Goal: Task Accomplishment & Management: Manage account settings

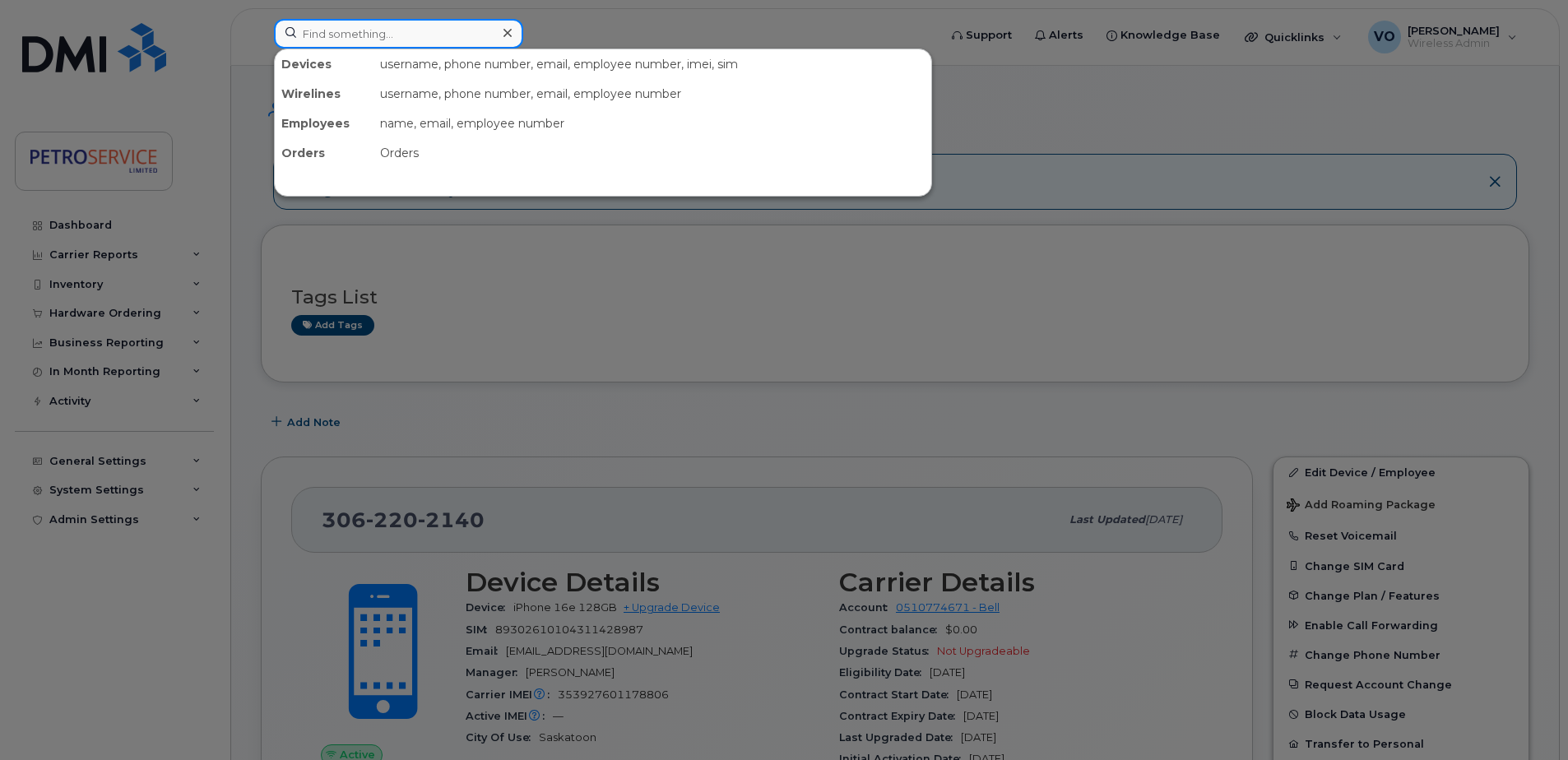
click at [347, 43] on input at bounding box center [398, 33] width 249 height 29
paste input "902-432-0771"
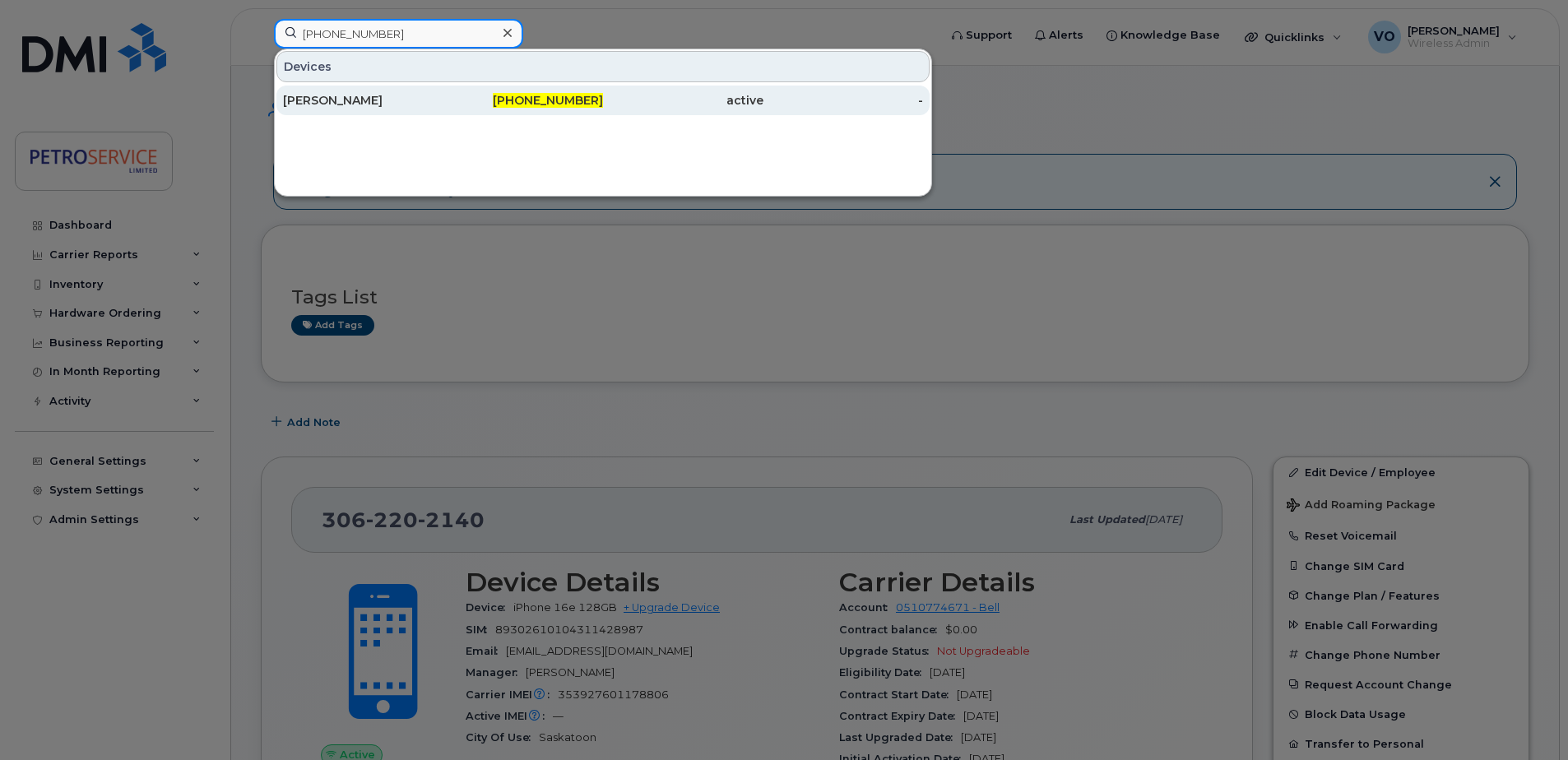
type input "902-432-0771"
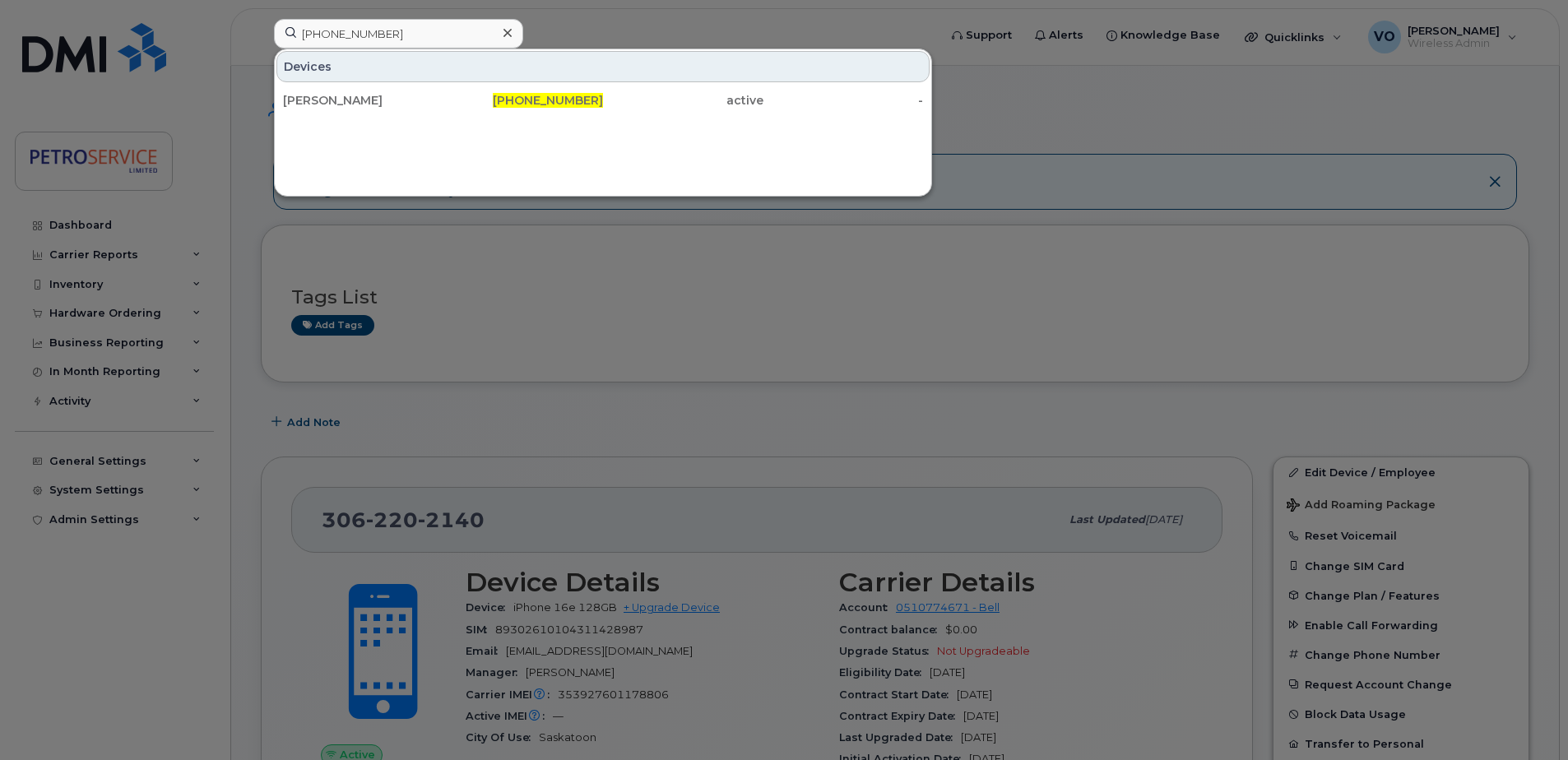
drag, startPoint x: 394, startPoint y: 92, endPoint x: 745, endPoint y: 138, distance: 354.0
click at [394, 92] on div "Garth Macfarlane" at bounding box center [363, 100] width 161 height 29
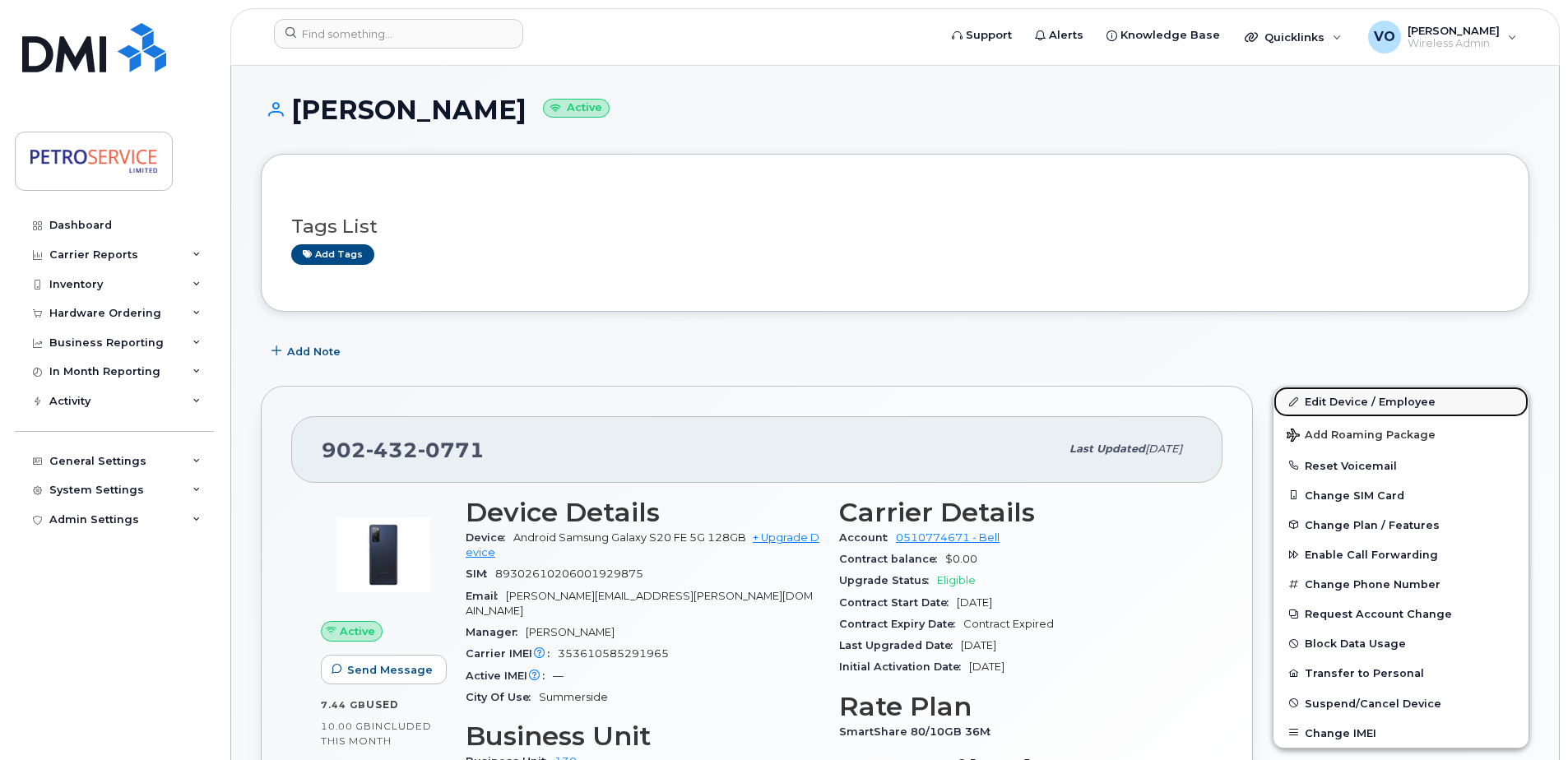
click at [1357, 394] on link "Edit Device / Employee" at bounding box center [1401, 401] width 255 height 29
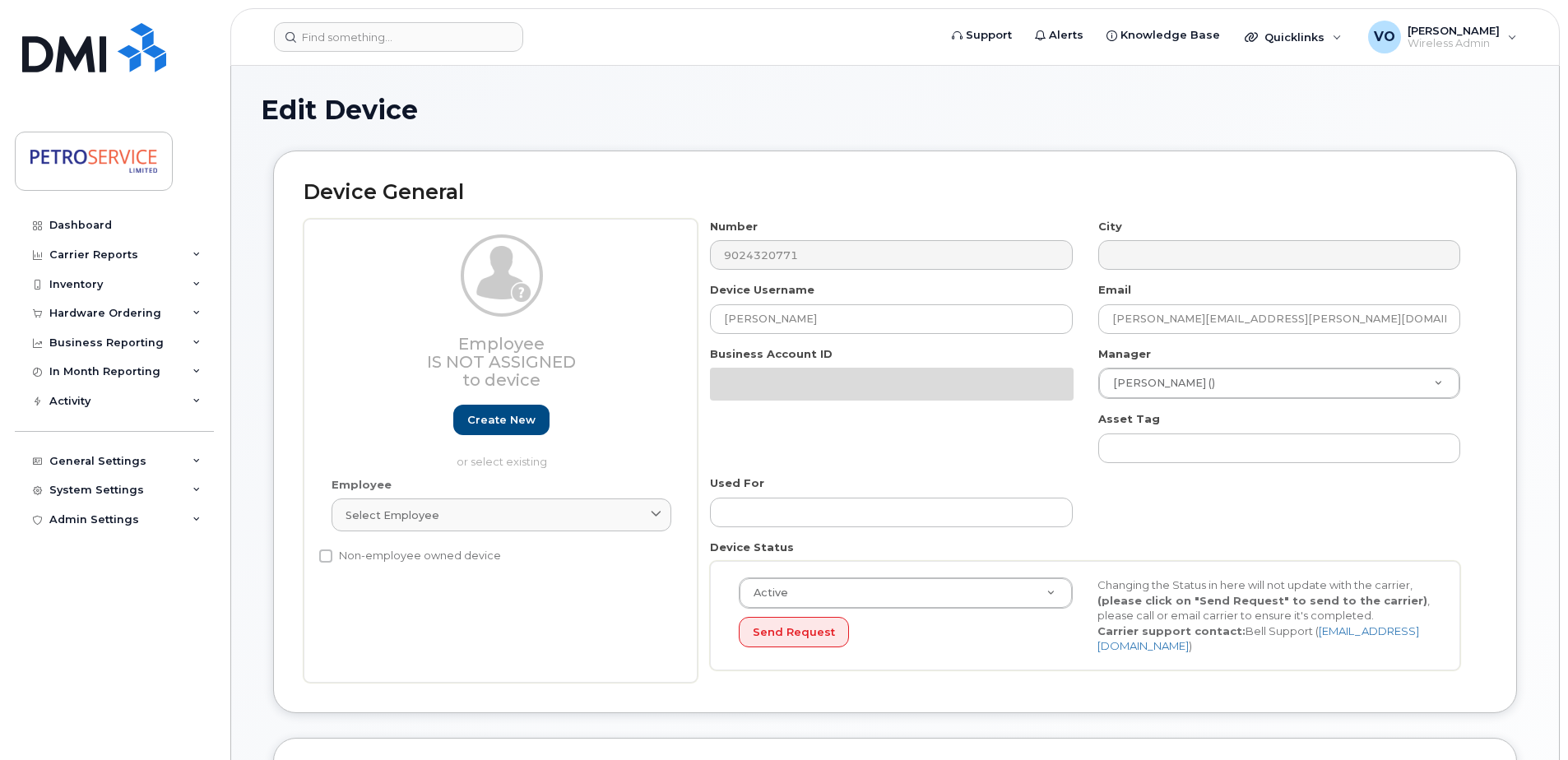
select select "4468795"
select select "4468800"
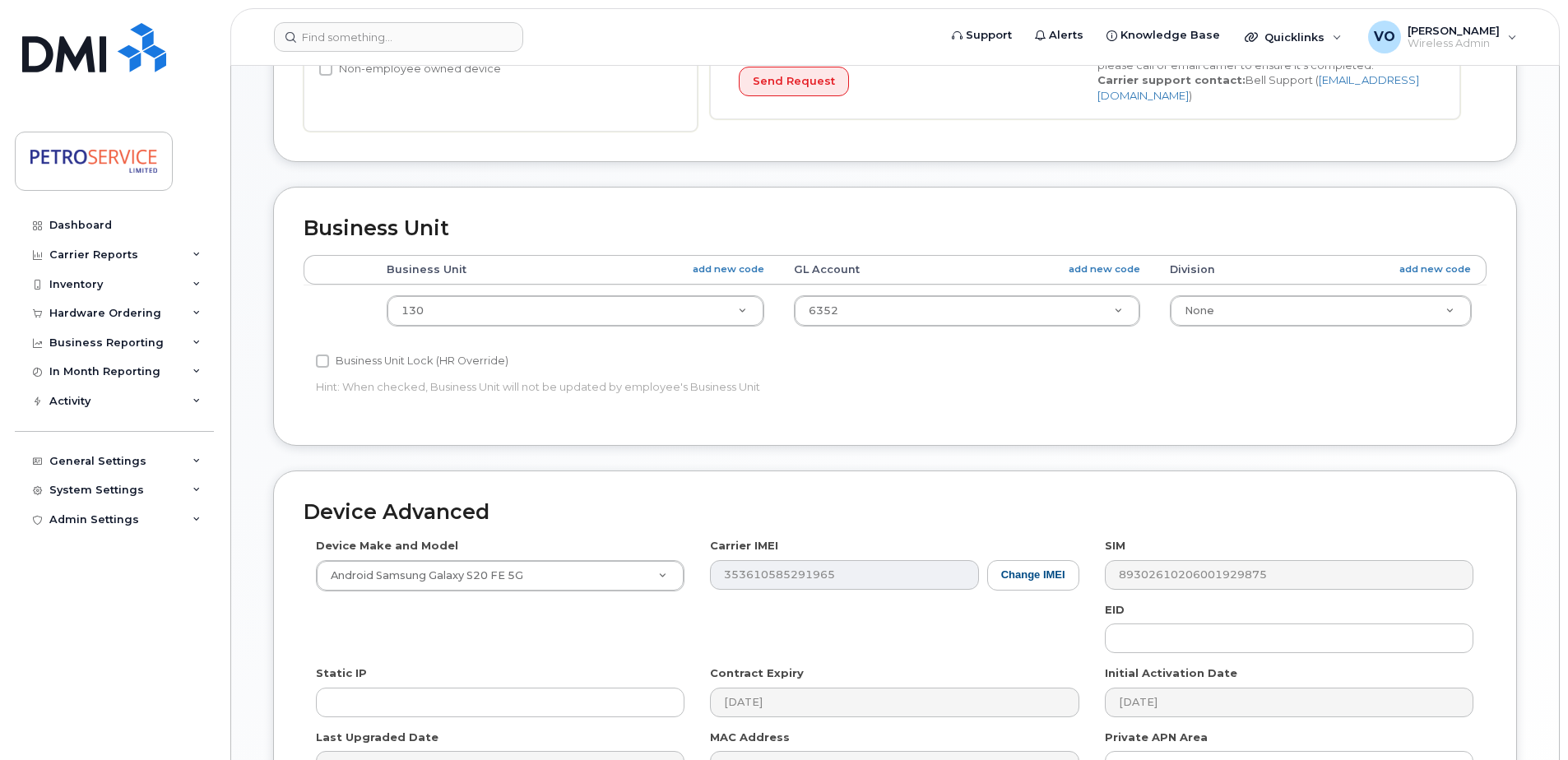
scroll to position [493, 0]
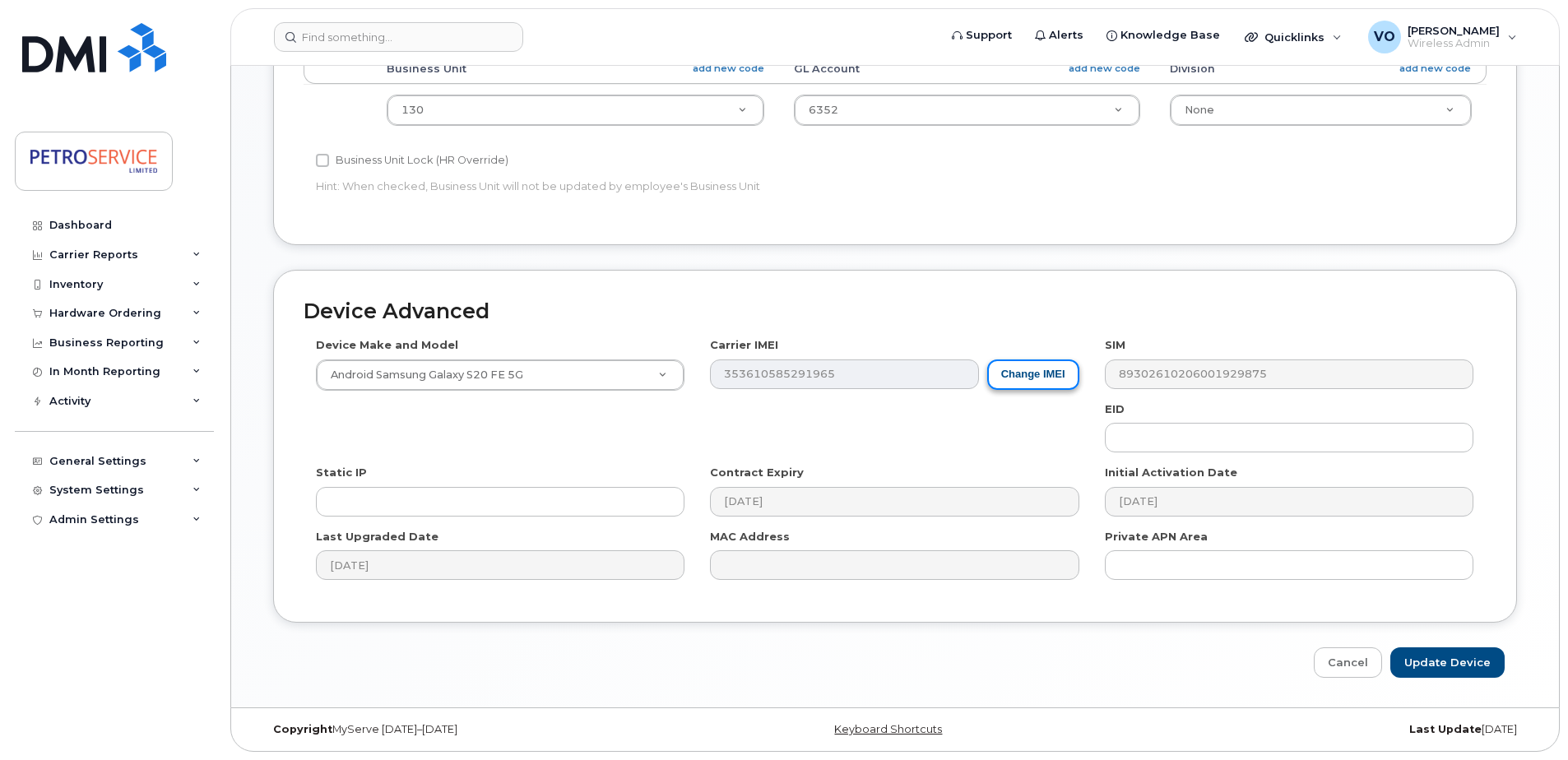
click at [1054, 374] on button "Change IMEI" at bounding box center [1033, 374] width 92 height 30
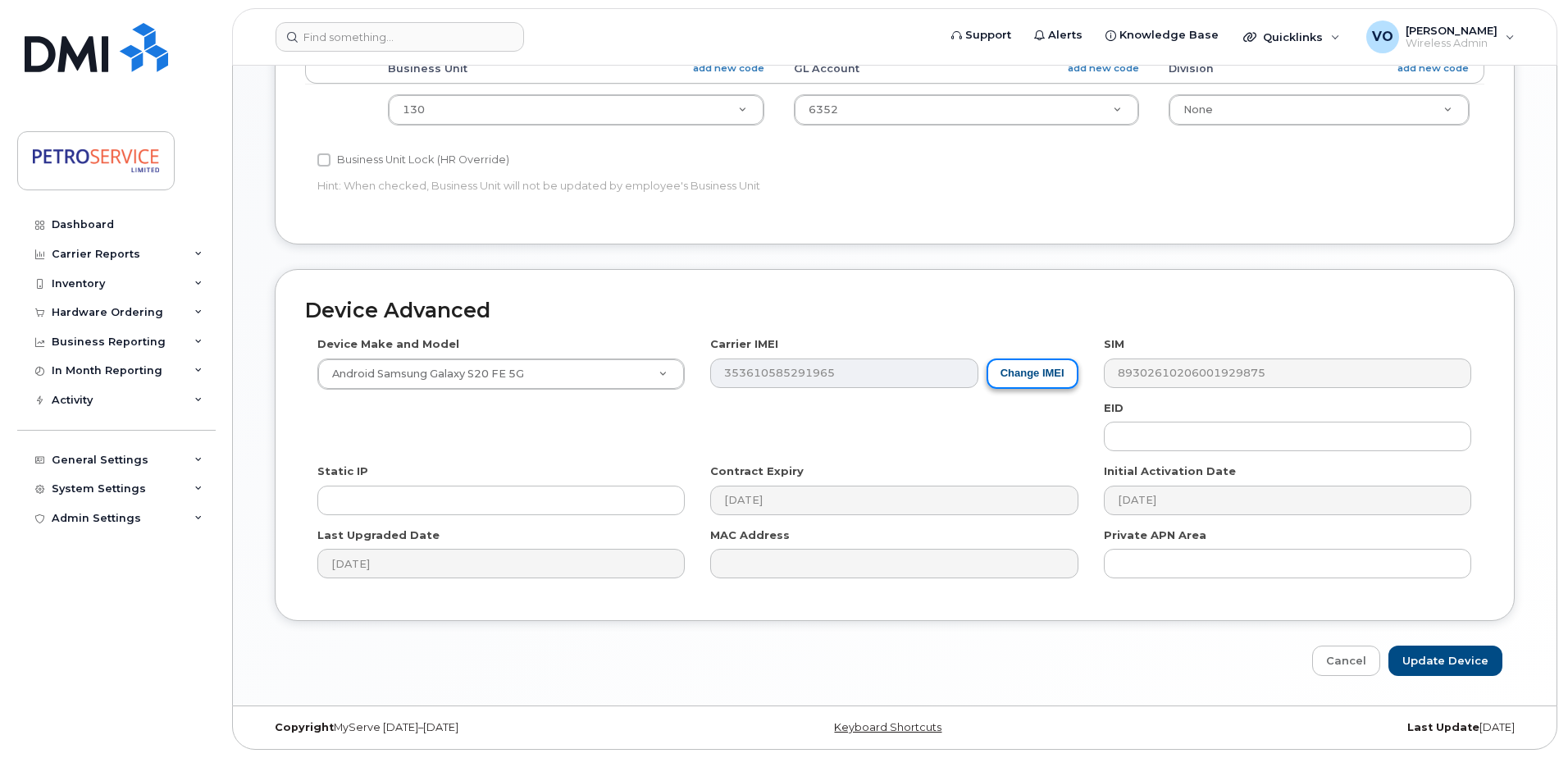
scroll to position [679, 0]
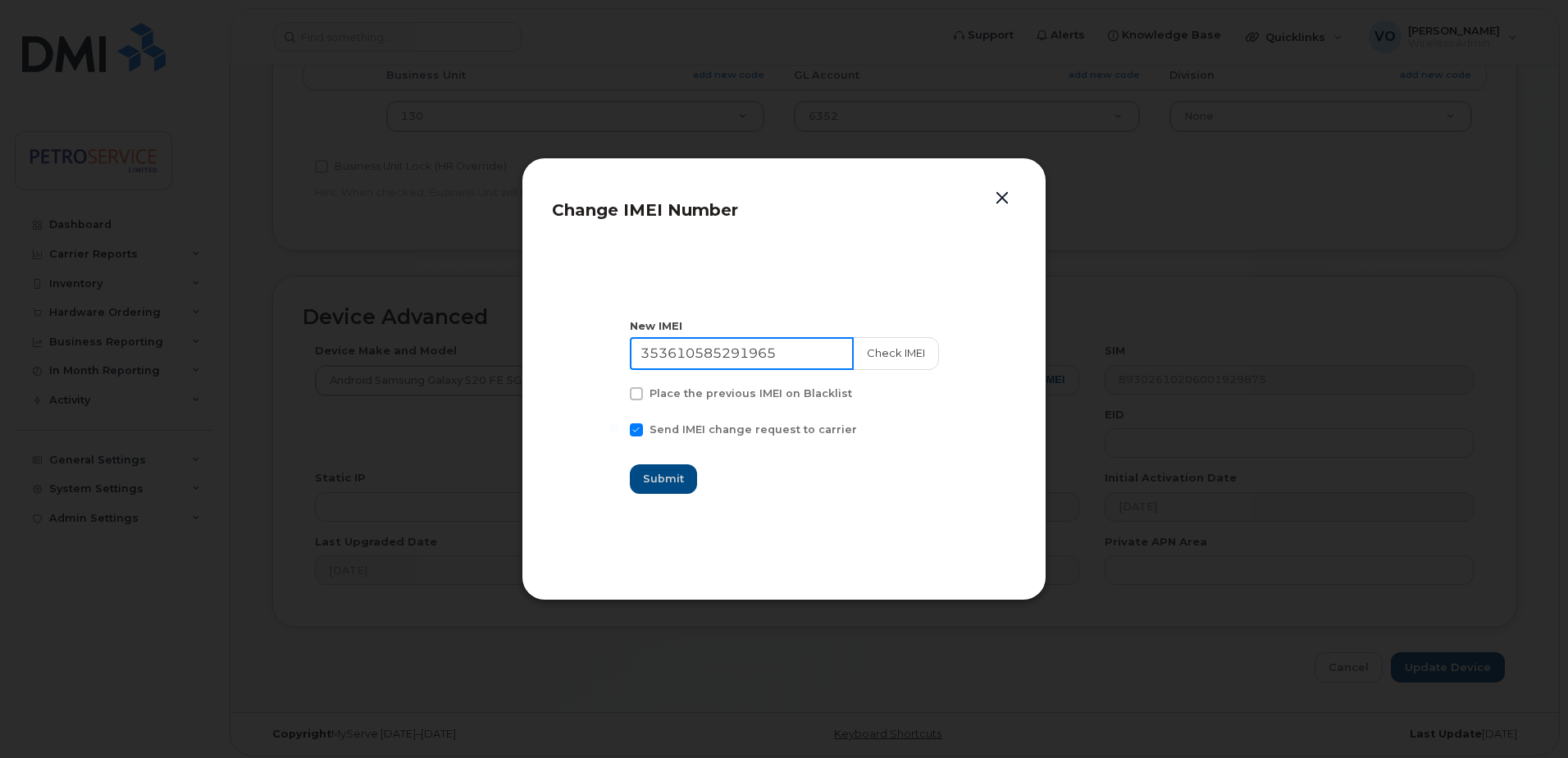
drag, startPoint x: 795, startPoint y: 363, endPoint x: 495, endPoint y: 351, distance: 300.2
click at [496, 351] on div "Change IMEI Number New IMEI 353610585291965 Check IMEI Place the previous IMEI …" at bounding box center [784, 379] width 1568 height 758
paste input "4216330833058"
type input "354216330833058"
click at [881, 350] on button "Check IMEI" at bounding box center [894, 353] width 86 height 33
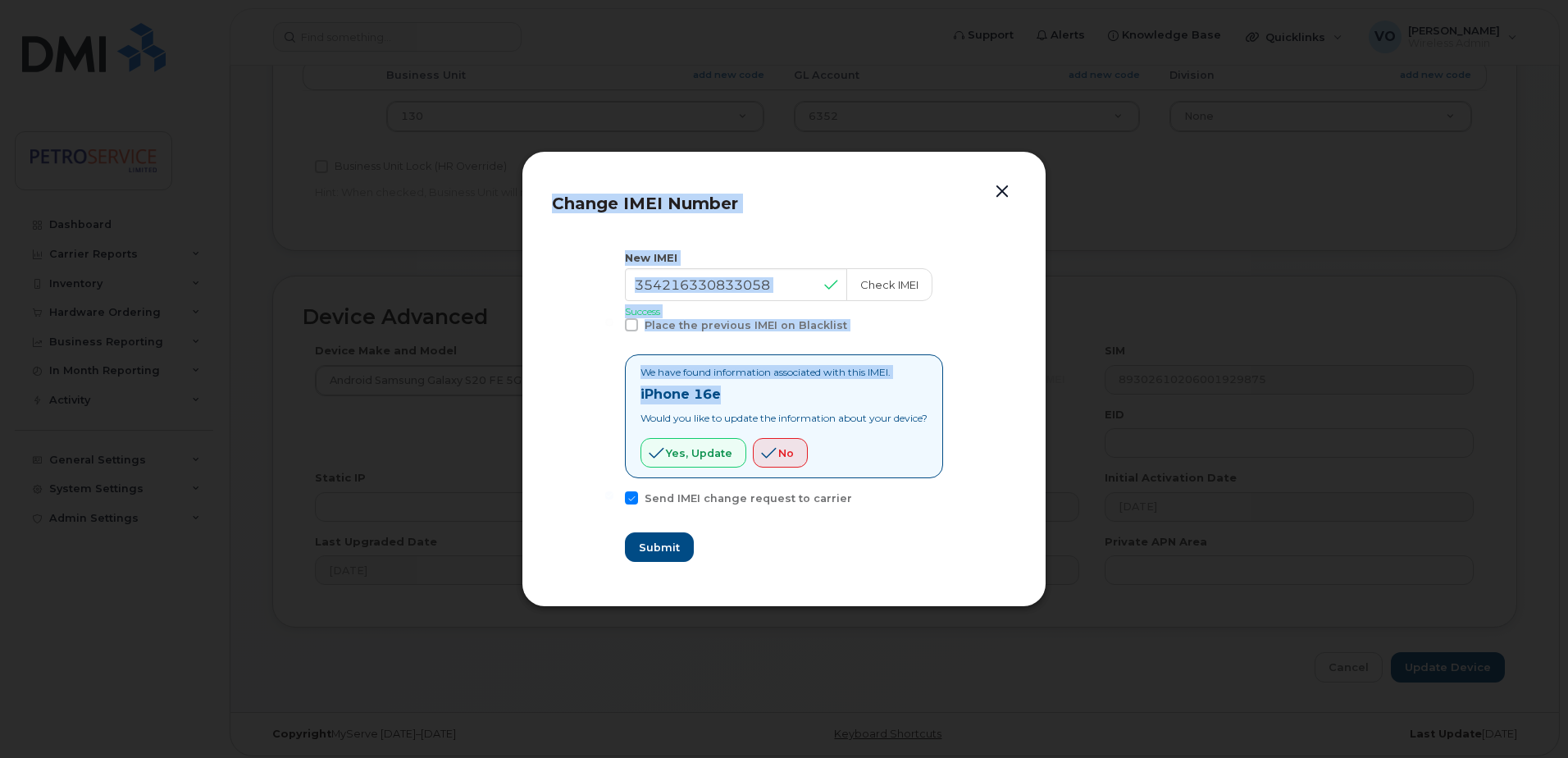
drag, startPoint x: 726, startPoint y: 400, endPoint x: 474, endPoint y: 388, distance: 252.3
click at [474, 388] on div "Change IMEI Number New IMEI 354216330833058 Check IMEI Success Place the previo…" at bounding box center [784, 379] width 1568 height 758
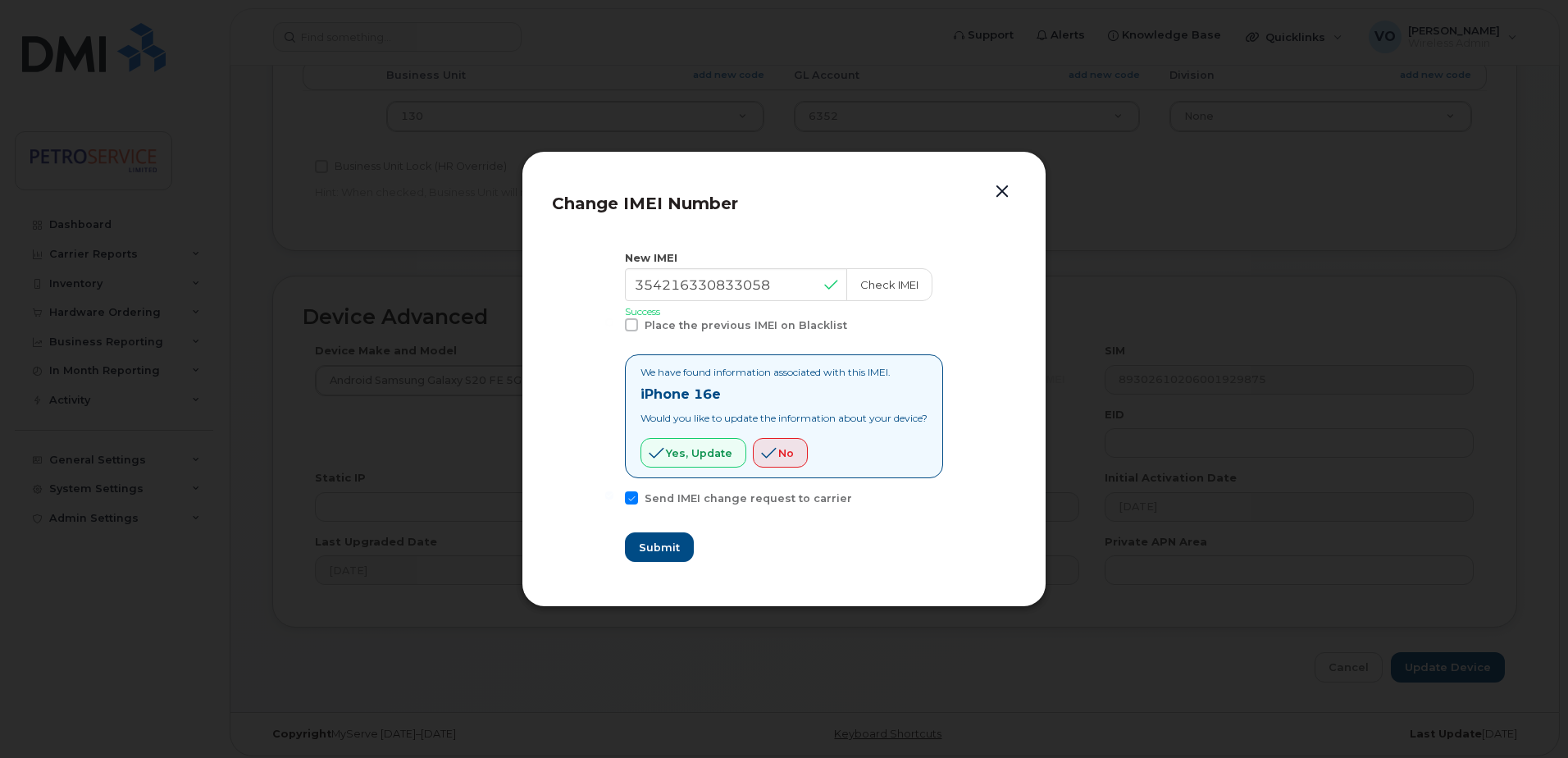
click at [734, 410] on div "We have found information associated with this IMEI. iPhone 16e Would you like …" at bounding box center [784, 416] width 287 height 102
drag, startPoint x: 724, startPoint y: 392, endPoint x: 615, endPoint y: 394, distance: 109.0
click at [615, 394] on section "New IMEI 354216330833058 Check IMEI Success Place the previous IMEI on Blacklis…" at bounding box center [784, 406] width 464 height 342
copy strong "iPhone 16e"
click at [685, 460] on span "Yes, update" at bounding box center [699, 453] width 66 height 15
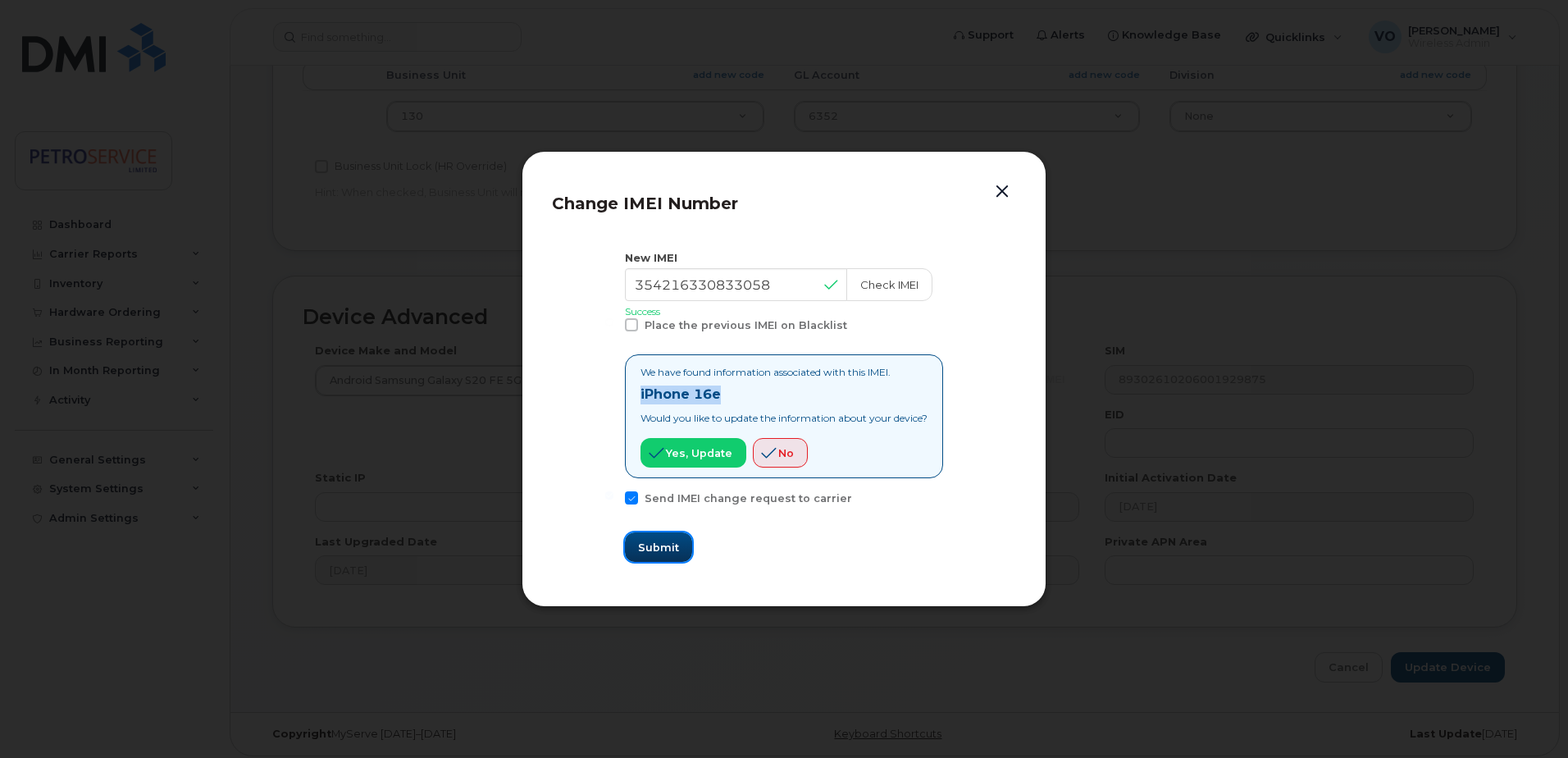
click at [658, 538] on button "Submit" at bounding box center [658, 547] width 67 height 29
type input "354216330833058"
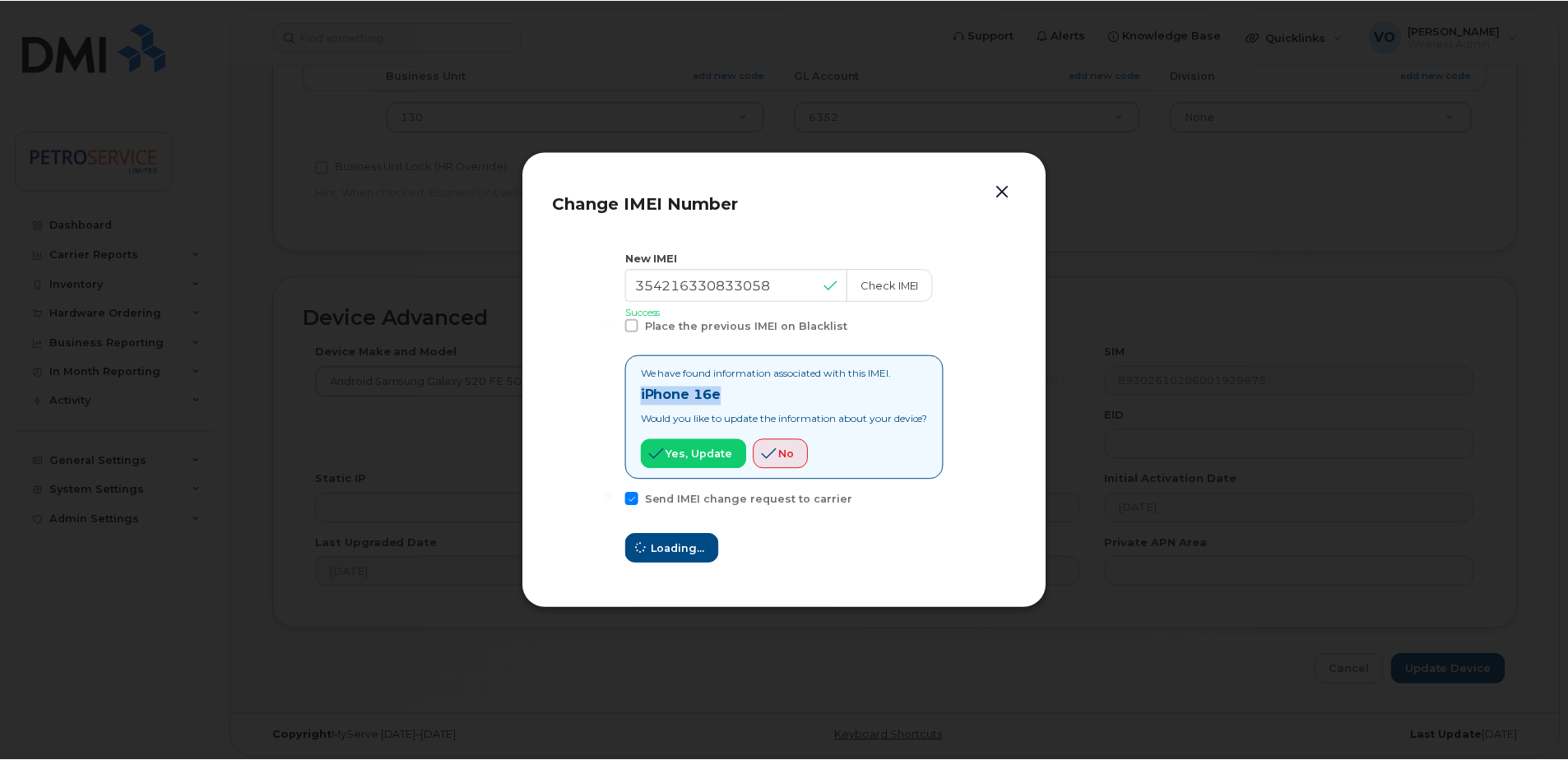
scroll to position [688, 0]
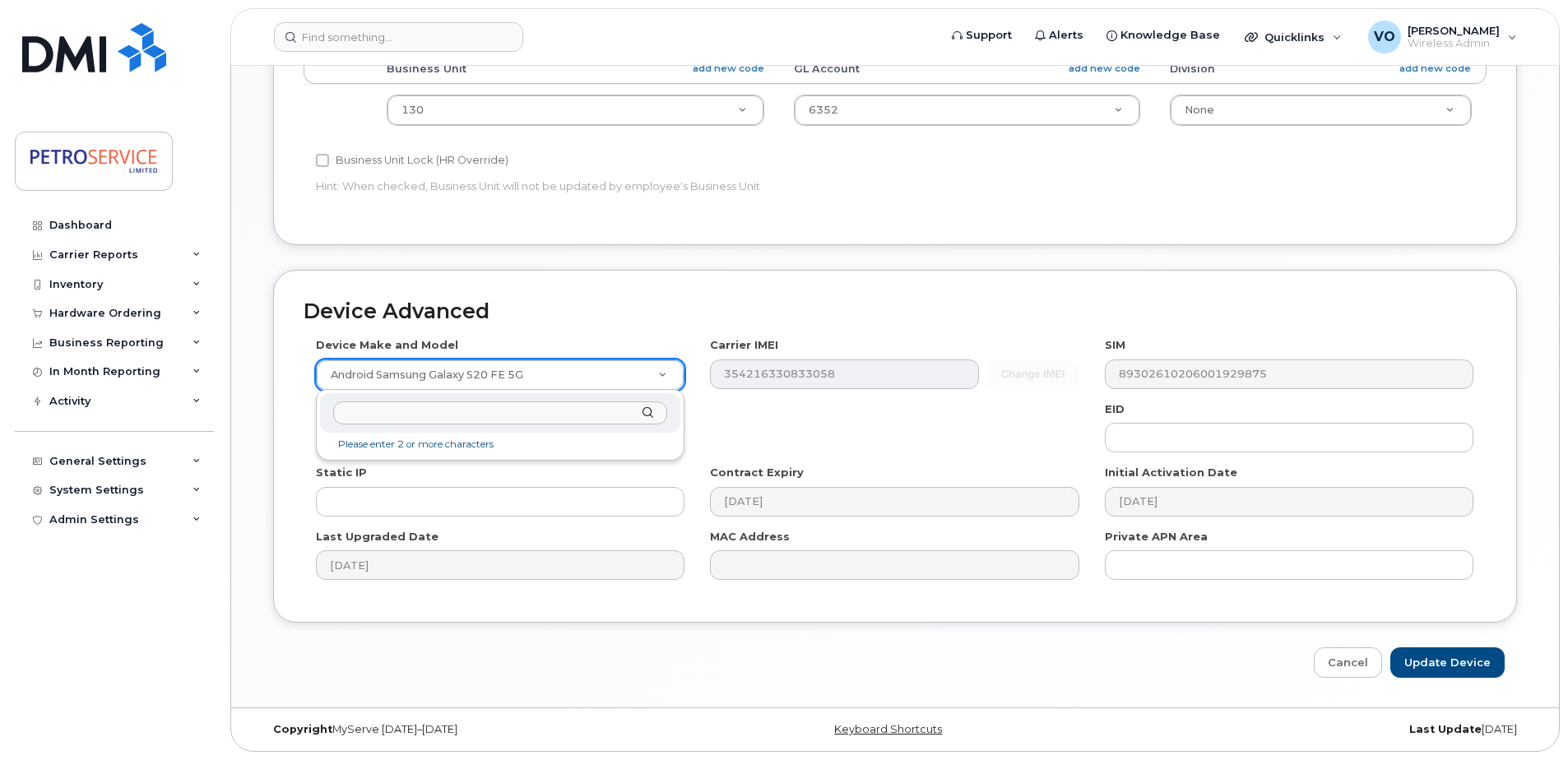
click at [513, 413] on input "text" at bounding box center [500, 412] width 334 height 24
type input "iPhone 16e"
select select "3304"
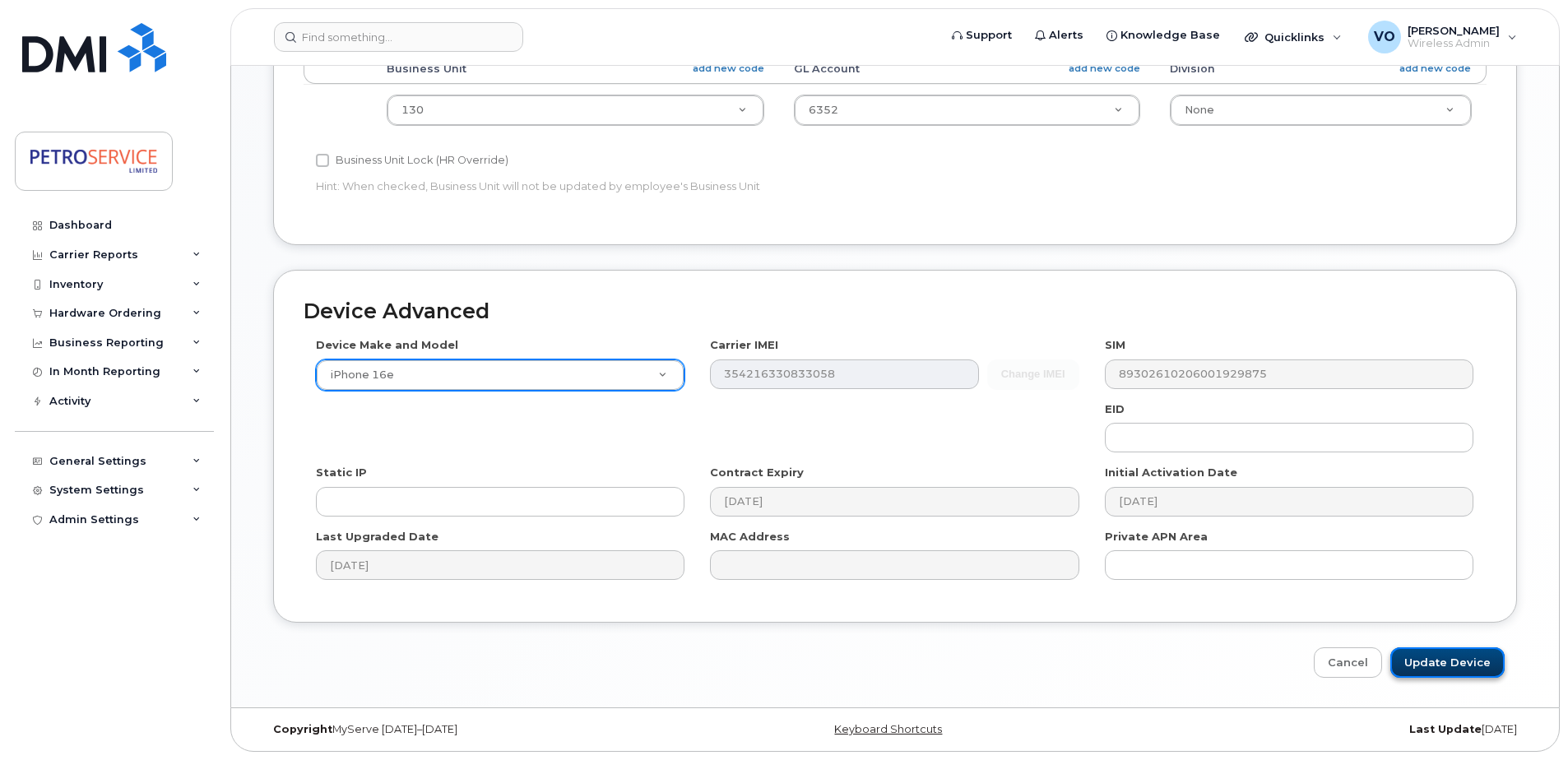
click at [1489, 665] on input "Update Device" at bounding box center [1447, 662] width 114 height 30
type input "Saving..."
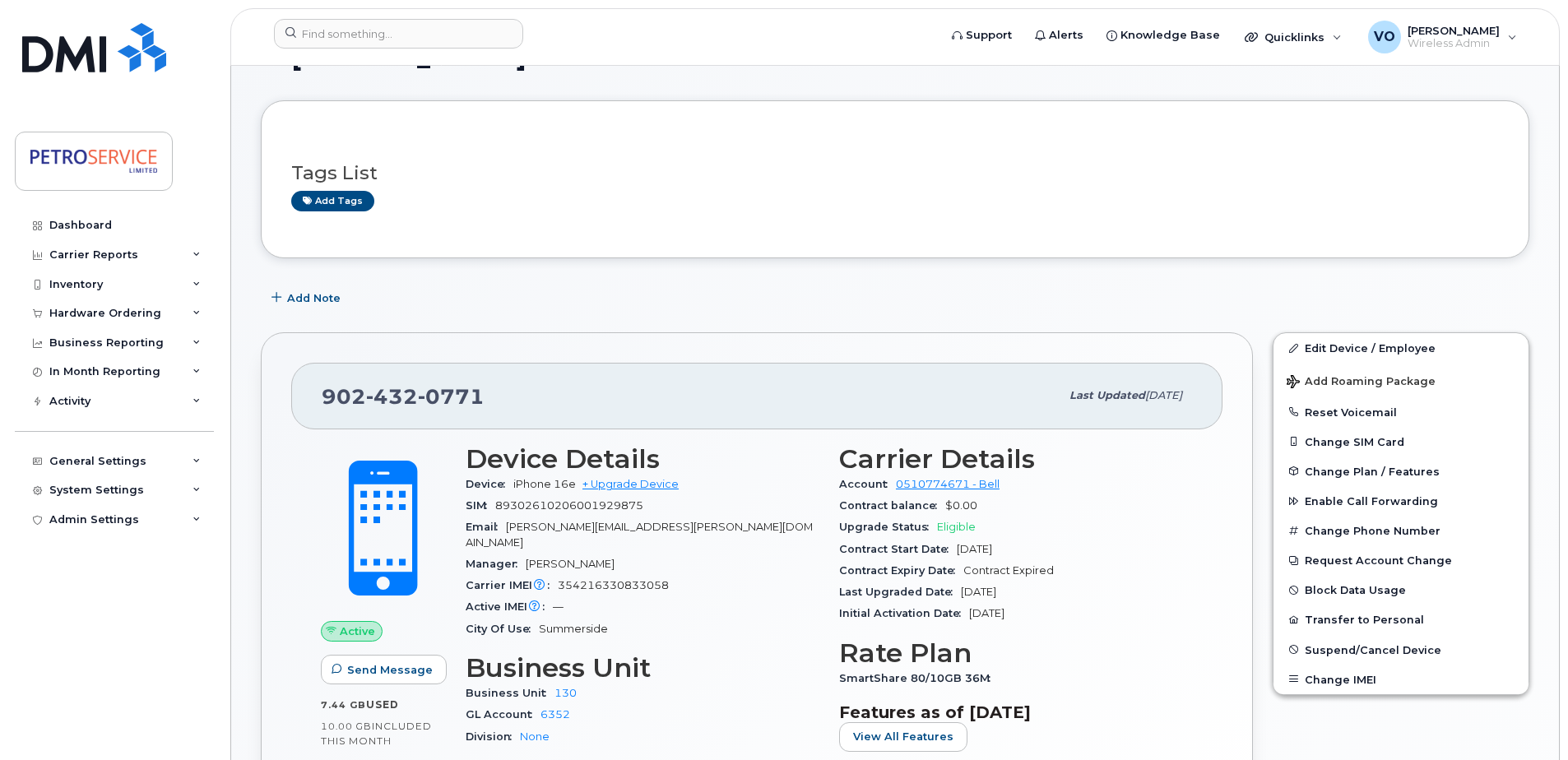
scroll to position [83, 0]
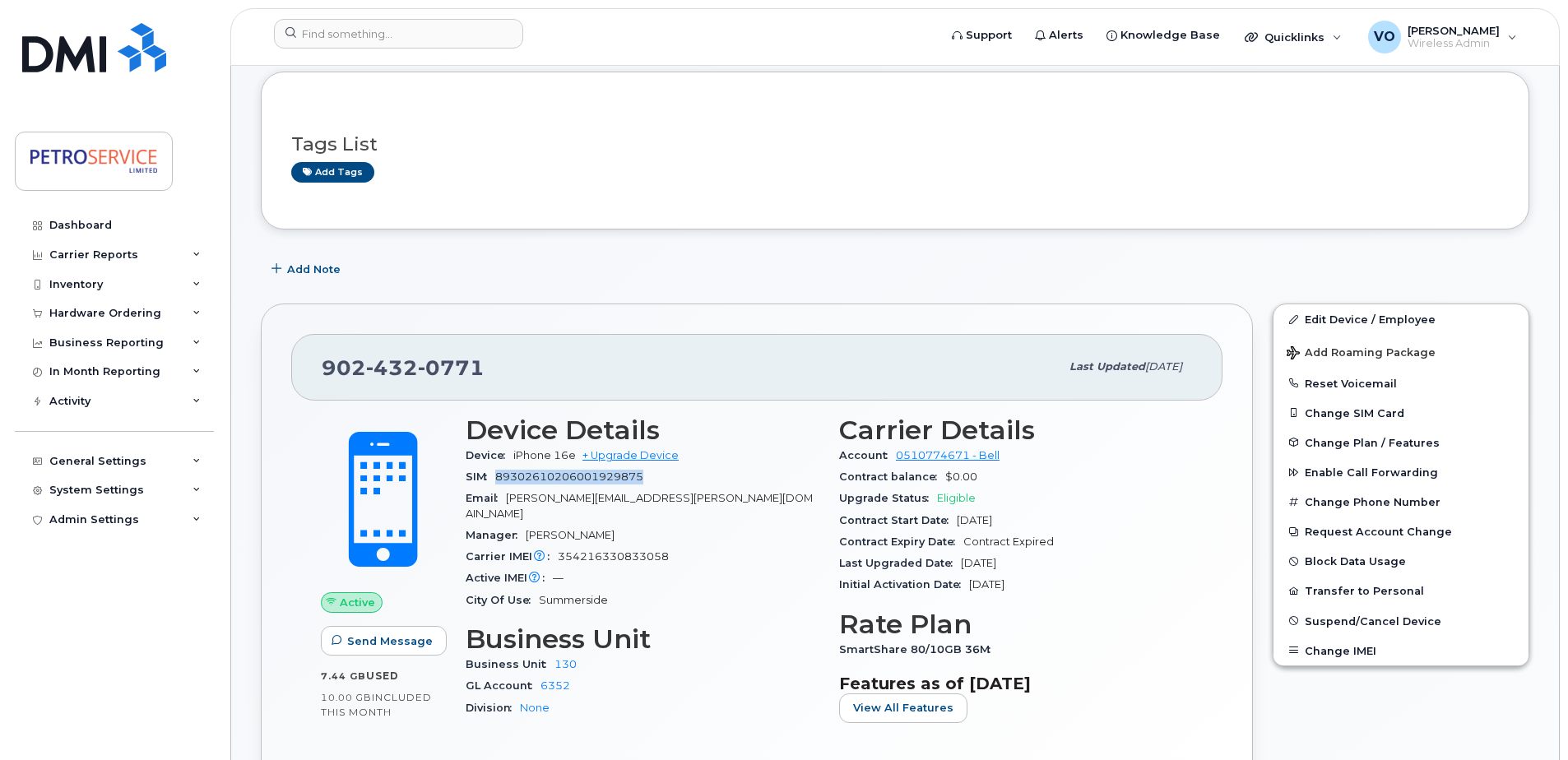
drag, startPoint x: 648, startPoint y: 477, endPoint x: 499, endPoint y: 474, distance: 149.0
click at [499, 474] on div "SIM 89302610206001929875" at bounding box center [642, 477] width 354 height 22
copy span "89302610206001929875"
drag, startPoint x: 371, startPoint y: 3, endPoint x: 375, endPoint y: 13, distance: 10.8
click at [371, 9] on div "Support Alerts Knowledge Base Quicklinks Suspend / Cancel Device Change SIM Car…" at bounding box center [894, 37] width 1329 height 58
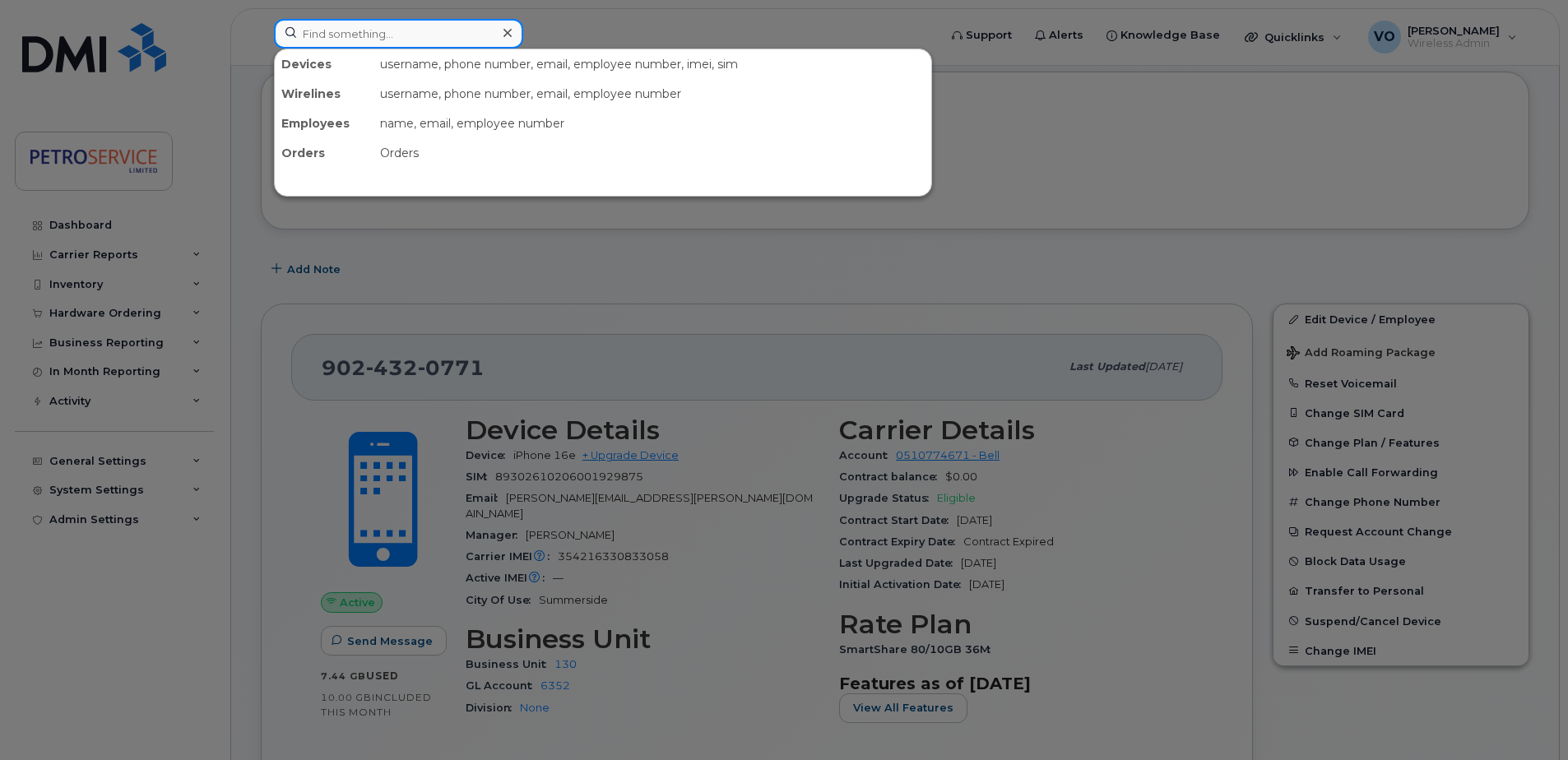
click at [389, 39] on input at bounding box center [398, 33] width 249 height 29
paste input "3062212167"
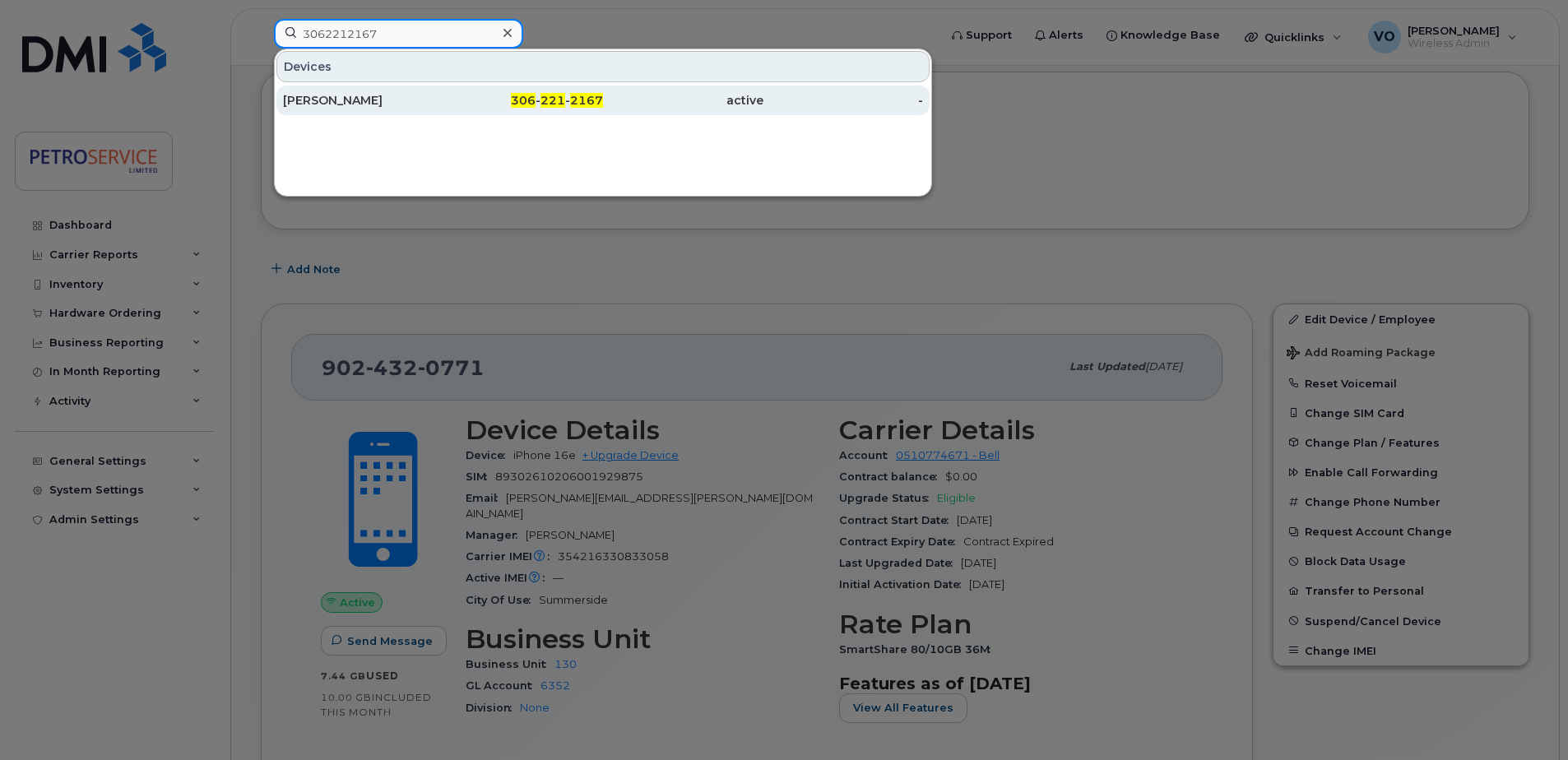
type input "3062212167"
click at [495, 104] on div "306 - 221 - 2167" at bounding box center [524, 100] width 161 height 16
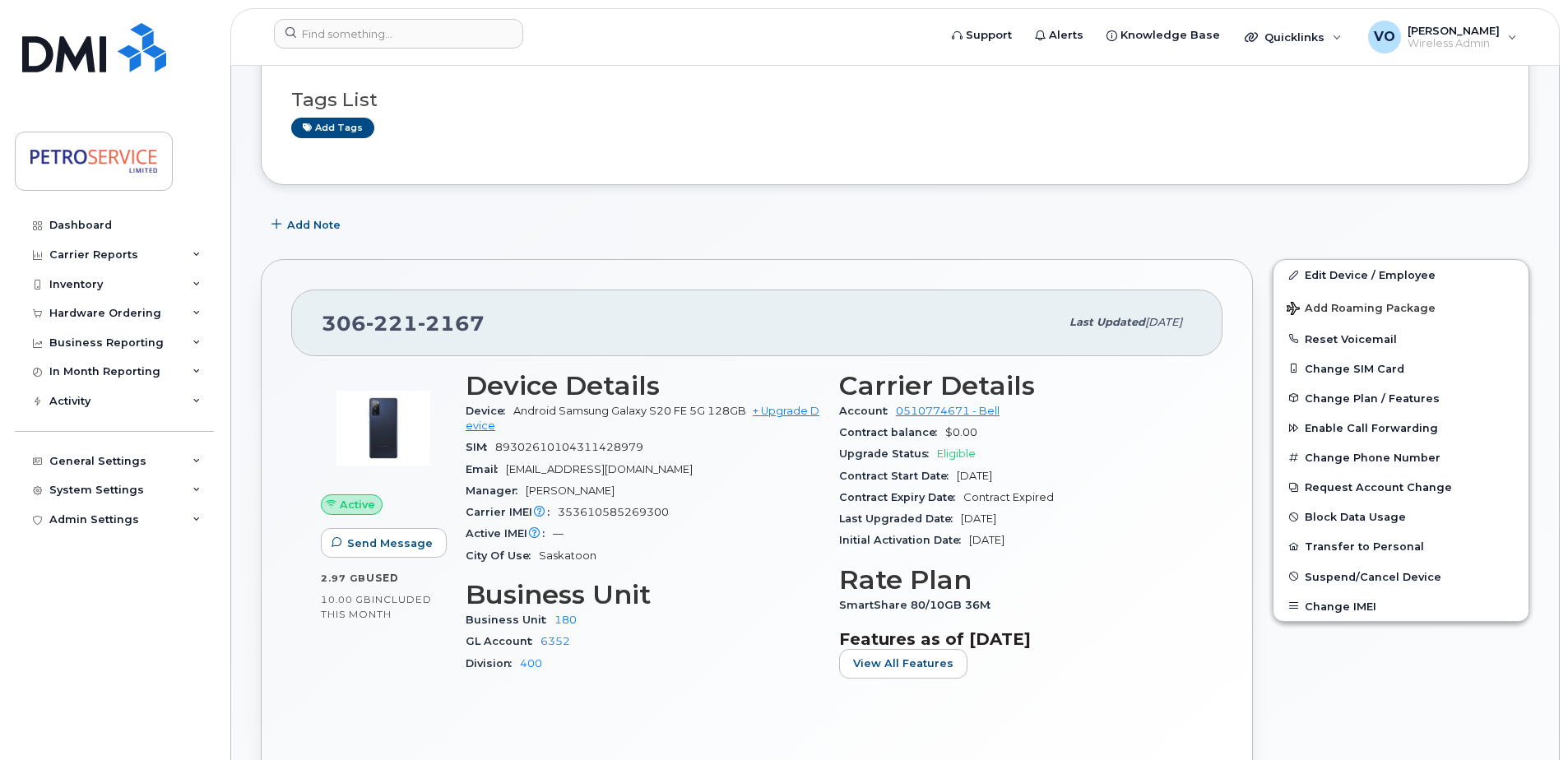
scroll to position [164, 0]
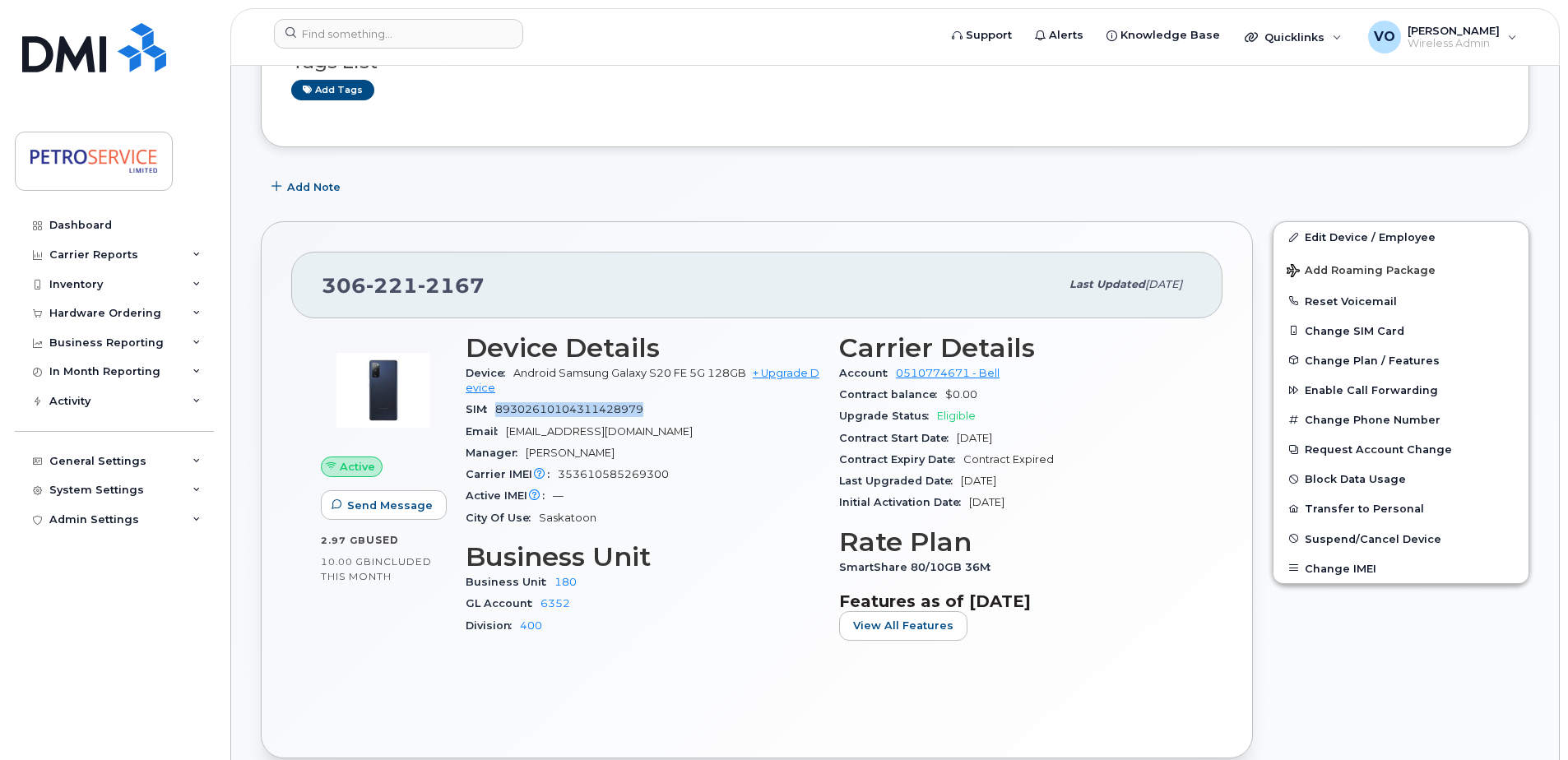
drag, startPoint x: 653, startPoint y: 410, endPoint x: 496, endPoint y: 417, distance: 157.2
click at [496, 417] on div "SIM 89302610104311428979" at bounding box center [642, 409] width 354 height 22
copy span "89302610104311428979"
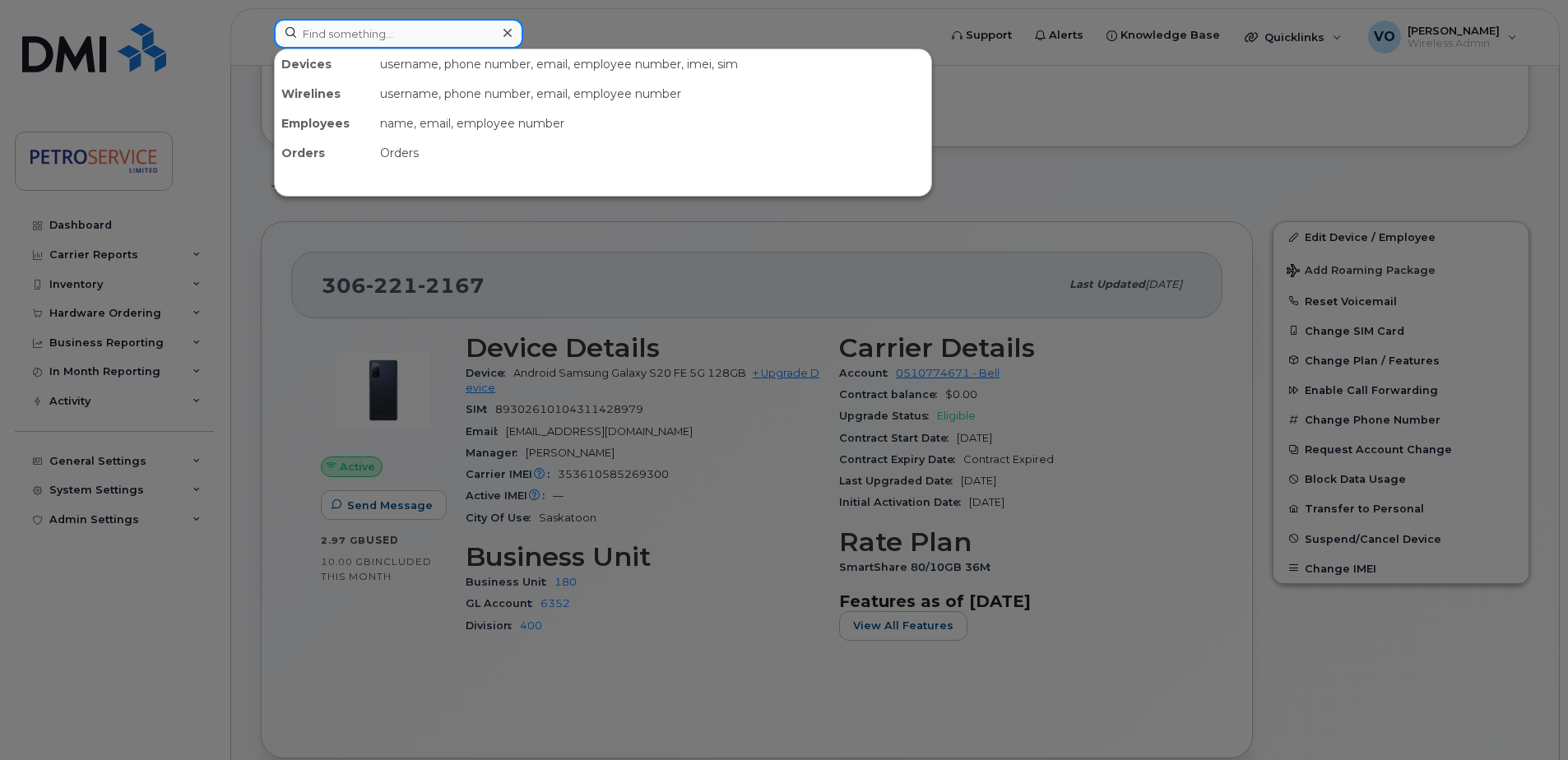
click at [392, 20] on input at bounding box center [398, 33] width 249 height 29
paste input "306-221-3852"
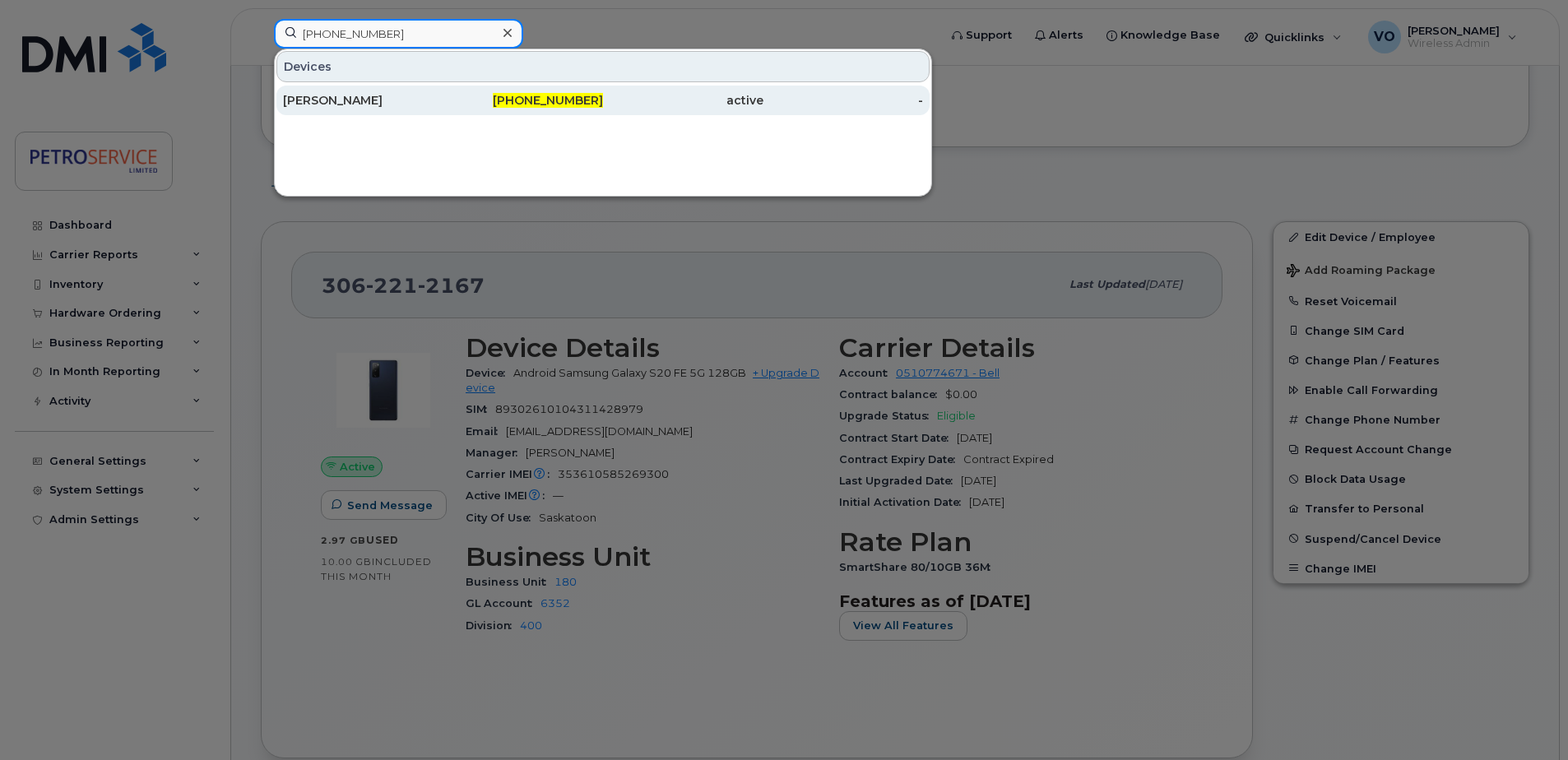
type input "306-221-3852"
click at [449, 96] on div "306-221-3852" at bounding box center [524, 100] width 161 height 16
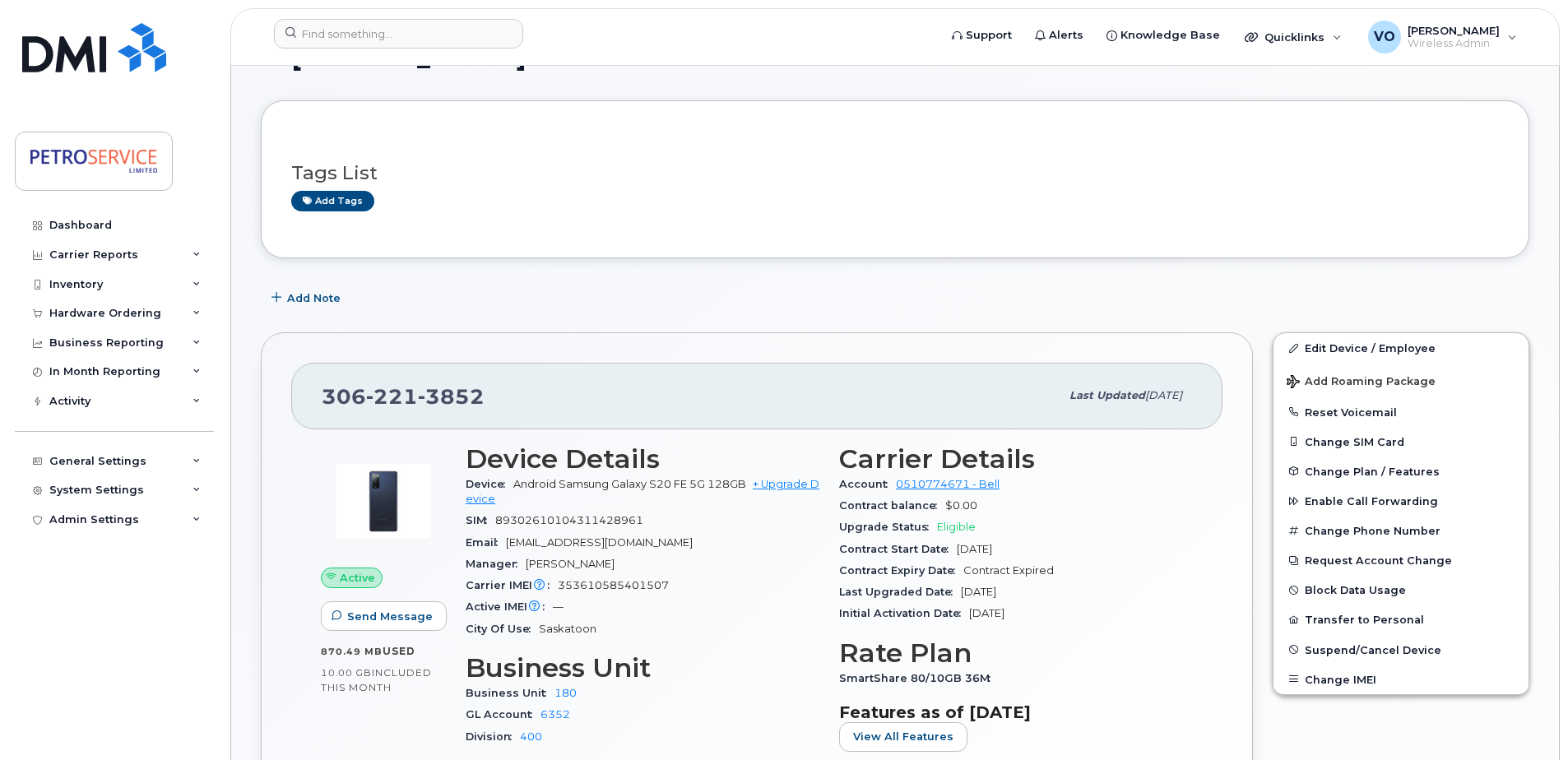
scroll to position [83, 0]
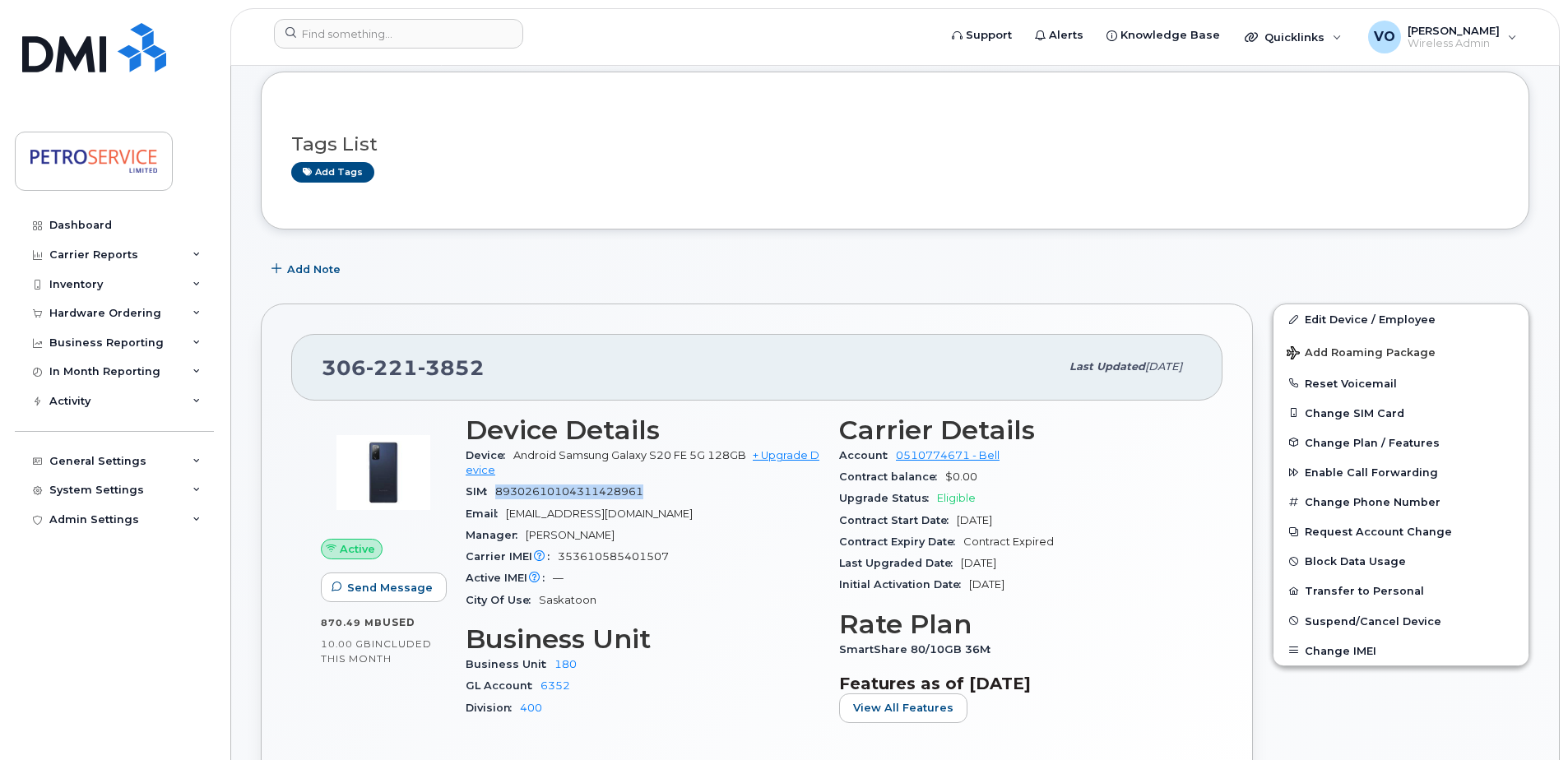
drag, startPoint x: 646, startPoint y: 492, endPoint x: 499, endPoint y: 499, distance: 147.2
click at [499, 499] on div "SIM [TECHNICAL_ID]" at bounding box center [642, 491] width 354 height 22
copy span "89302610104311428961"
click at [1344, 315] on link "Edit Device / Employee" at bounding box center [1401, 318] width 255 height 29
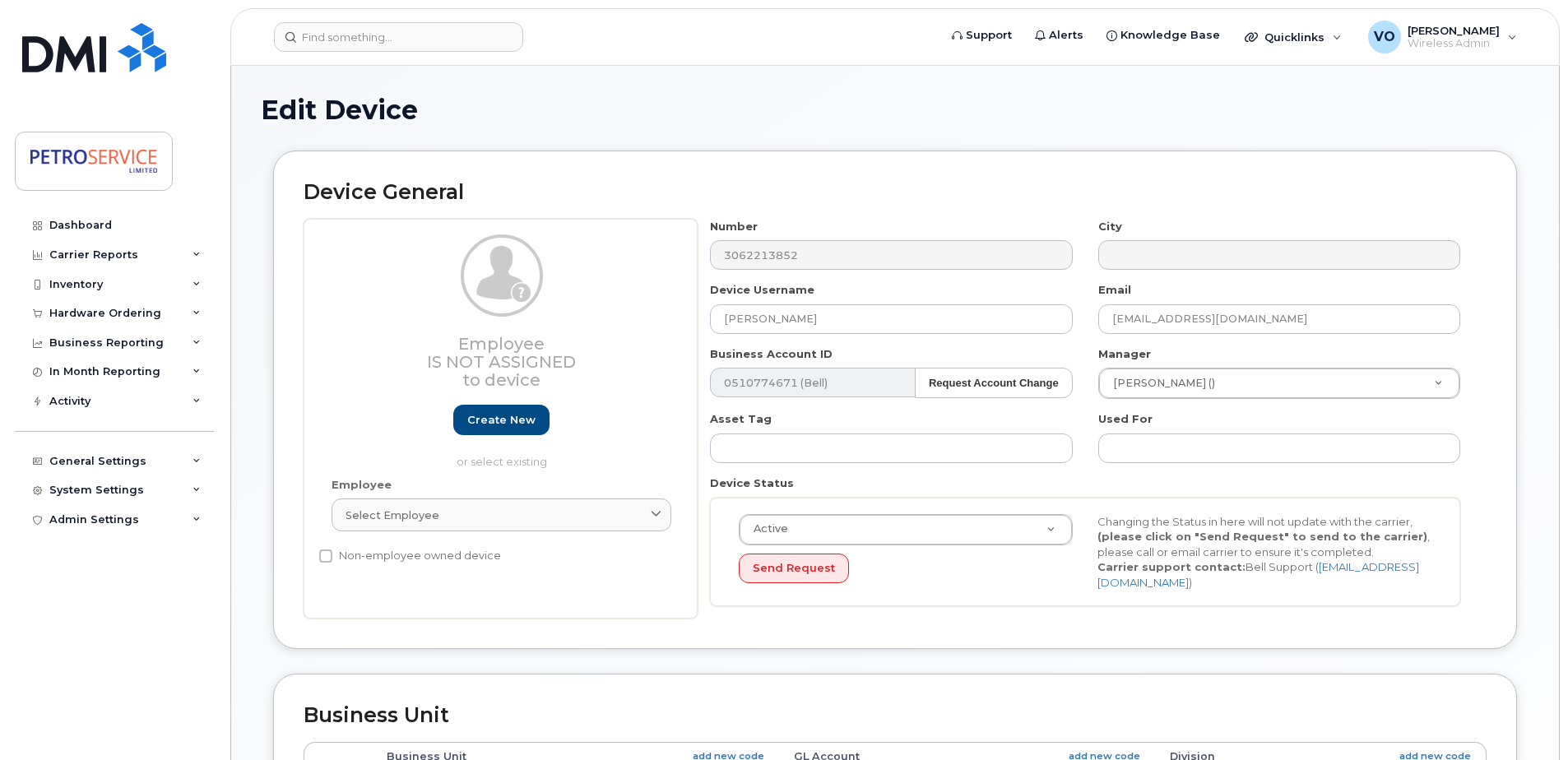
select select "4468790"
select select "4468801"
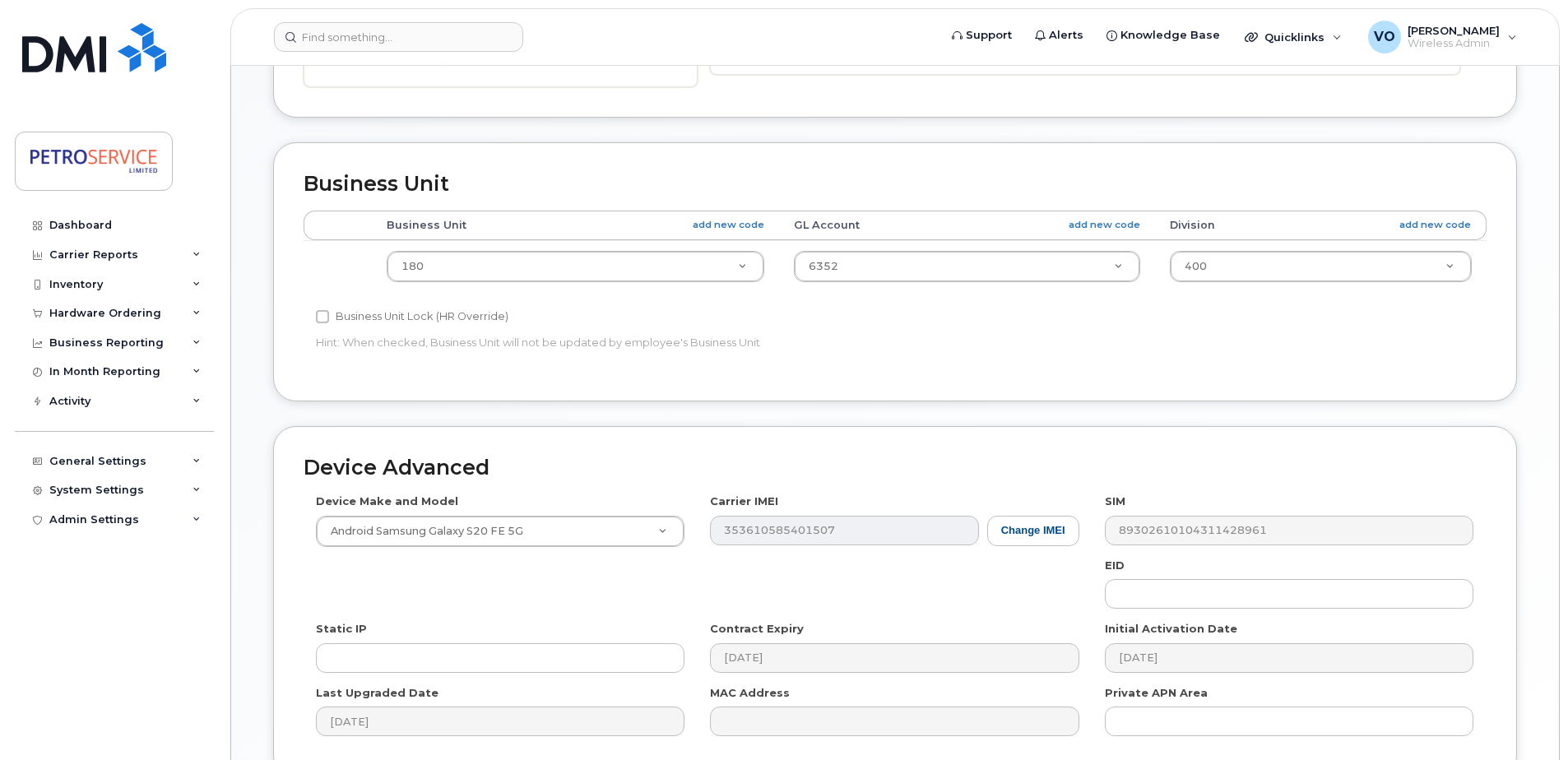
scroll to position [657, 0]
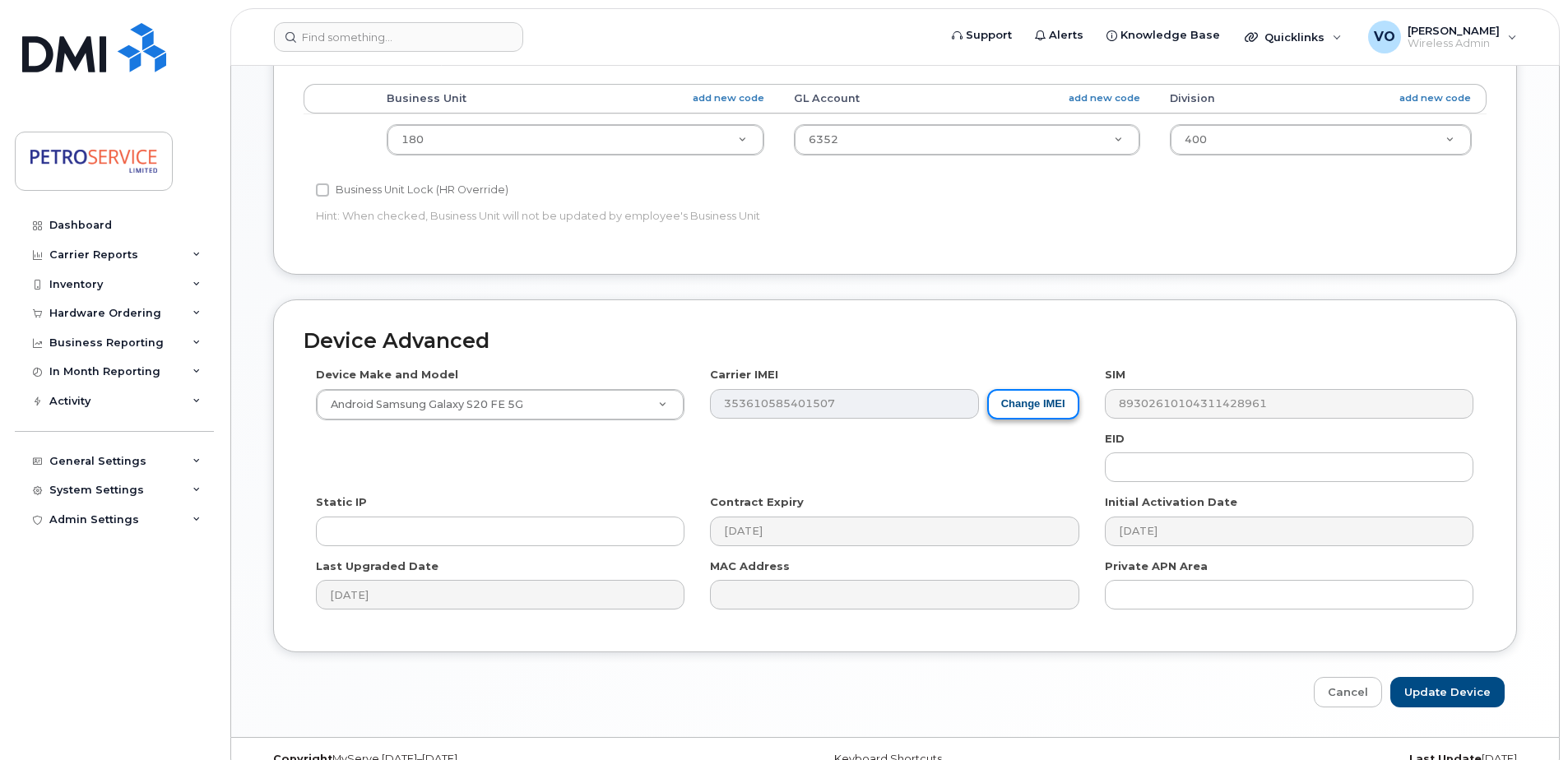
click at [1067, 404] on button "Change IMEI" at bounding box center [1033, 404] width 92 height 30
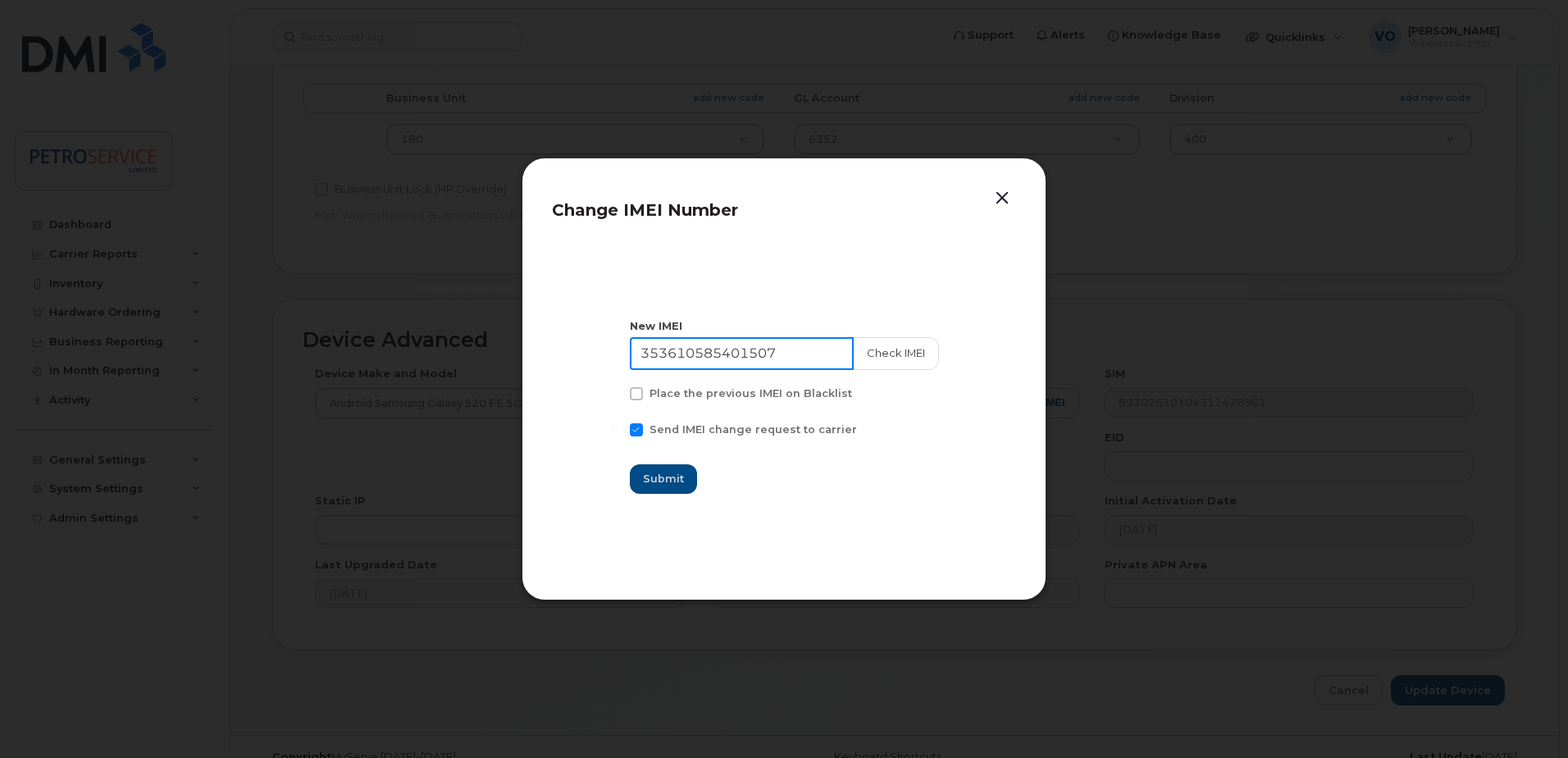
drag, startPoint x: 800, startPoint y: 352, endPoint x: 450, endPoint y: 306, distance: 353.0
click at [450, 306] on div "Change IMEI Number New IMEI 353610585401507 Check IMEI Place the previous IMEI …" at bounding box center [784, 379] width 1568 height 758
paste input "4216330593629"
type input "354216330593629"
click at [888, 349] on button "Check IMEI" at bounding box center [894, 353] width 86 height 33
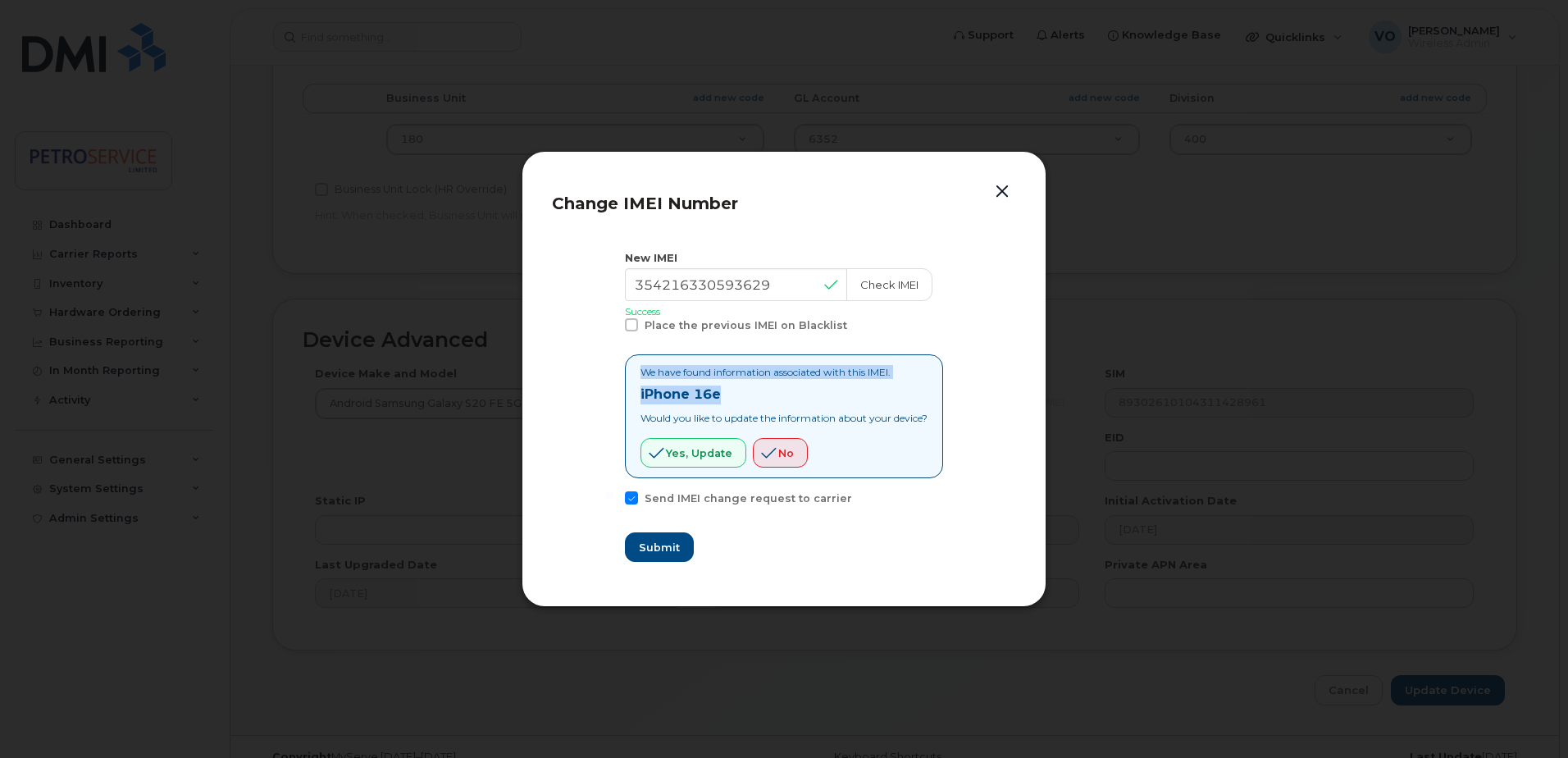
drag, startPoint x: 729, startPoint y: 397, endPoint x: 555, endPoint y: 369, distance: 176.2
click at [555, 369] on section "New IMEI 354216330593629 Check IMEI Success Place the previous IMEI on Blacklis…" at bounding box center [784, 406] width 464 height 342
drag, startPoint x: 555, startPoint y: 369, endPoint x: 750, endPoint y: 376, distance: 195.1
click at [750, 376] on p "We have found information associated with this IMEI." at bounding box center [784, 371] width 287 height 14
drag, startPoint x: 684, startPoint y: 393, endPoint x: 613, endPoint y: 392, distance: 71.0
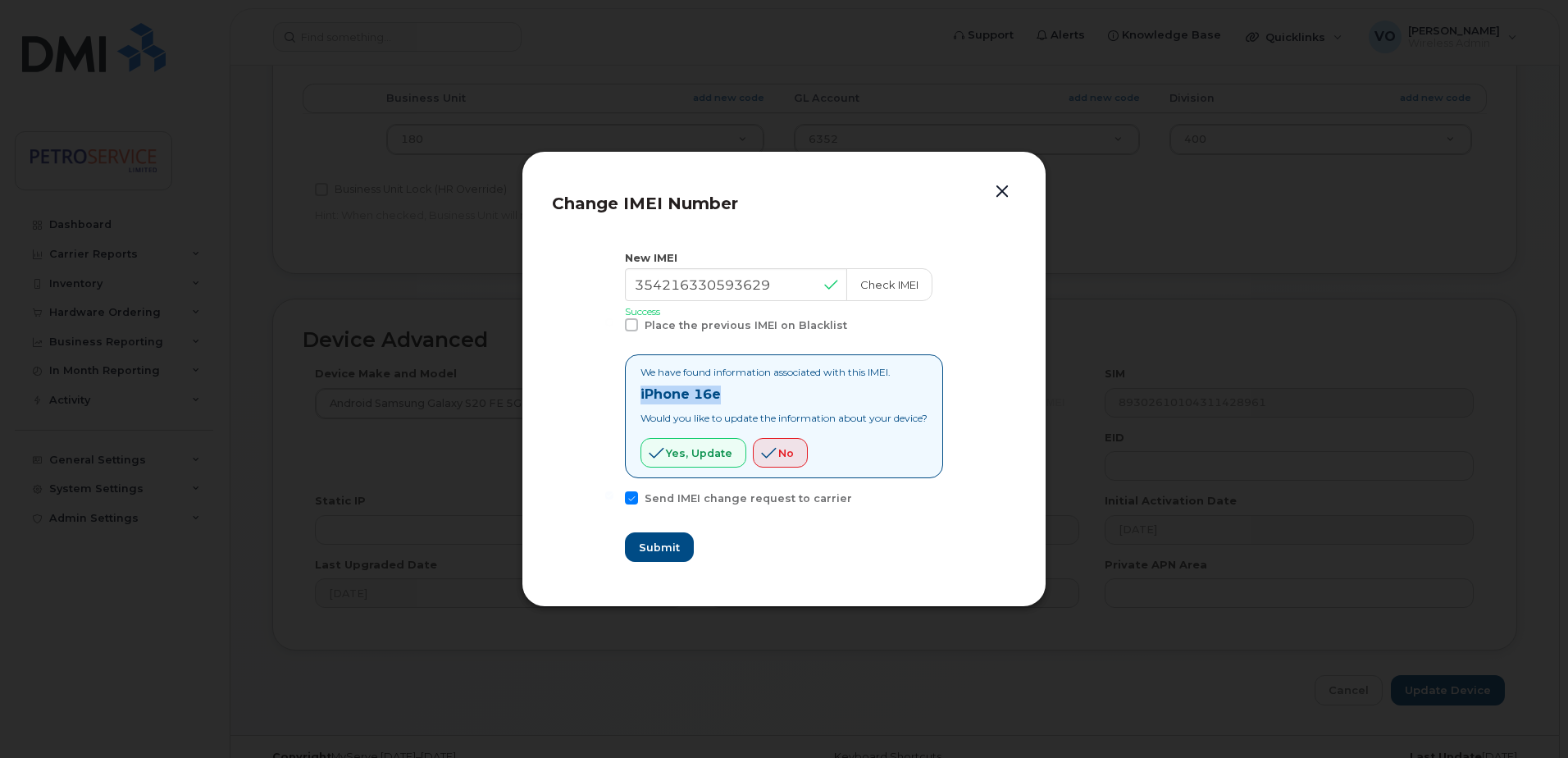
click at [613, 392] on section "New IMEI 354216330593629 Check IMEI Success Place the previous IMEI on Blacklis…" at bounding box center [784, 406] width 464 height 342
copy strong "iPhone 16e"
click at [684, 459] on span "Yes, update" at bounding box center [699, 453] width 66 height 15
click at [651, 542] on span "Submit" at bounding box center [658, 548] width 41 height 15
type input "354216330593629"
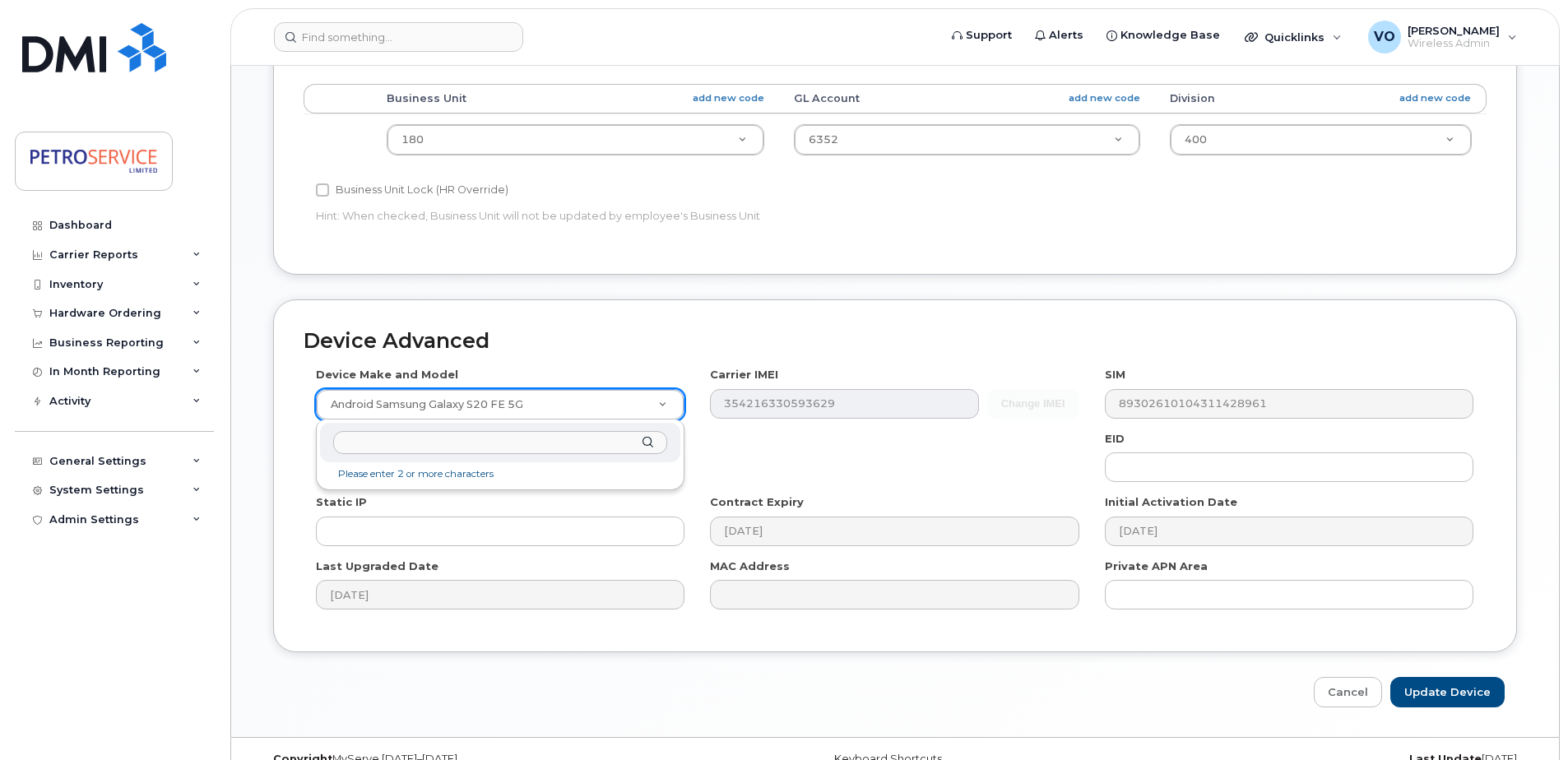
click at [474, 449] on input "text" at bounding box center [500, 443] width 334 height 24
type input "iPhone 16e"
select select "3304"
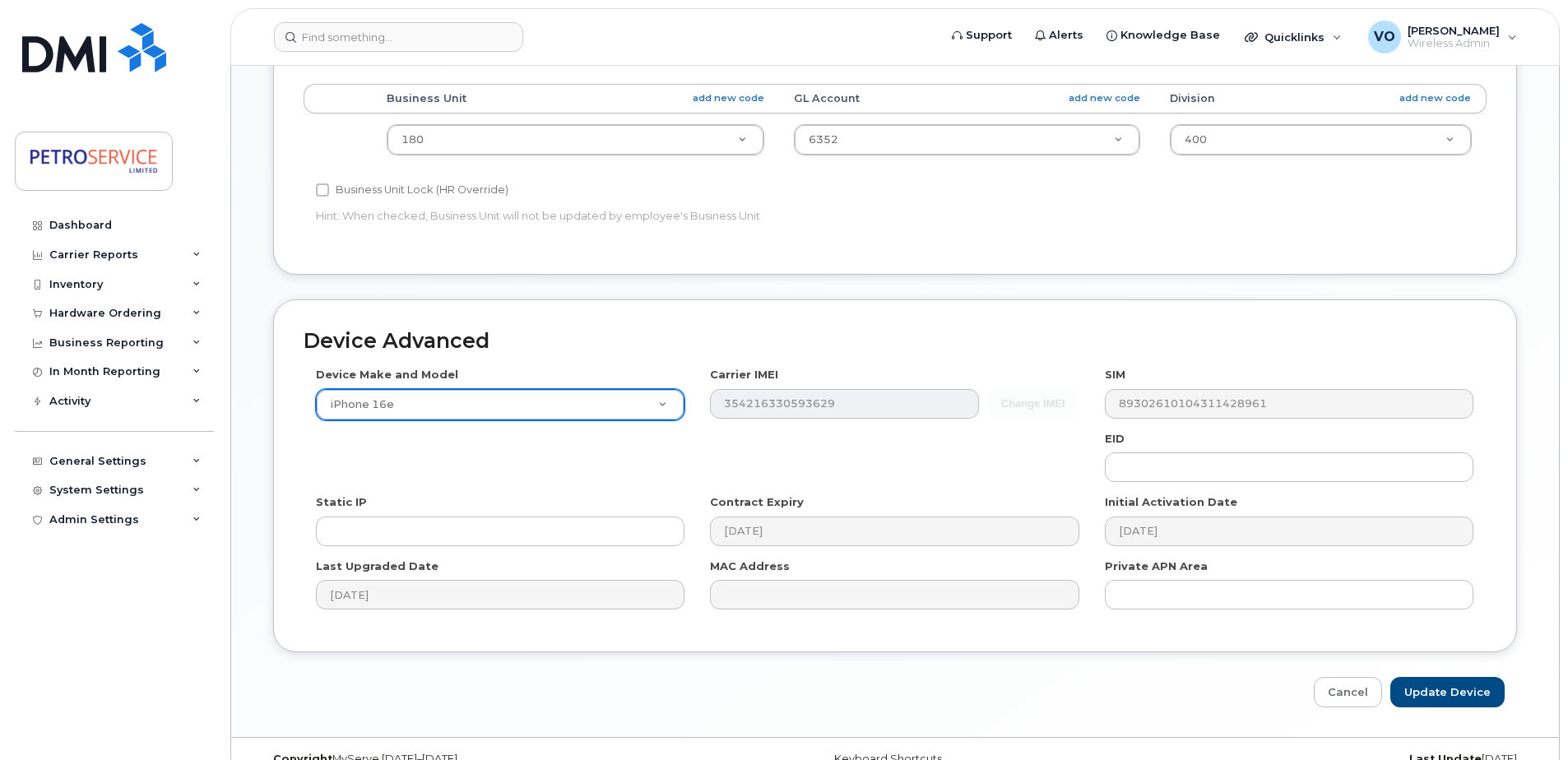
click at [1465, 710] on div "Edit Device Device General Employee Is not assigned to device Create new or sel…" at bounding box center [894, 72] width 1328 height 1329
click at [1464, 695] on input "Update Device" at bounding box center [1447, 692] width 114 height 30
type input "Saving..."
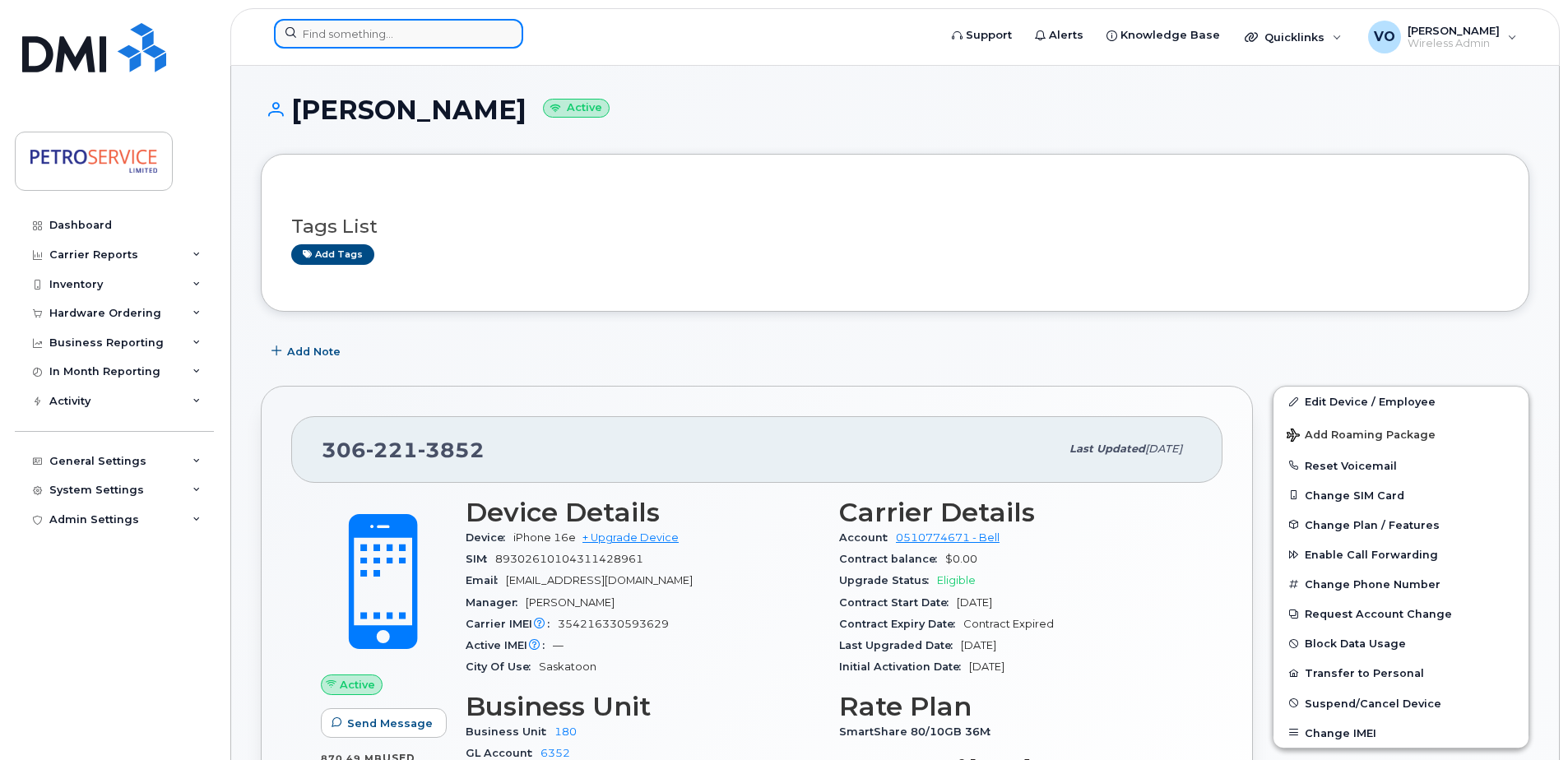
click at [456, 37] on input at bounding box center [398, 33] width 249 height 29
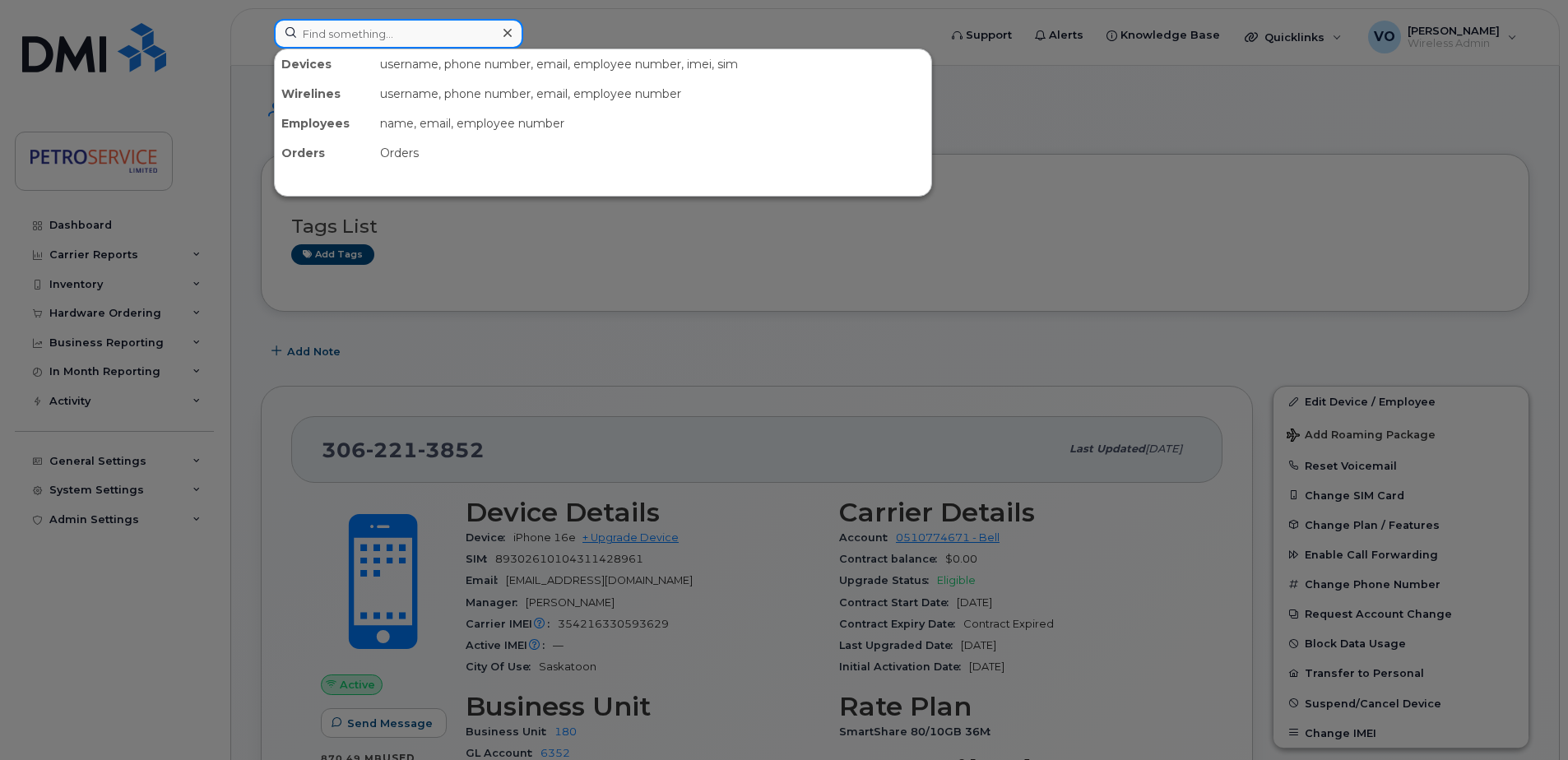
paste input "306-221-2167"
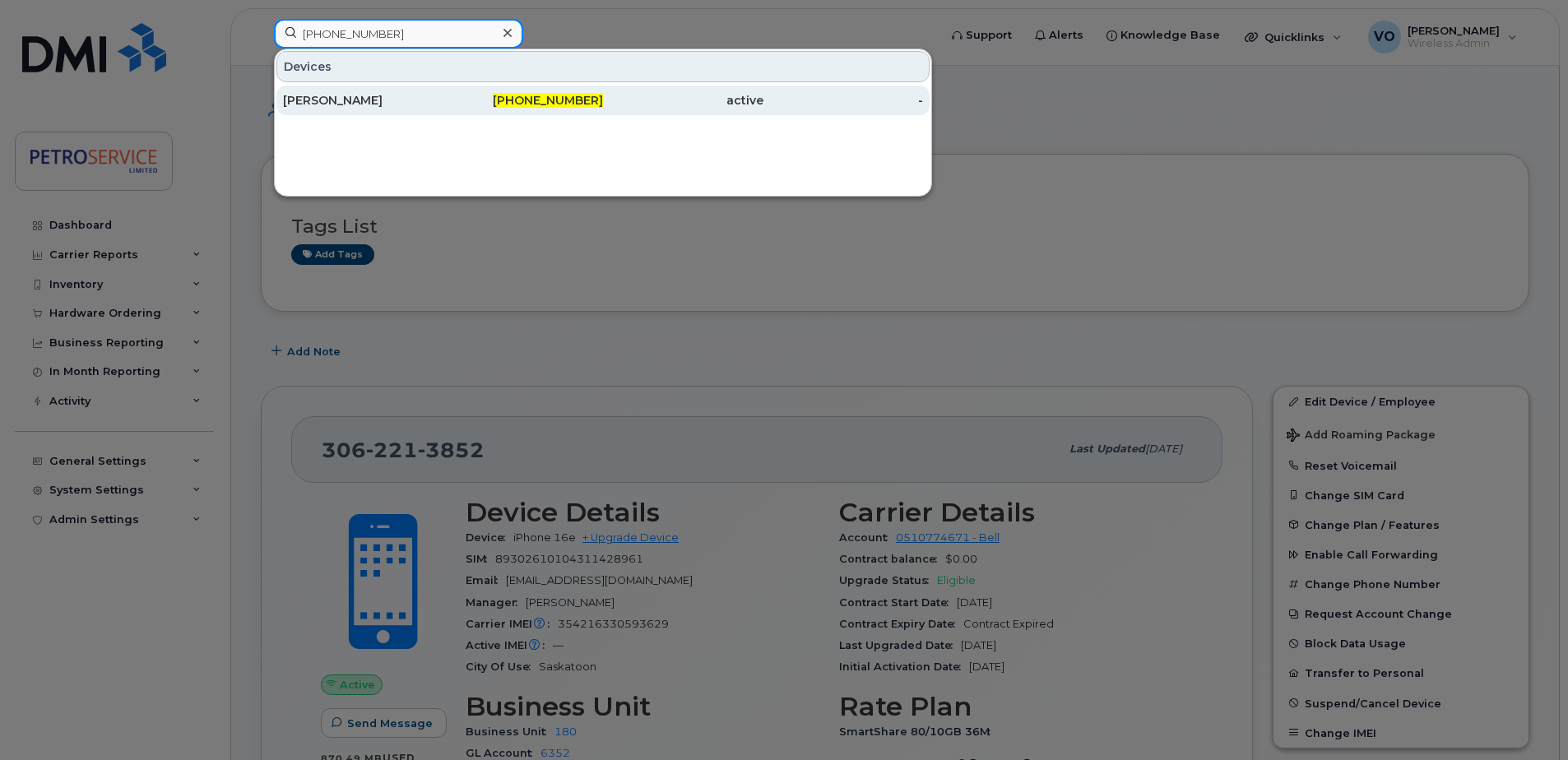
type input "306-221-2167"
click at [444, 87] on div "306-221-2167" at bounding box center [524, 100] width 161 height 29
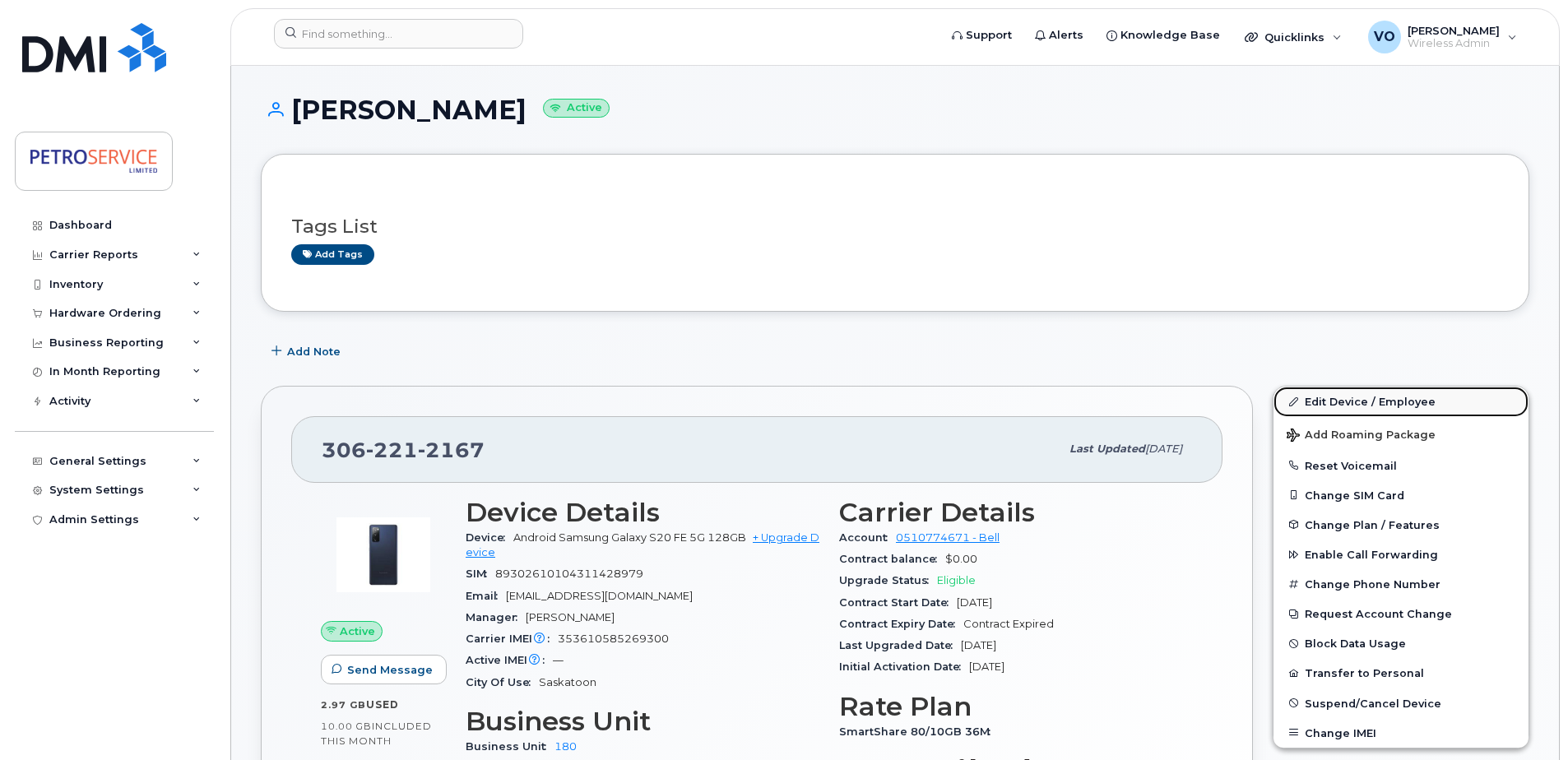
click at [1394, 407] on link "Edit Device / Employee" at bounding box center [1401, 401] width 255 height 29
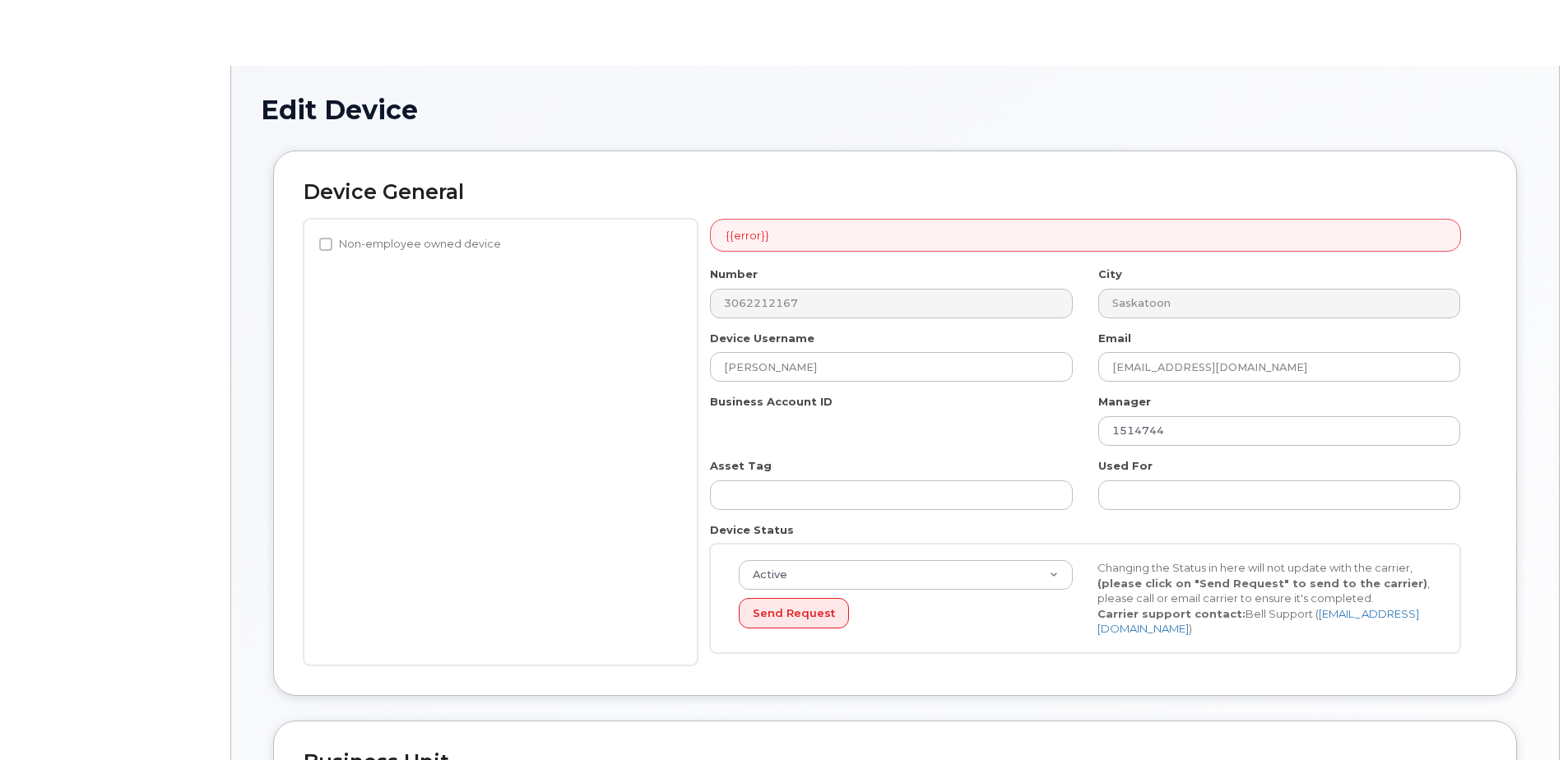
select select "4468790"
select select "4468801"
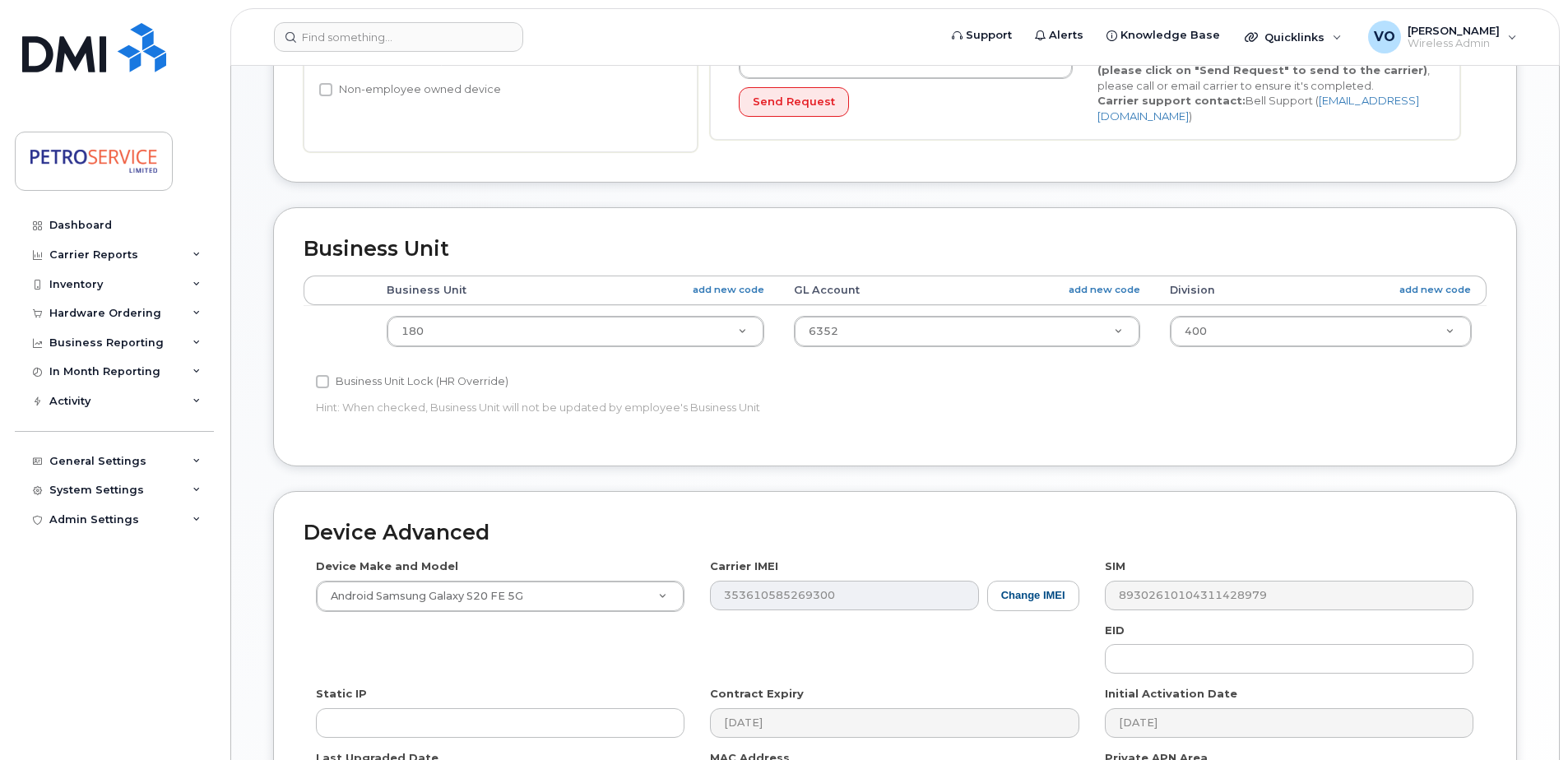
scroll to position [493, 0]
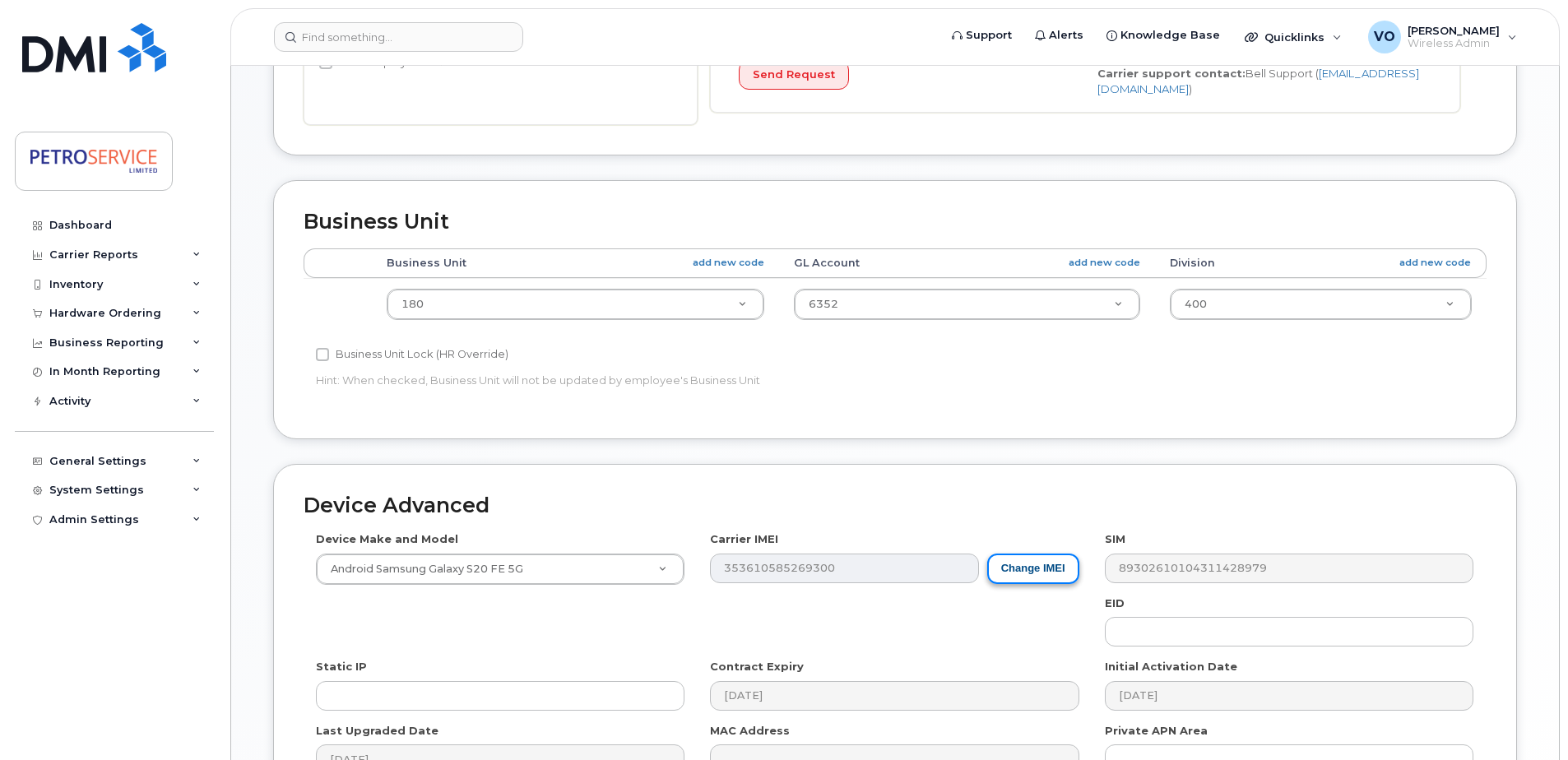
click at [1046, 565] on button "Change IMEI" at bounding box center [1033, 569] width 92 height 30
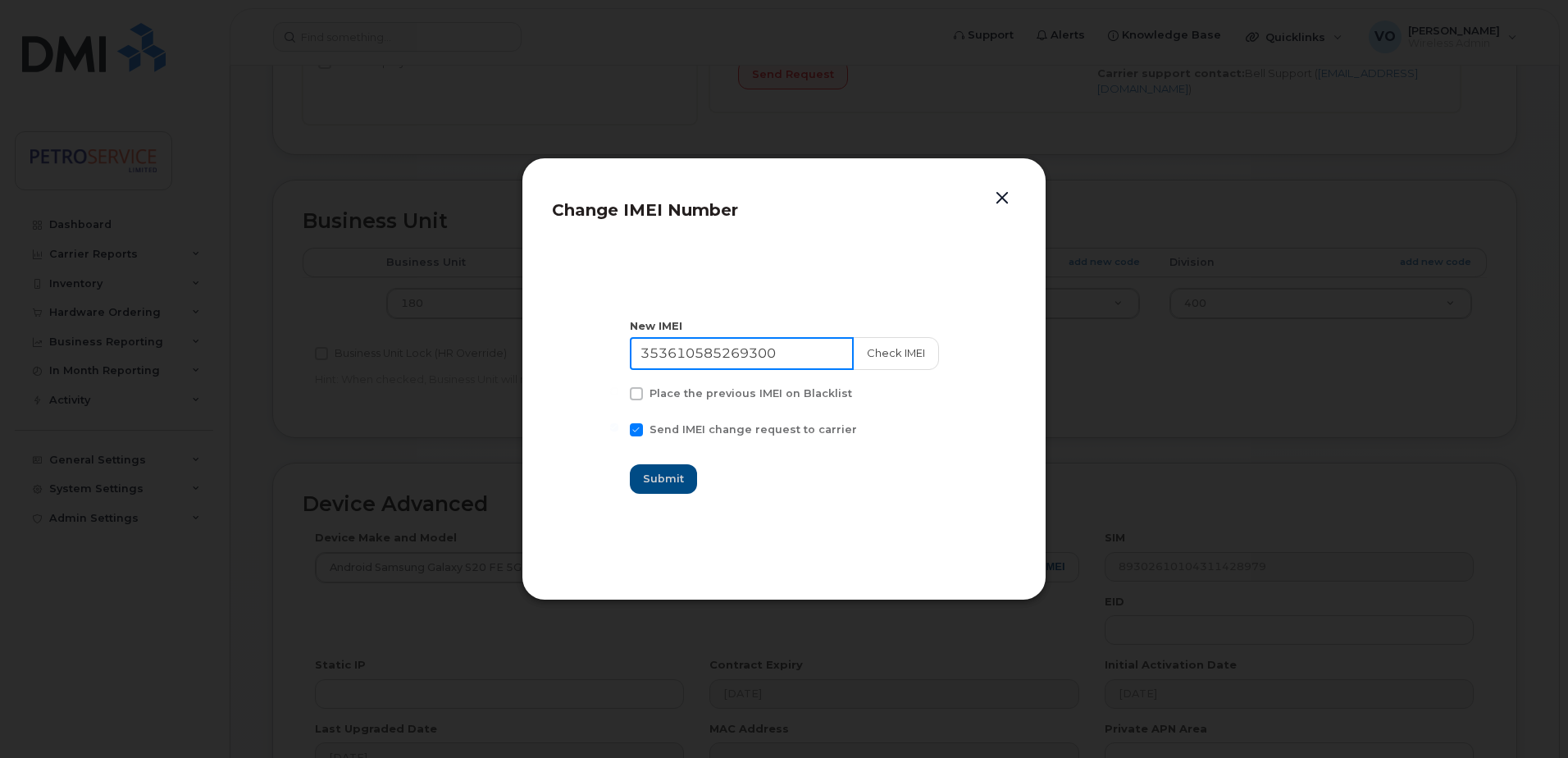
drag, startPoint x: 766, startPoint y: 354, endPoint x: 307, endPoint y: 359, distance: 459.0
click at [307, 359] on div "Change IMEI Number New IMEI 353610585269300 Check IMEI Place the previous IMEI …" at bounding box center [784, 379] width 1568 height 758
paste input "421633089542"
type input "354216330895420"
click at [881, 349] on button "Check IMEI" at bounding box center [894, 353] width 86 height 33
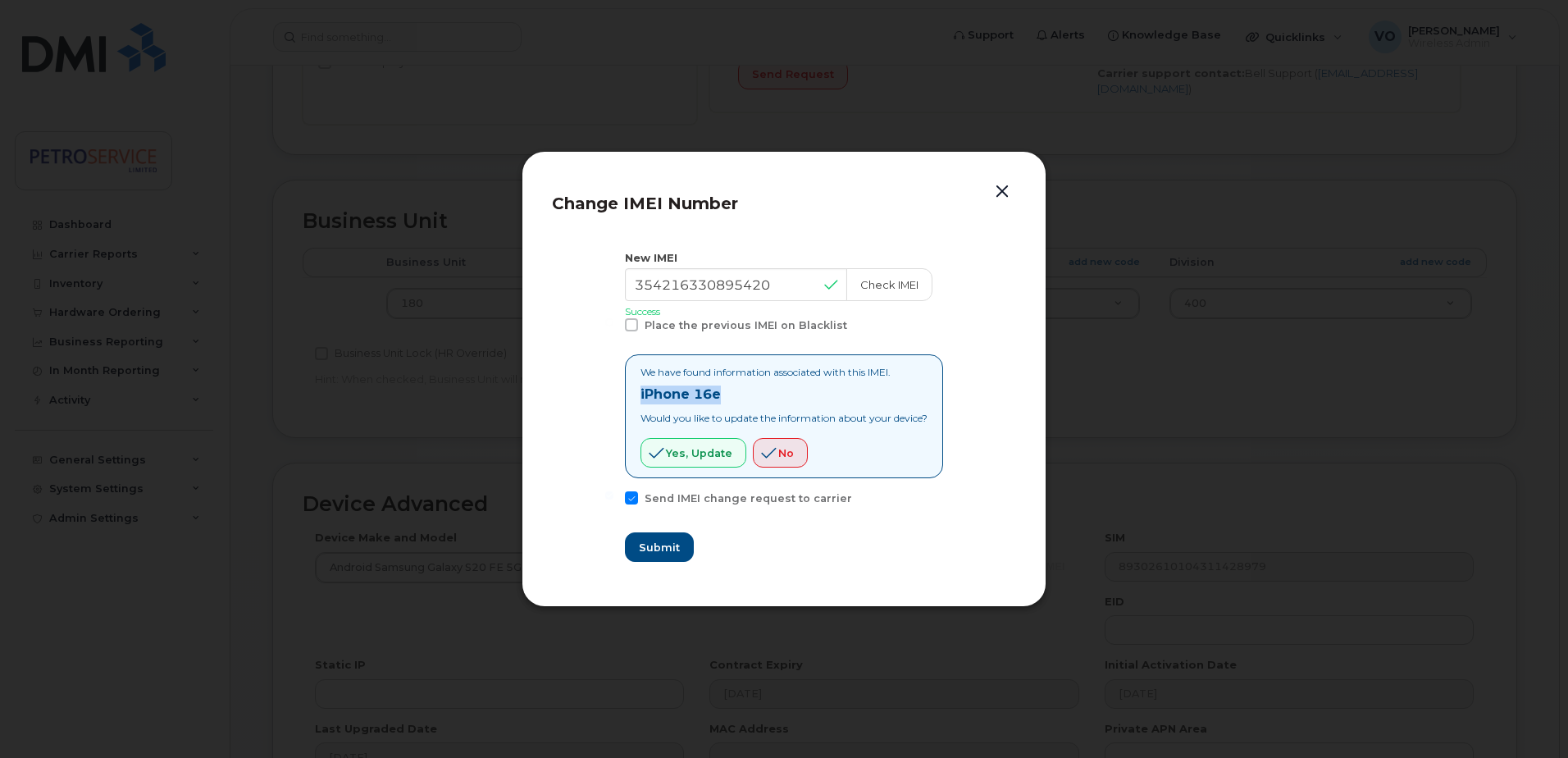
drag, startPoint x: 729, startPoint y: 397, endPoint x: 607, endPoint y: 400, distance: 122.0
click at [607, 400] on section "New IMEI 354216330895420 Check IMEI Success Place the previous IMEI on Blacklis…" at bounding box center [784, 406] width 464 height 342
copy strong "iPhone 16e"
click at [682, 440] on button "Yes, update" at bounding box center [694, 452] width 106 height 29
click at [649, 545] on span "Submit" at bounding box center [658, 548] width 41 height 15
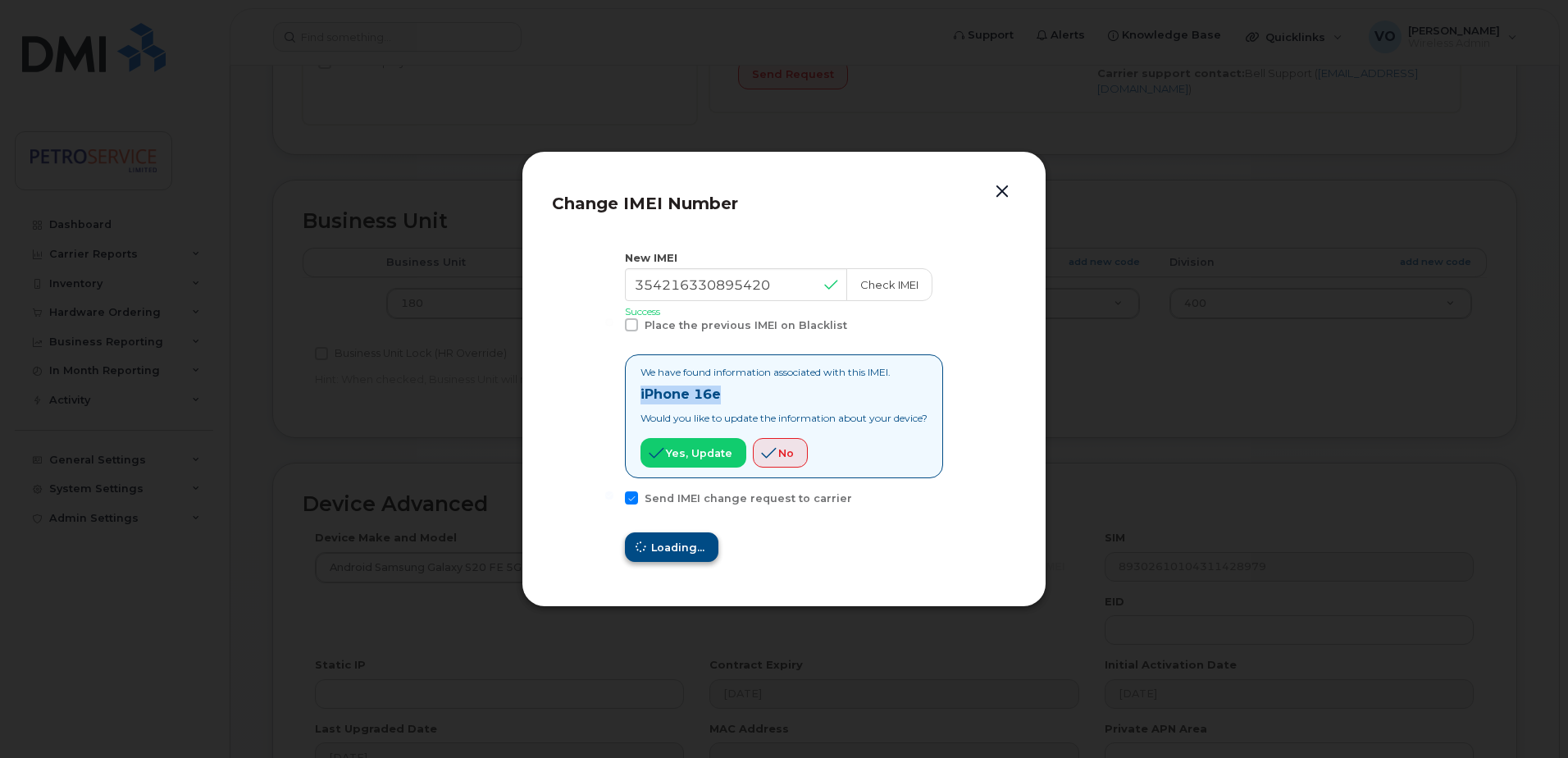
type input "354216330895420"
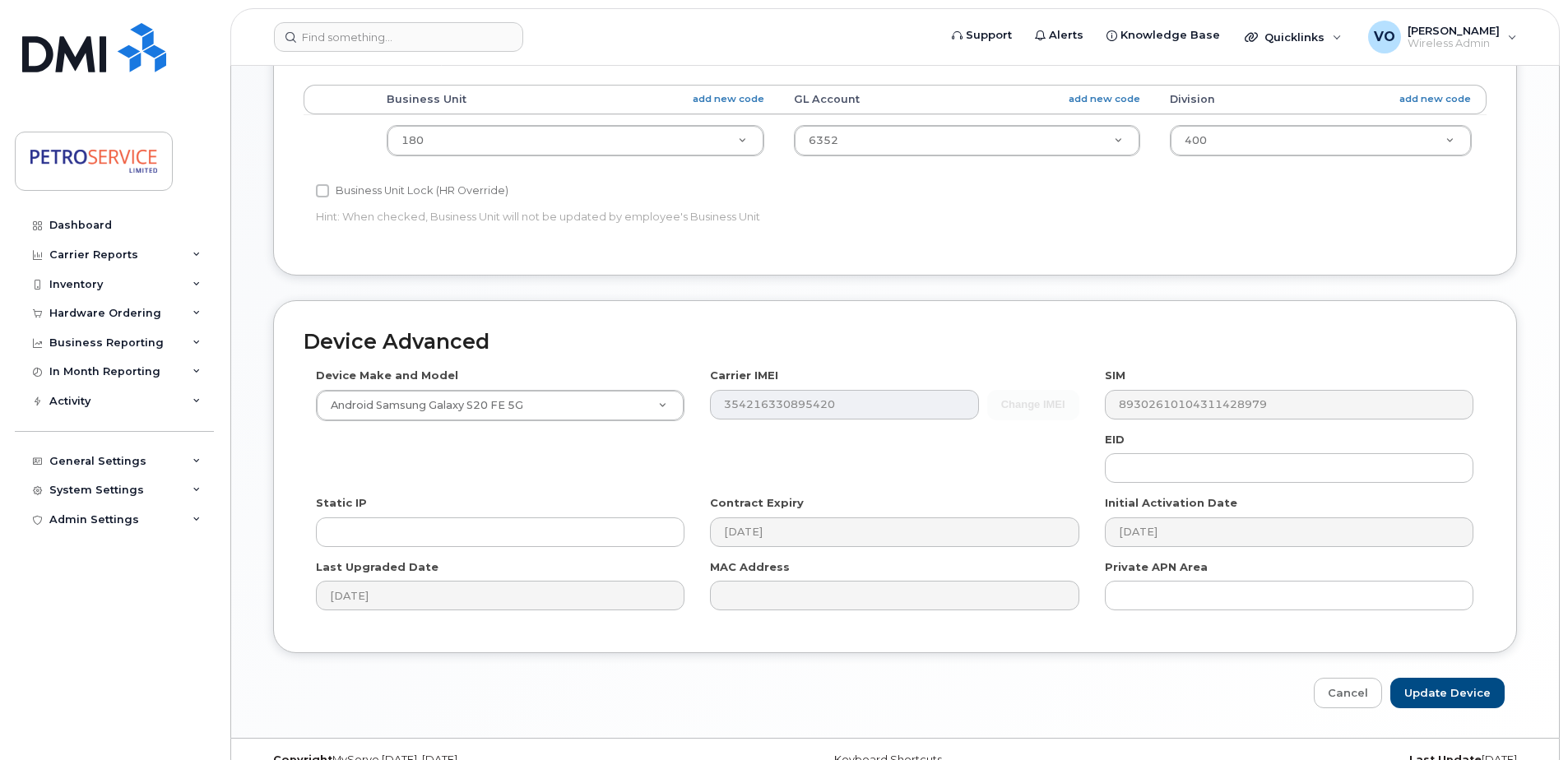
scroll to position [657, 0]
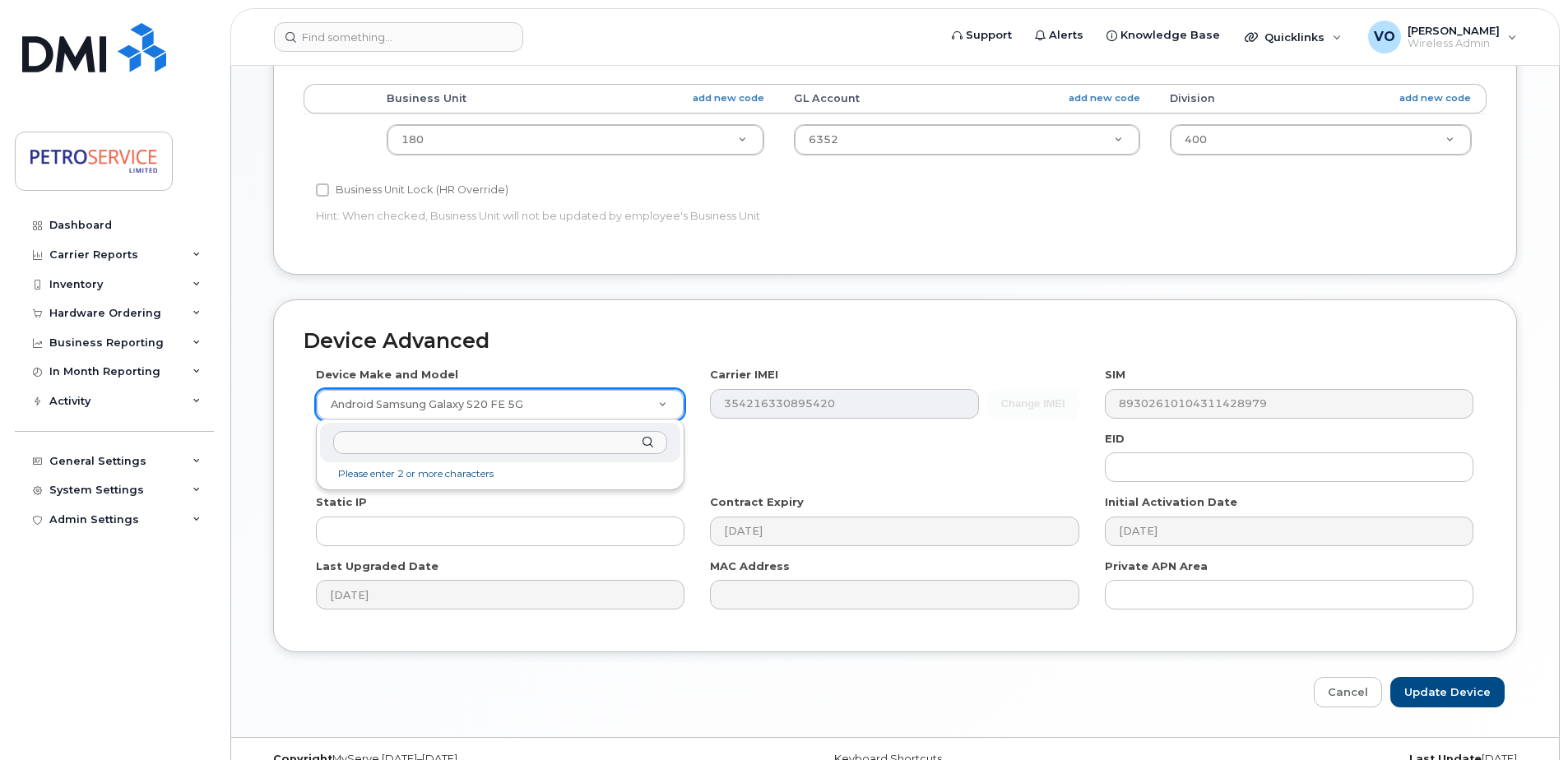
click at [529, 444] on input "text" at bounding box center [500, 443] width 334 height 24
type input "iPhone 16e"
select select "3304"
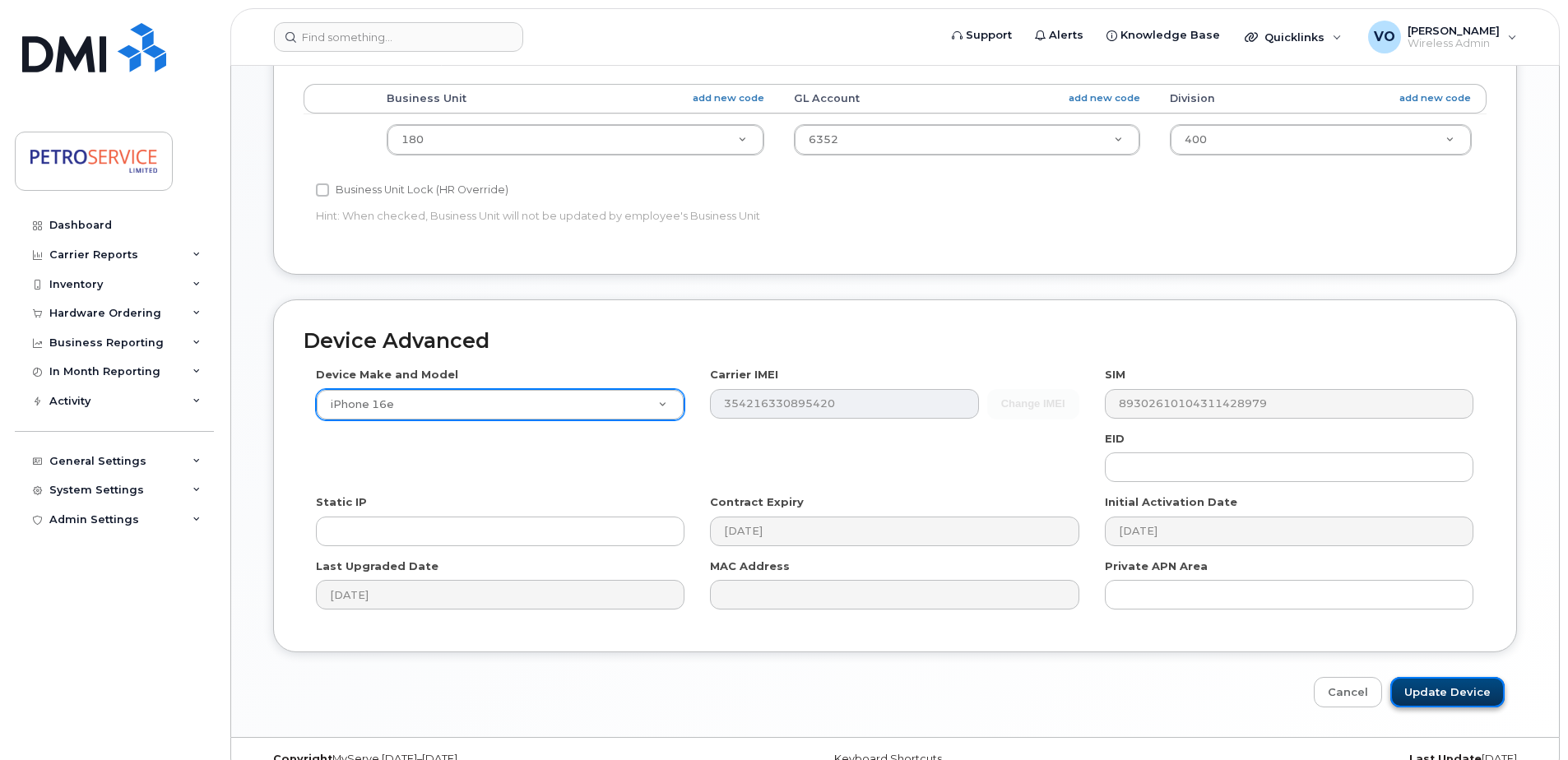
click at [1427, 694] on input "Update Device" at bounding box center [1447, 692] width 114 height 30
type input "Saving..."
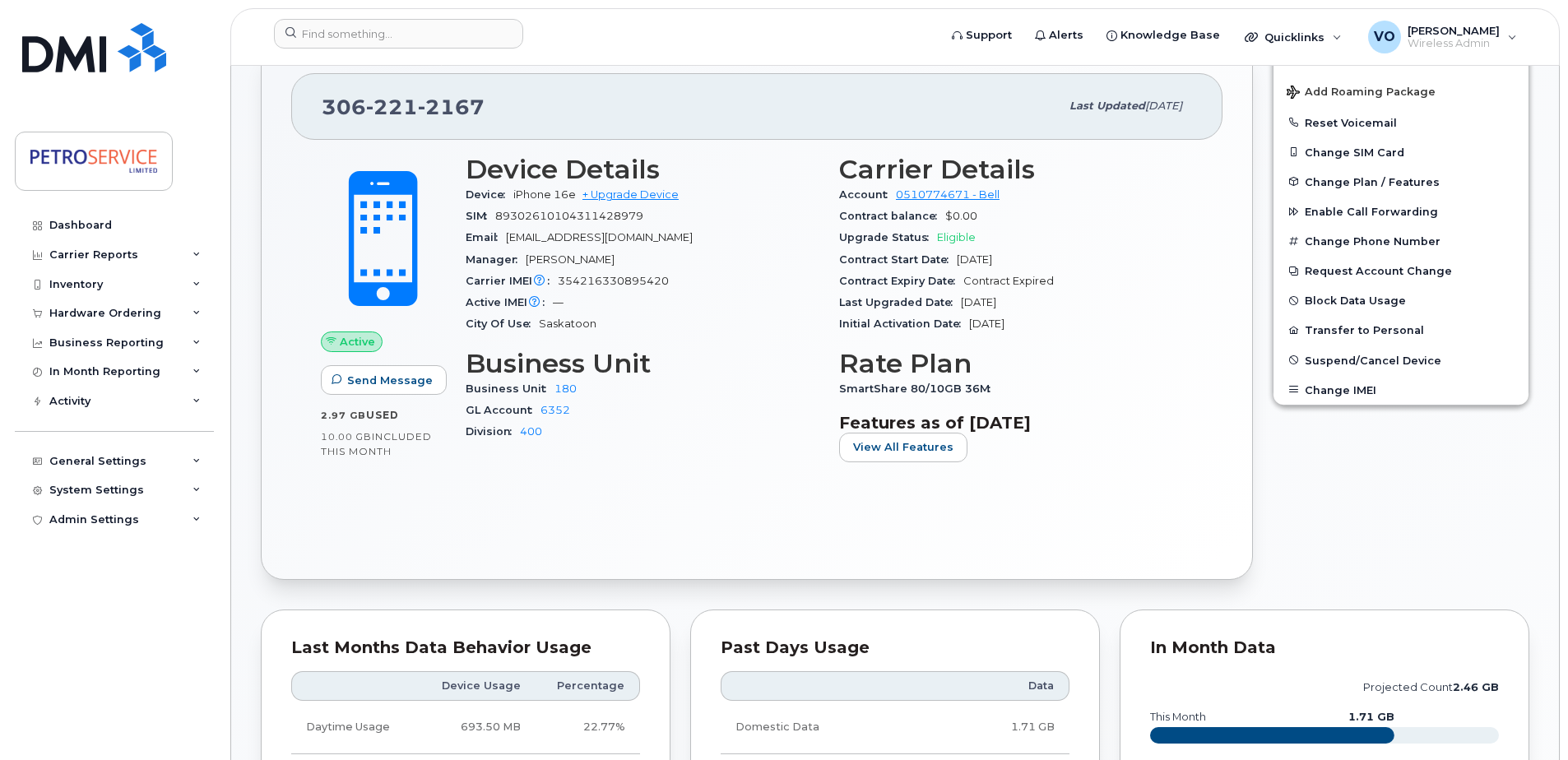
scroll to position [164, 0]
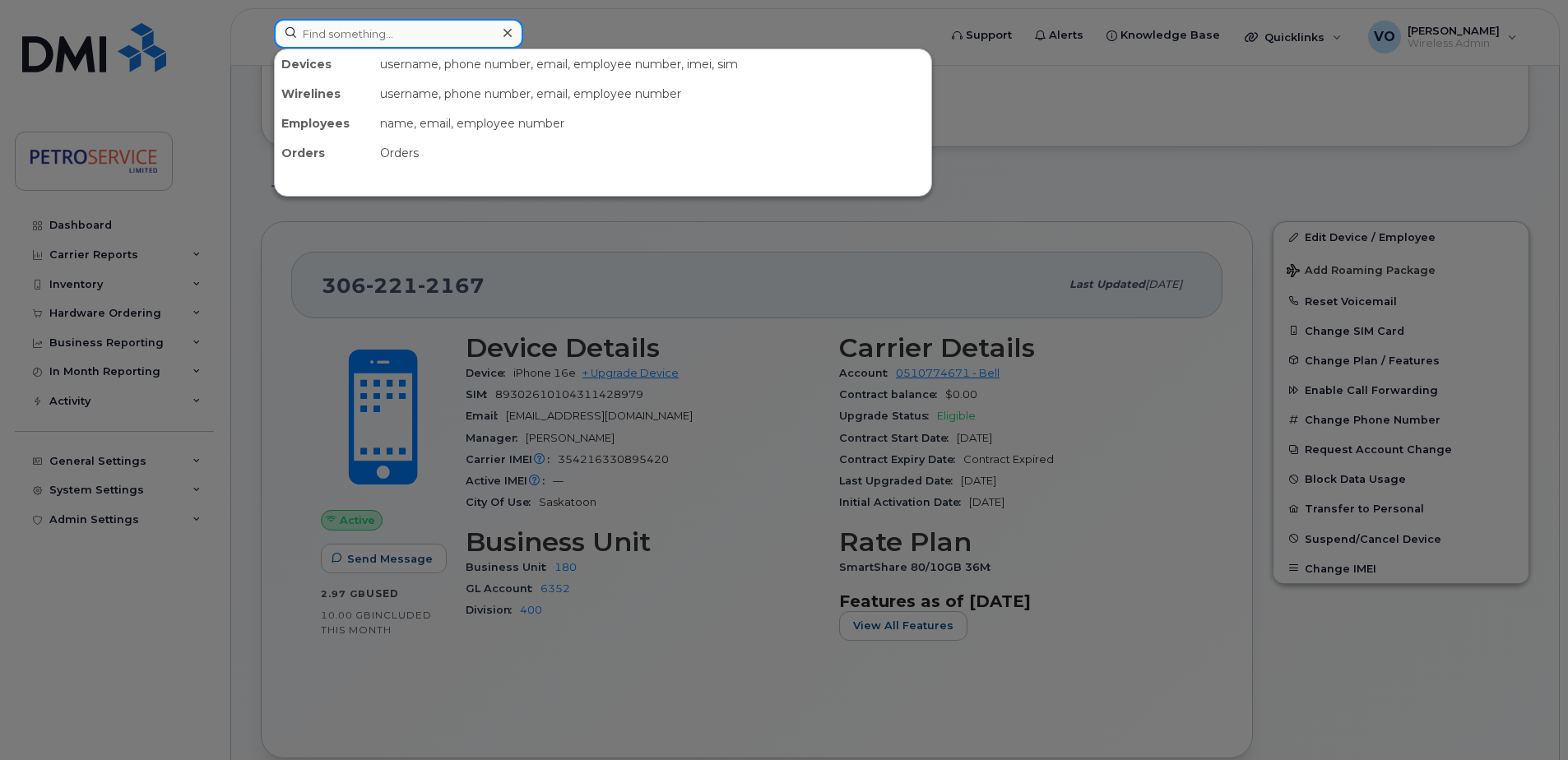
click at [419, 38] on input at bounding box center [398, 33] width 249 height 29
paste input "[PHONE_NUMBER]"
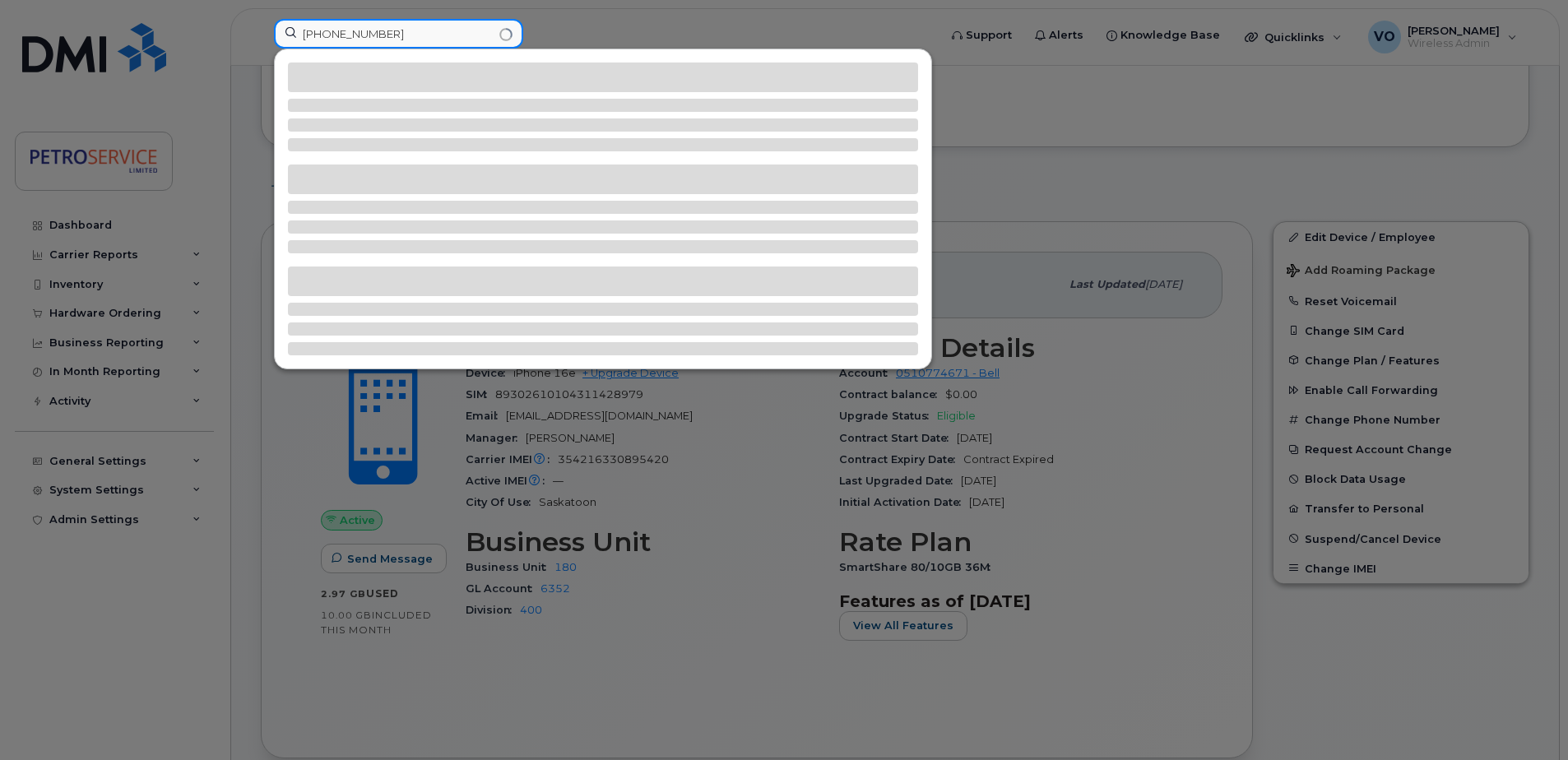
type input "[PHONE_NUMBER]"
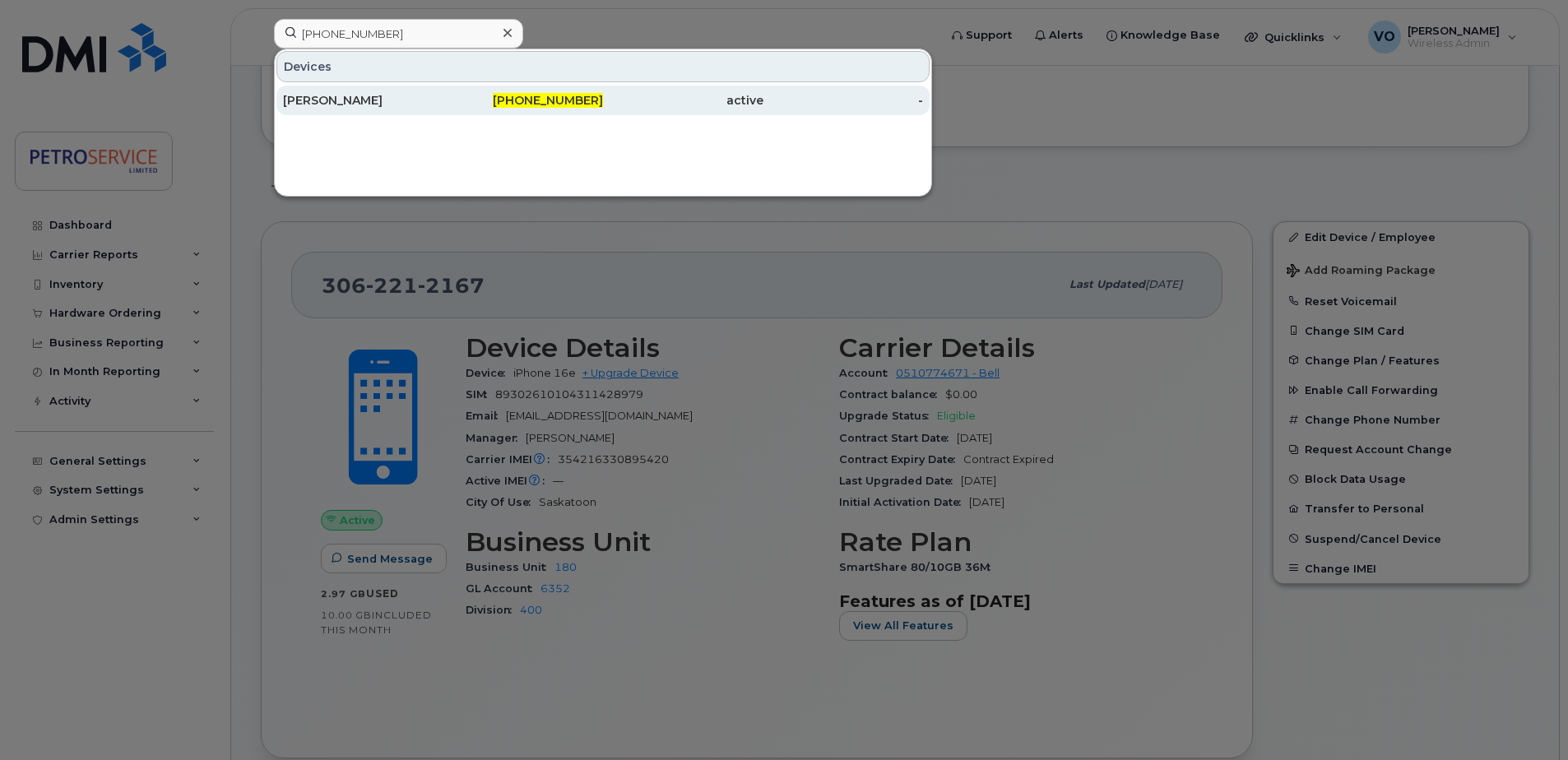
click at [601, 103] on span "[PHONE_NUMBER]" at bounding box center [547, 101] width 110 height 15
click at [511, 101] on div "[PHONE_NUMBER]" at bounding box center [524, 100] width 161 height 16
click at [332, 105] on div "[PERSON_NAME]" at bounding box center [363, 100] width 161 height 16
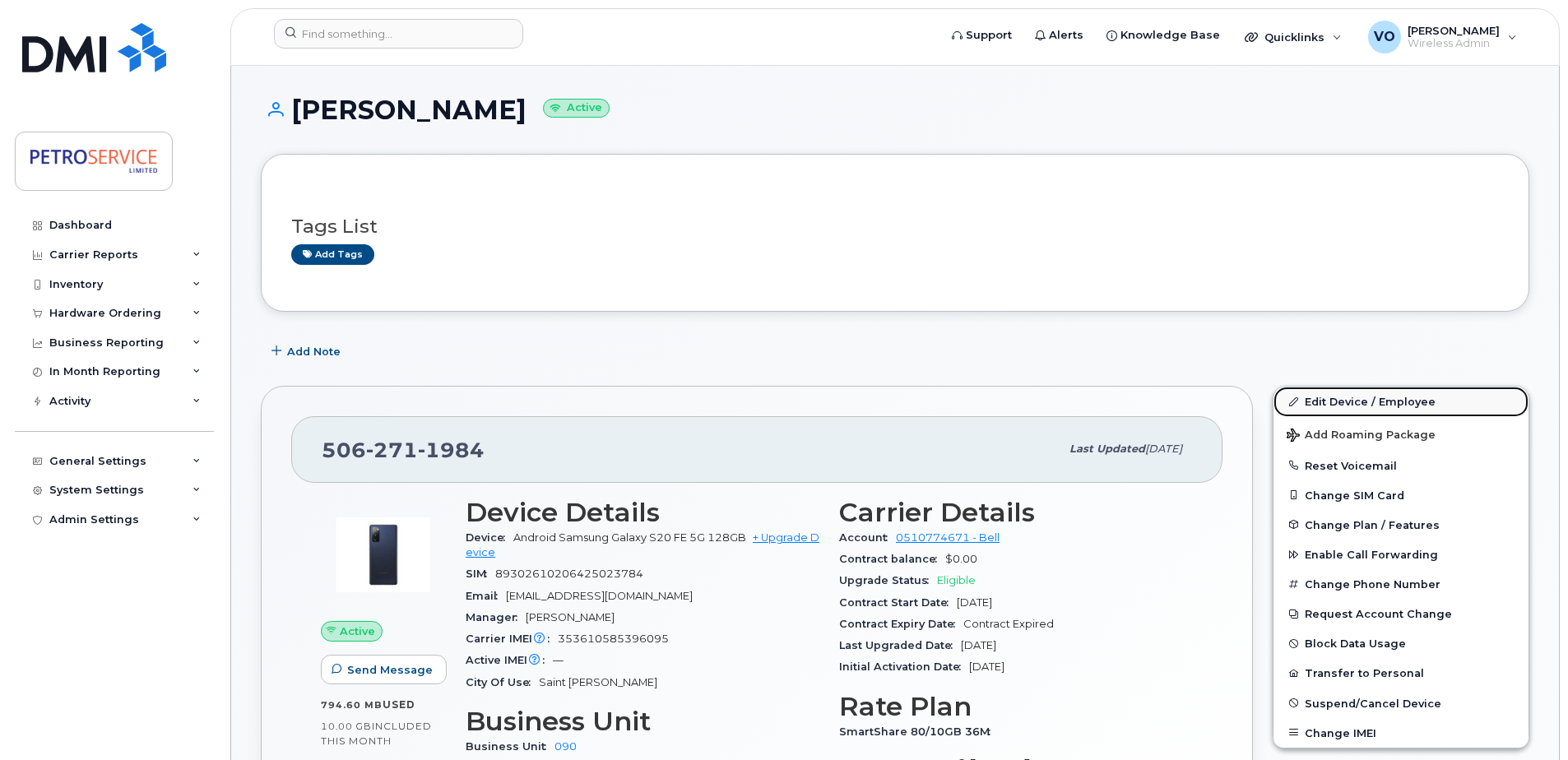
click at [1349, 402] on link "Edit Device / Employee" at bounding box center [1401, 401] width 255 height 29
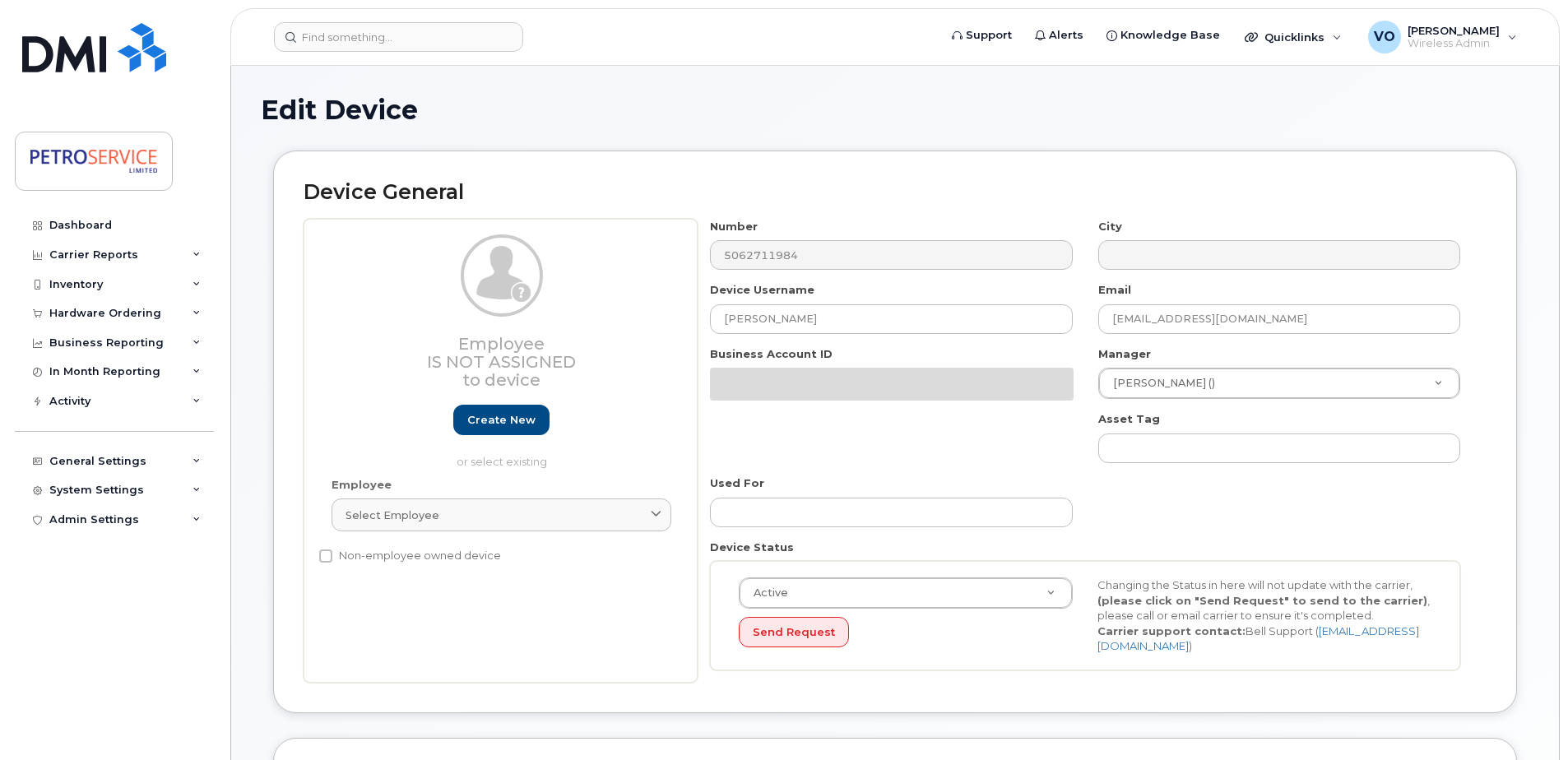
select select "4468800"
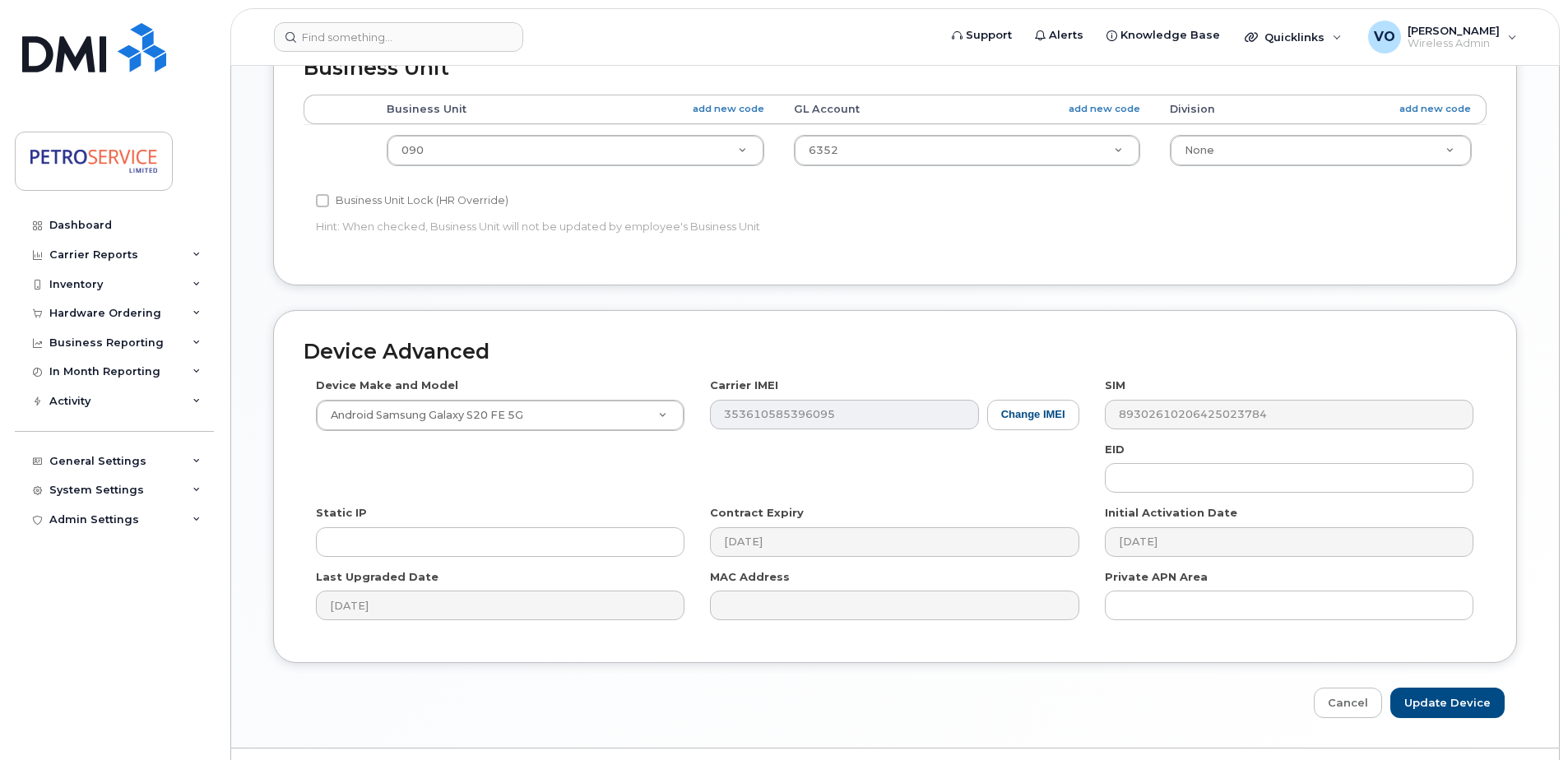
scroll to position [657, 0]
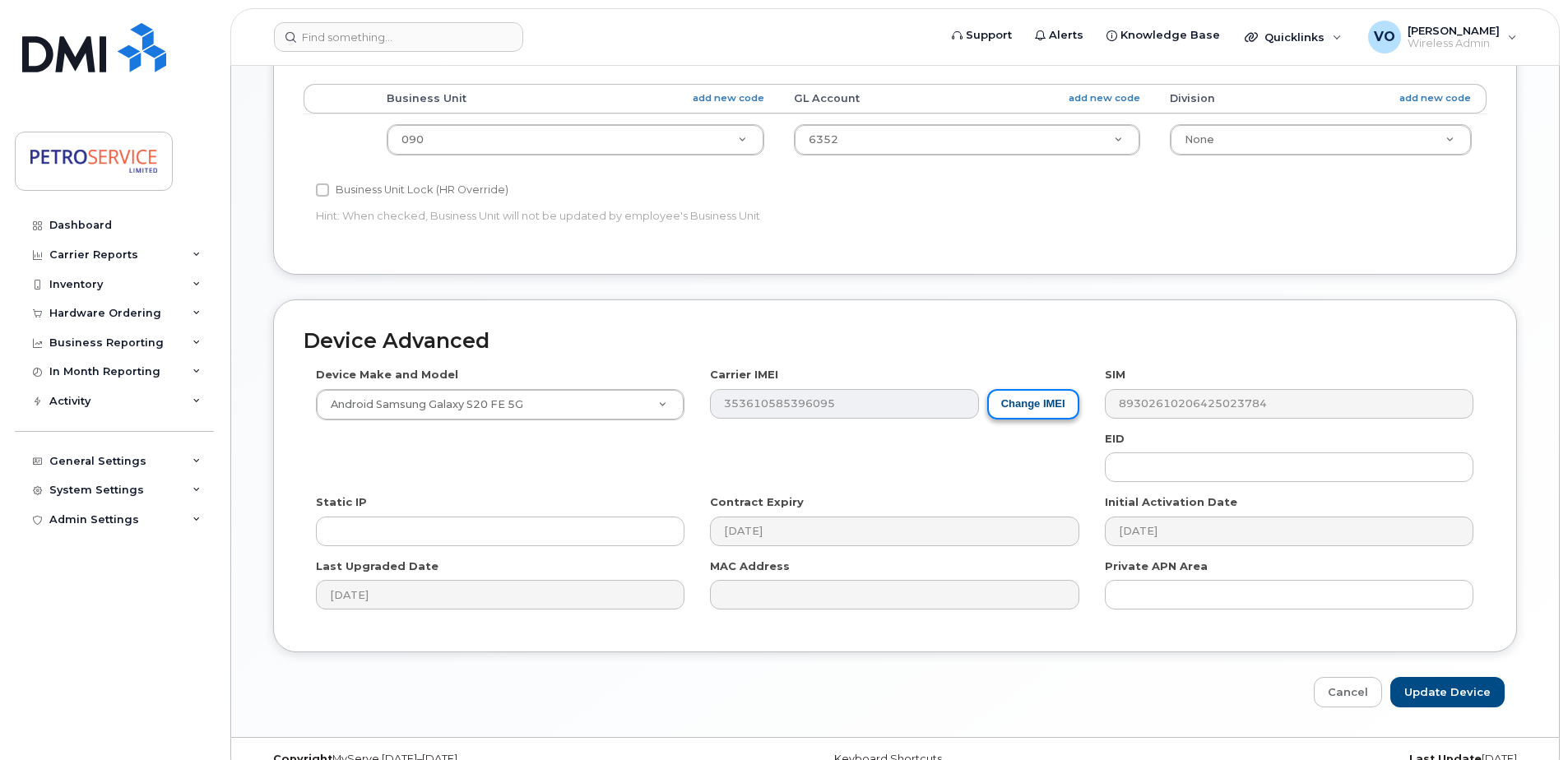
click at [1029, 398] on button "Change IMEI" at bounding box center [1033, 404] width 92 height 30
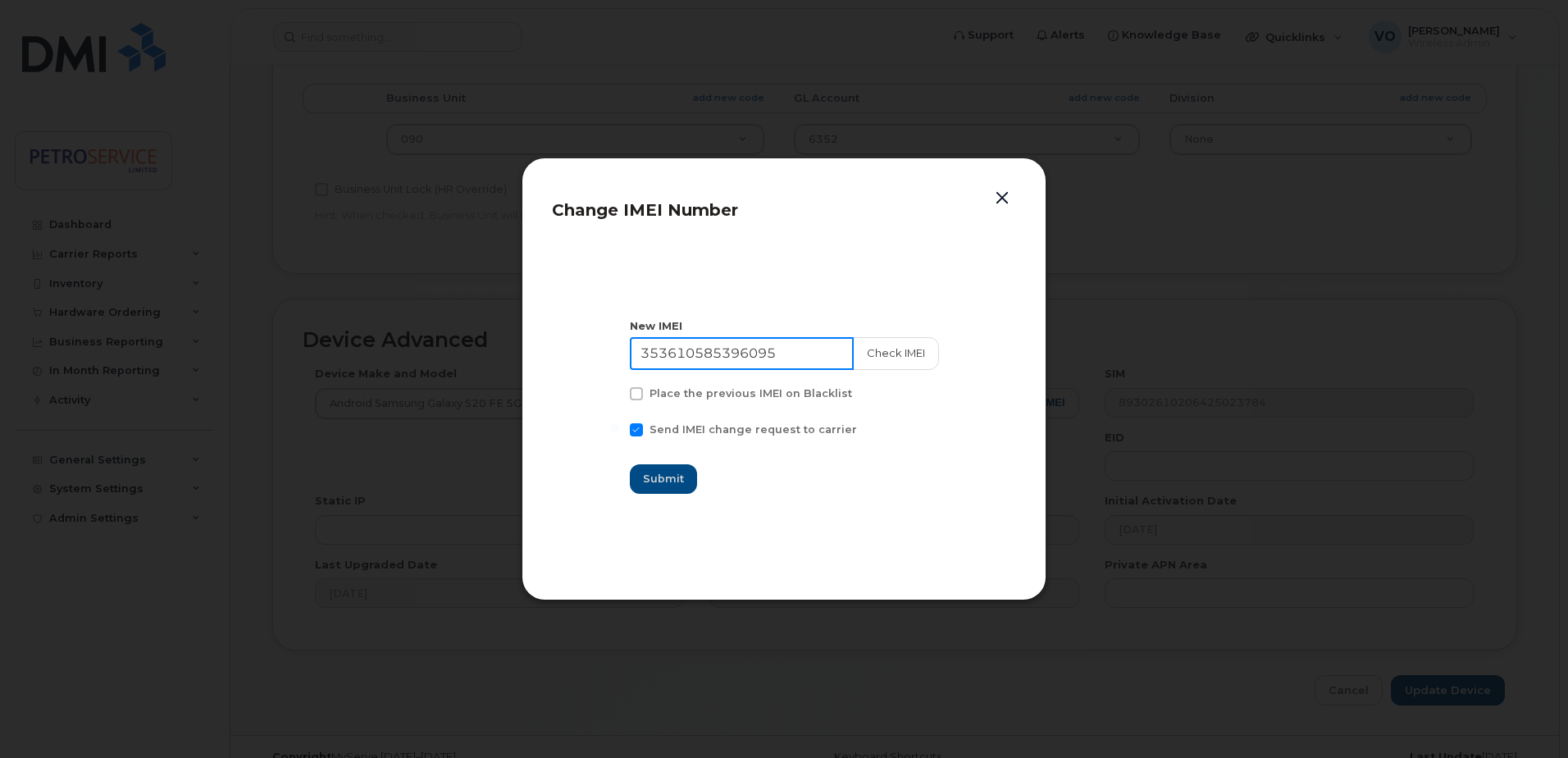
drag, startPoint x: 821, startPoint y: 357, endPoint x: 408, endPoint y: 332, distance: 413.8
click at [408, 332] on div "Change IMEI Number New IMEI [TECHNICAL_ID] Check IMEI Place the previous IMEI o…" at bounding box center [784, 379] width 1568 height 758
paste input "4216330650833"
type input "354216330650833"
click at [873, 353] on button "Check IMEI" at bounding box center [894, 353] width 86 height 33
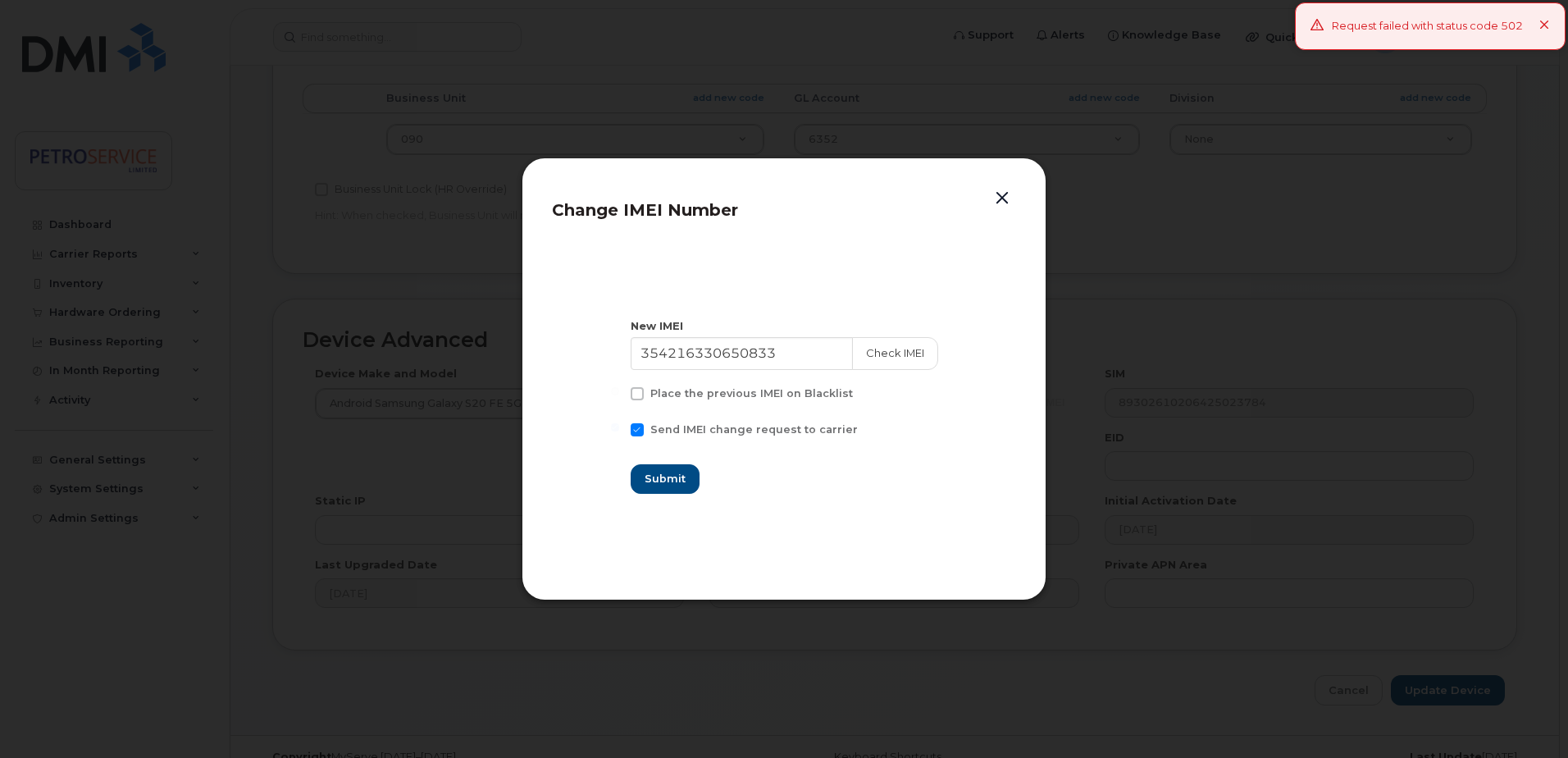
click at [1546, 27] on icon at bounding box center [1544, 26] width 10 height 10
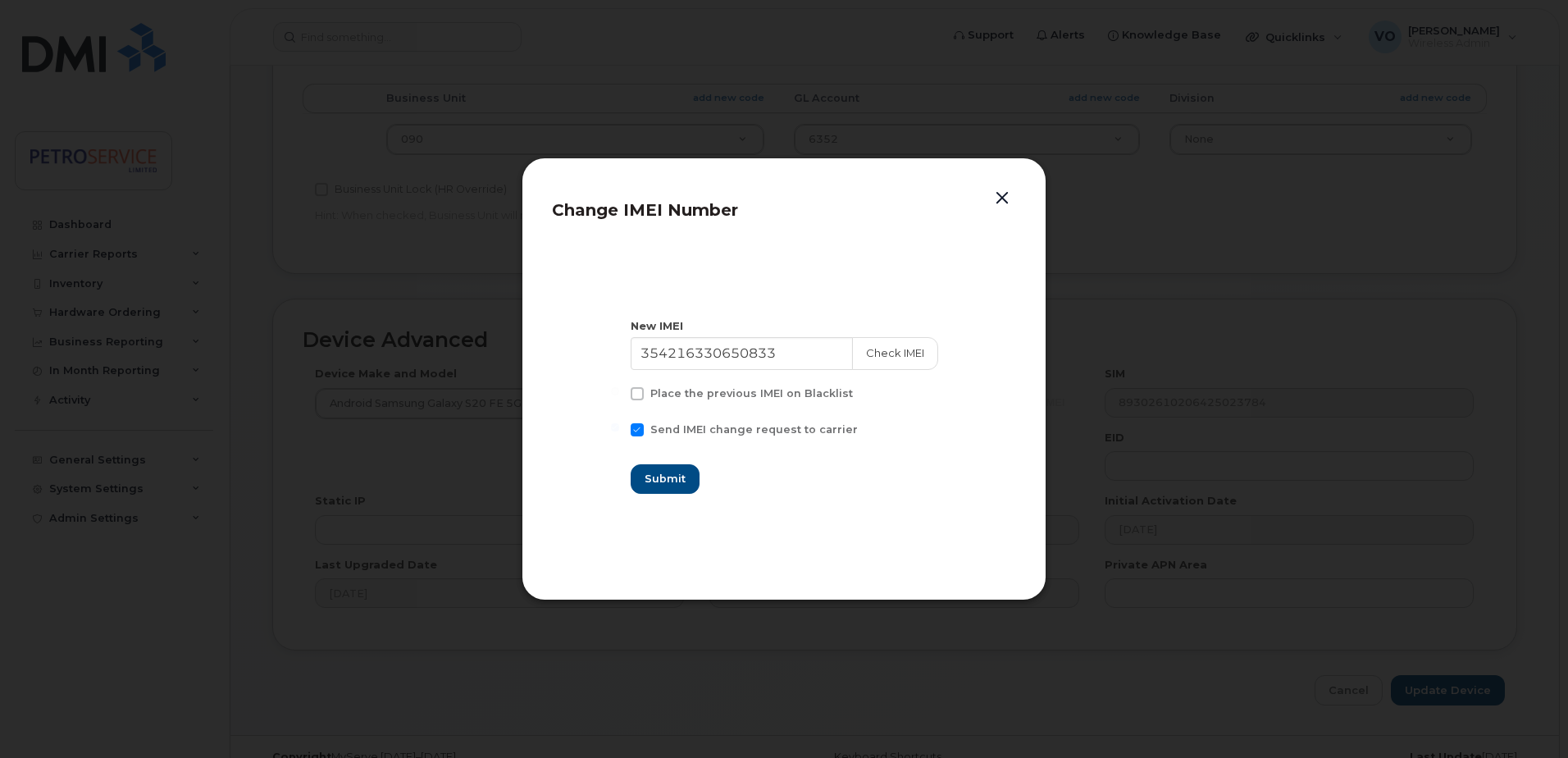
click at [908, 333] on div "New IMEI" at bounding box center [784, 326] width 308 height 15
click at [903, 350] on button "Check IMEI" at bounding box center [894, 353] width 86 height 33
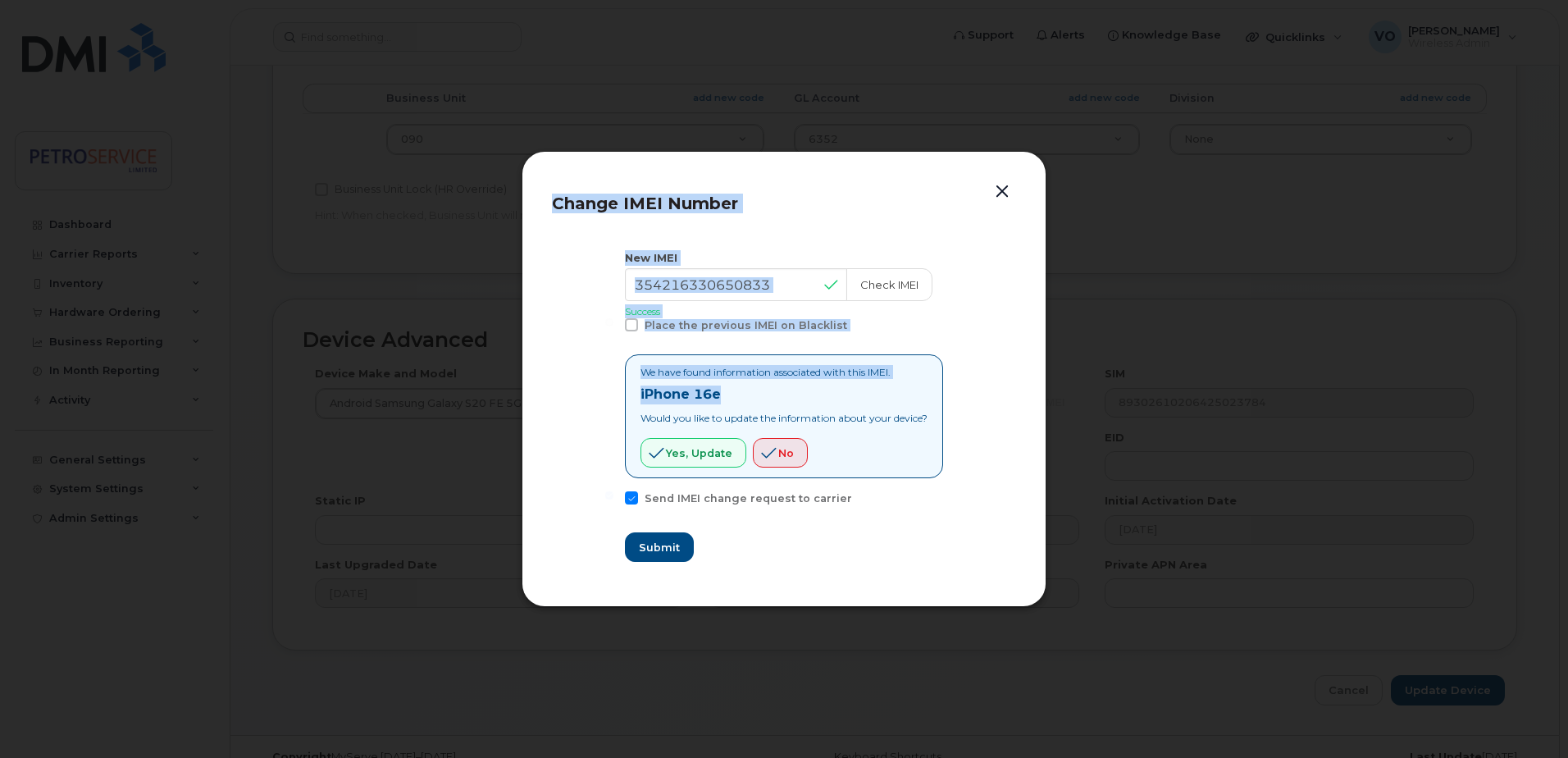
drag, startPoint x: 724, startPoint y: 400, endPoint x: 457, endPoint y: 365, distance: 269.3
click at [457, 365] on div "Change IMEI Number New IMEI [TECHNICAL_ID] Check IMEI Success Place the previou…" at bounding box center [784, 379] width 1568 height 758
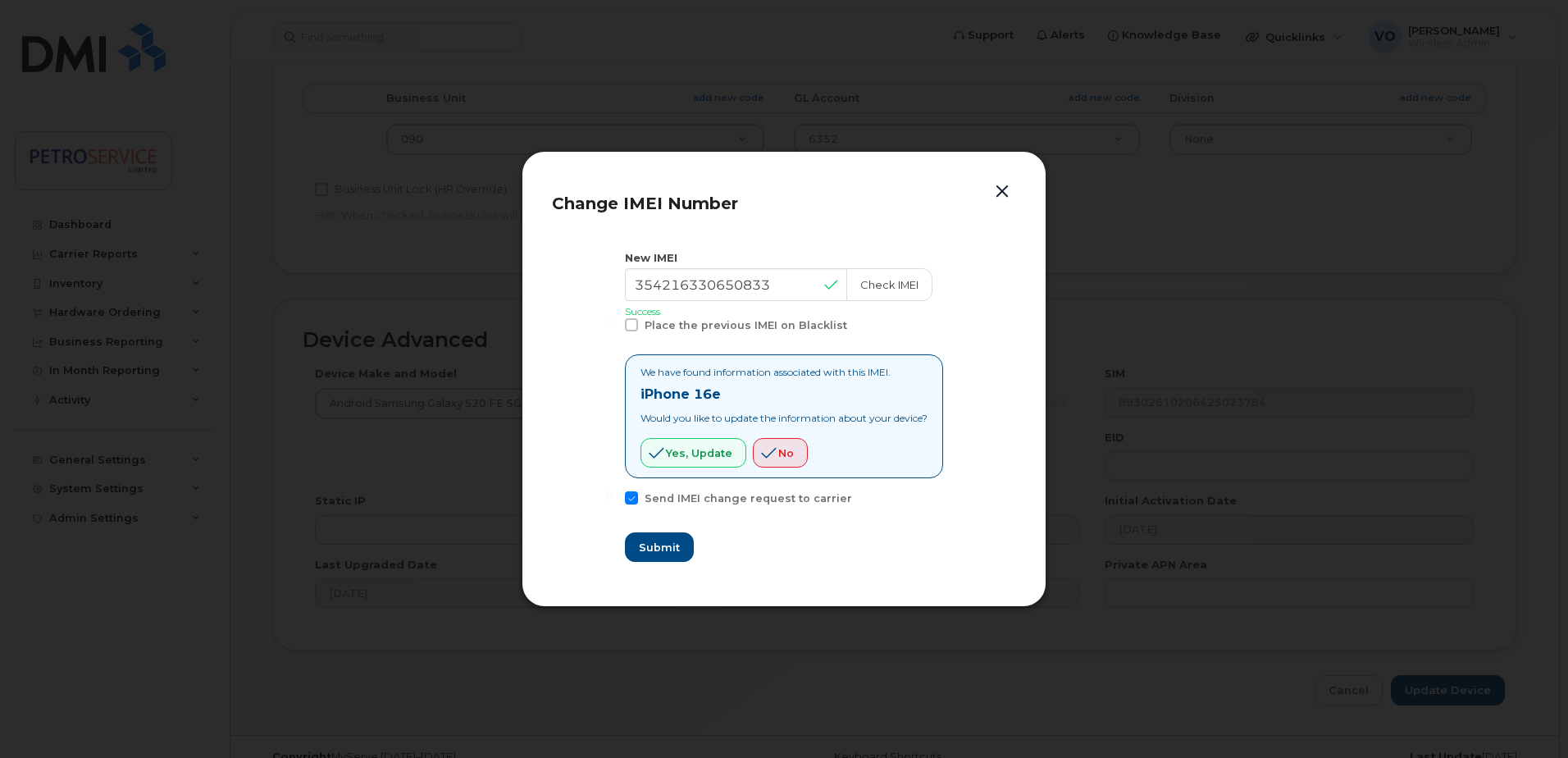
drag, startPoint x: 457, startPoint y: 365, endPoint x: 702, endPoint y: 396, distance: 247.0
click at [688, 418] on p "Would you like to update the information about your device?" at bounding box center [784, 418] width 287 height 14
drag, startPoint x: 746, startPoint y: 397, endPoint x: 588, endPoint y: 402, distance: 158.1
click at [588, 402] on section "New IMEI [TECHNICAL_ID] Check IMEI Success Place the previous IMEI on Blacklist…" at bounding box center [784, 406] width 464 height 342
copy strong "iPhone 16e"
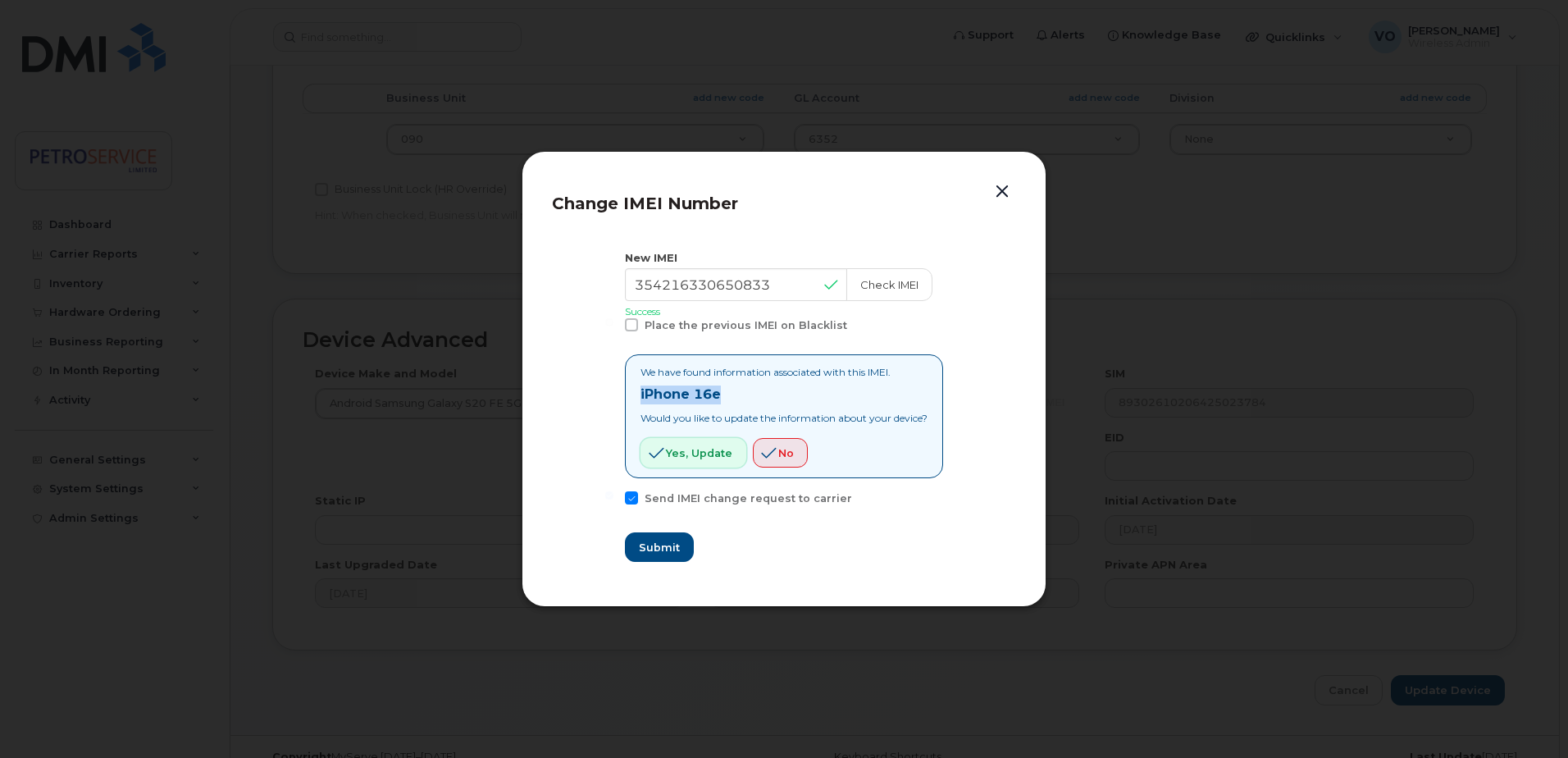
click at [682, 460] on span "Yes, update" at bounding box center [699, 453] width 66 height 15
click at [662, 553] on span "Submit" at bounding box center [658, 548] width 41 height 15
type input "354216330650833"
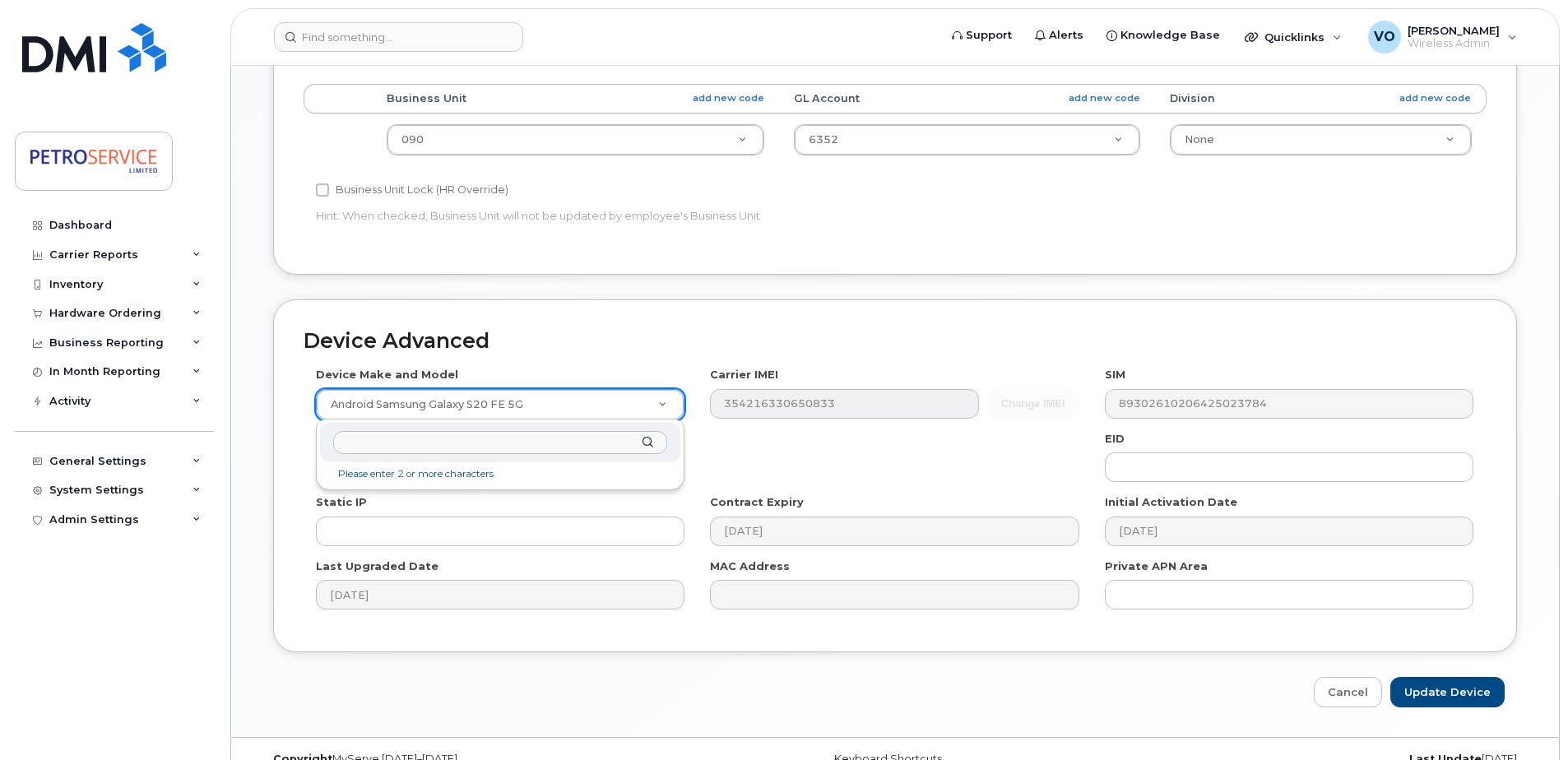
click at [468, 449] on input "text" at bounding box center [500, 443] width 334 height 24
type input "iPhone 16e"
select select "3304"
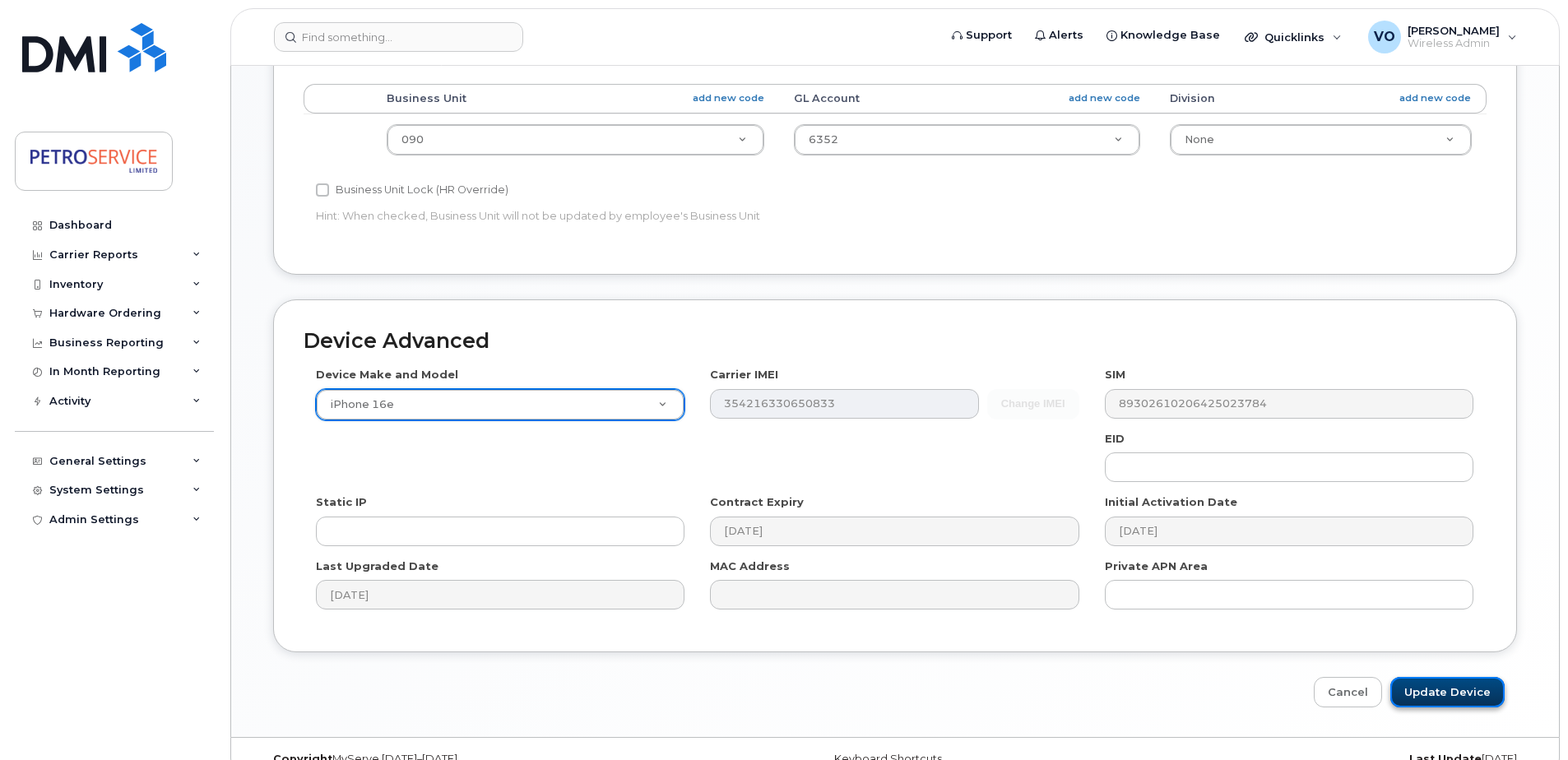
click at [1436, 695] on input "Update Device" at bounding box center [1447, 692] width 114 height 30
type input "Saving..."
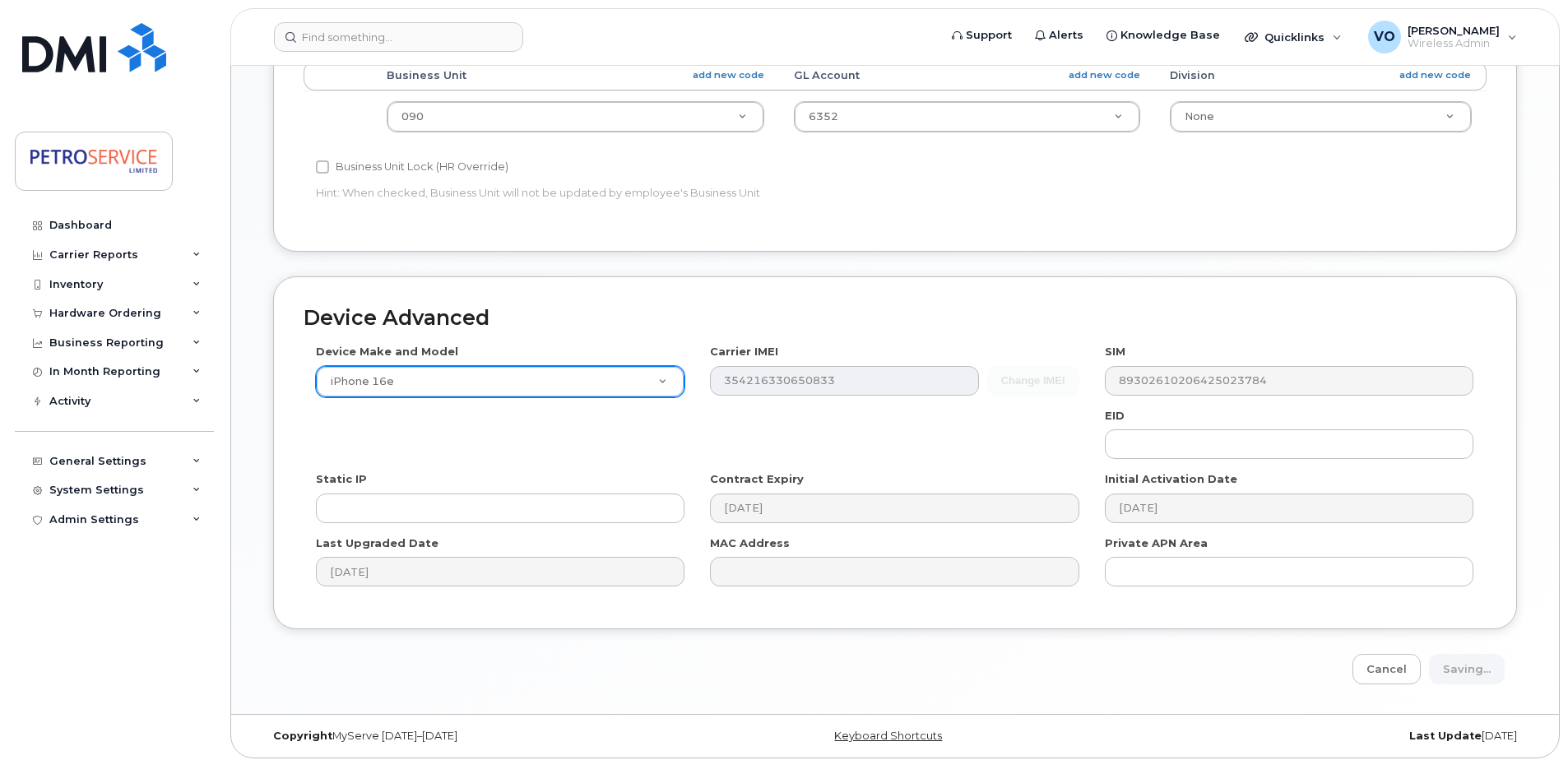
scroll to position [688, 0]
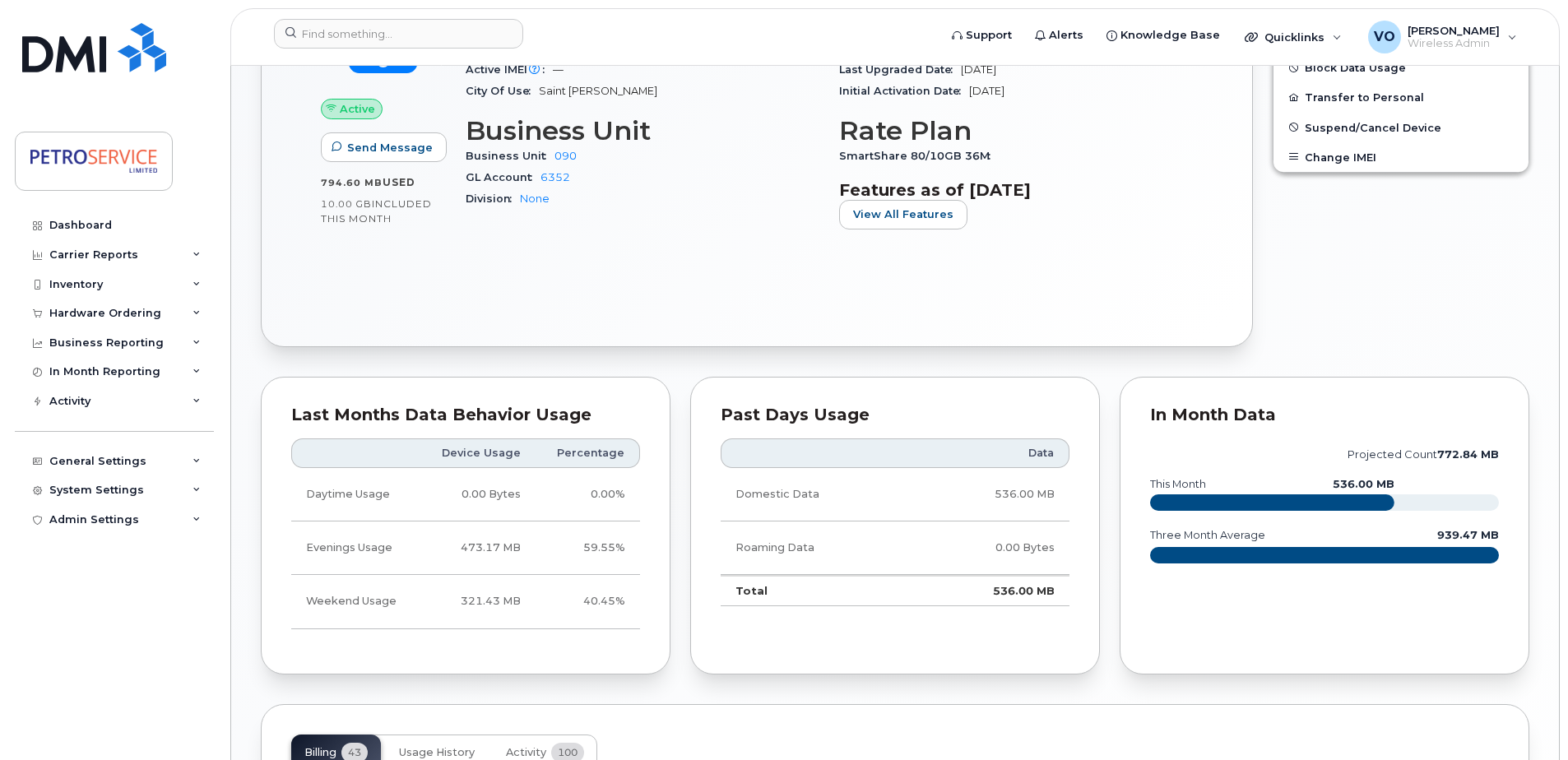
scroll to position [561, 0]
